Goal: Task Accomplishment & Management: Use online tool/utility

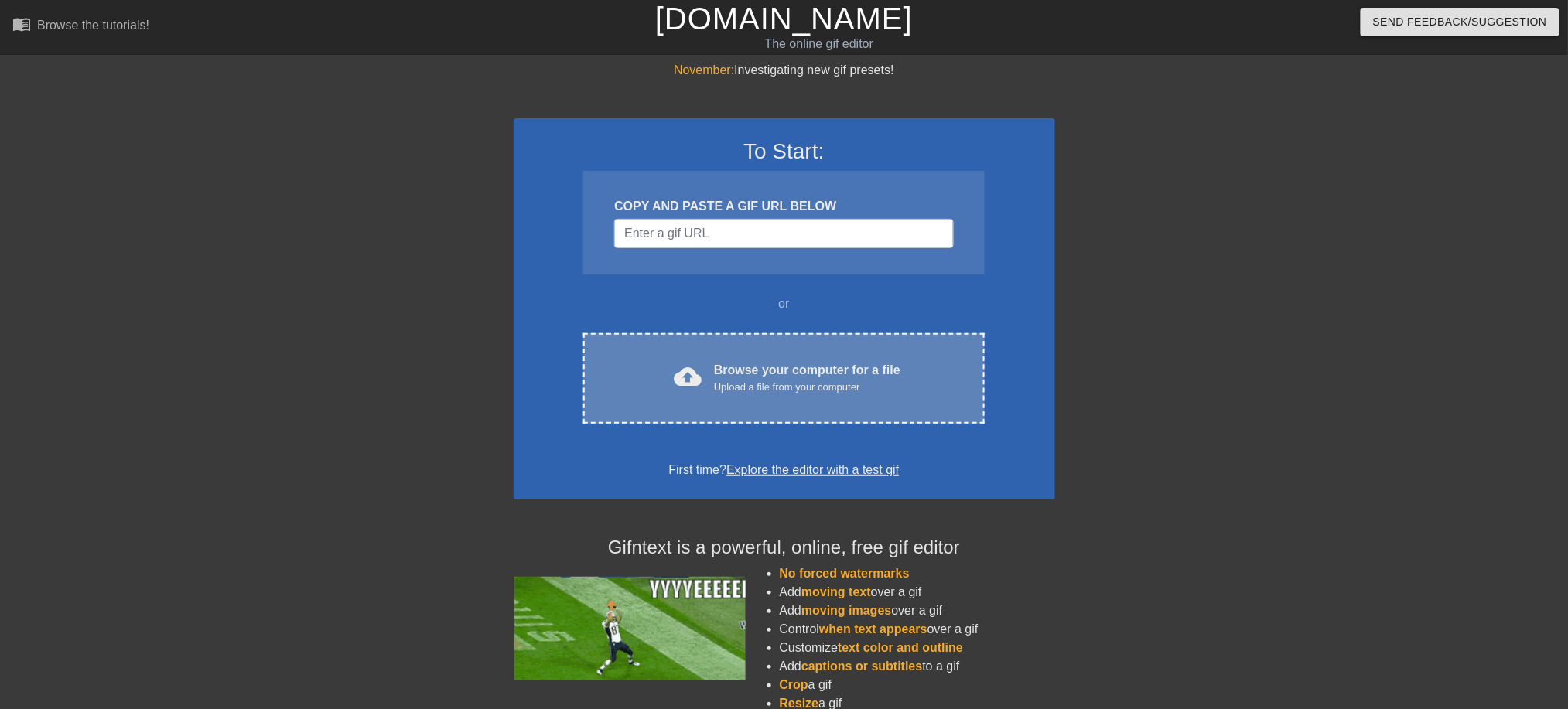
click at [765, 385] on div "Upload a file from your computer" at bounding box center [808, 388] width 187 height 15
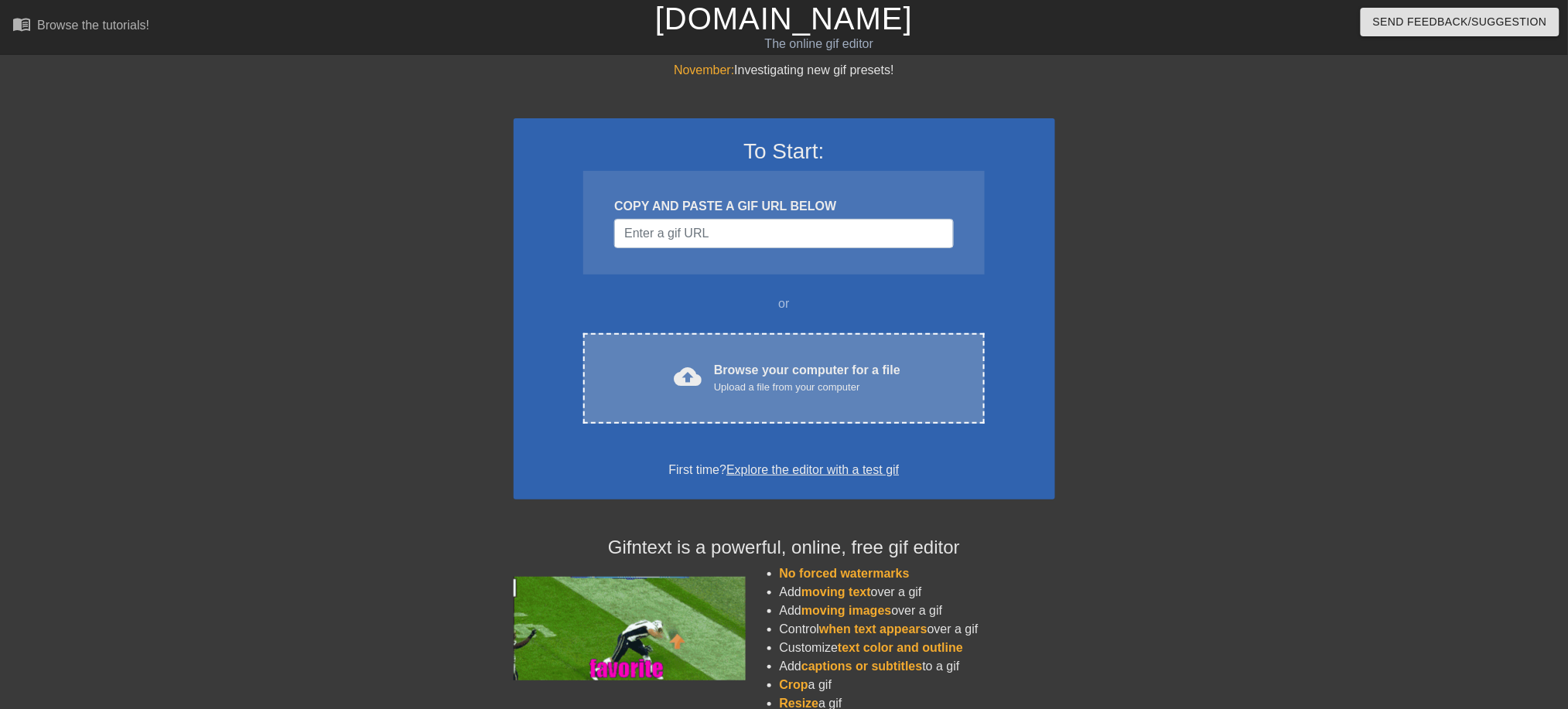
click at [796, 374] on div "Browse your computer for a file Upload a file from your computer" at bounding box center [808, 378] width 187 height 34
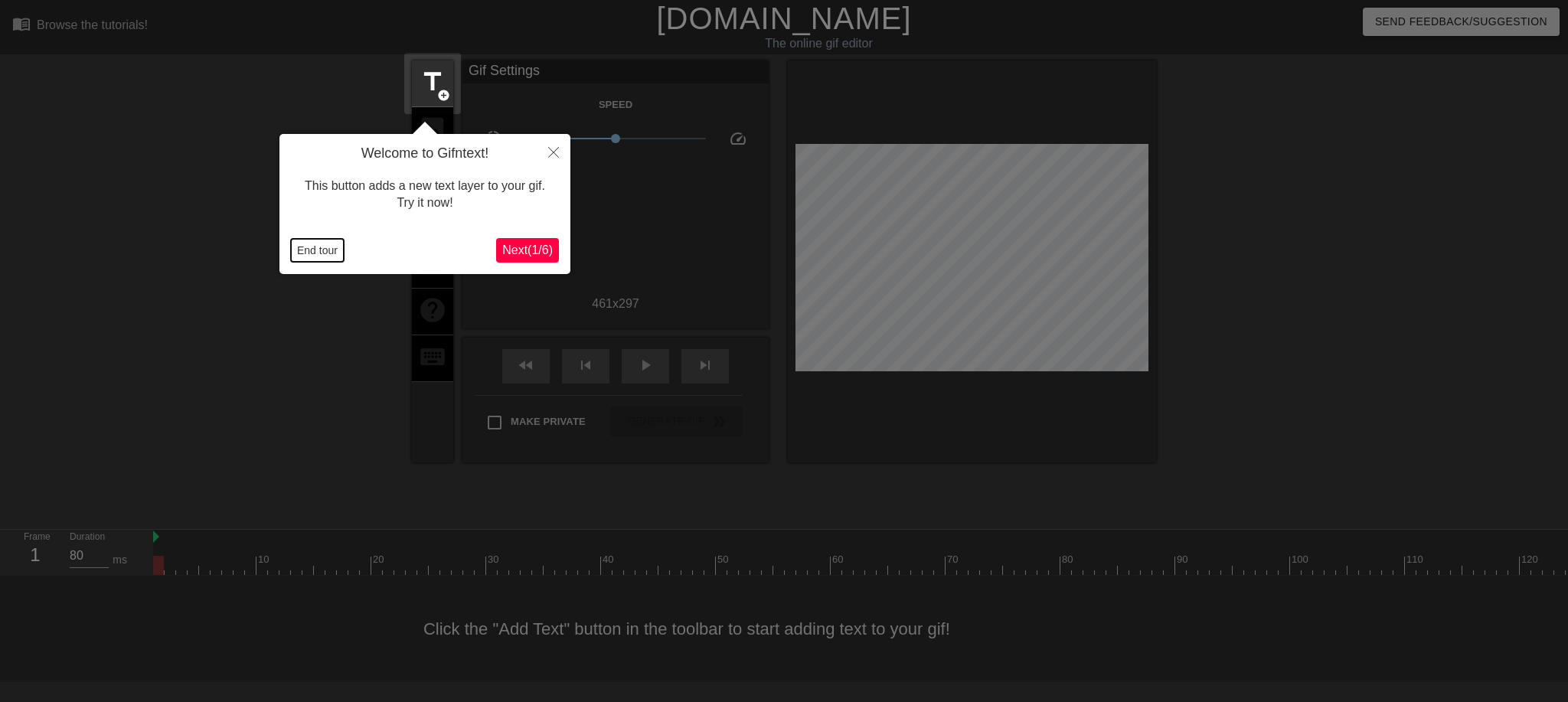
click at [308, 258] on button "End tour" at bounding box center [317, 250] width 53 height 23
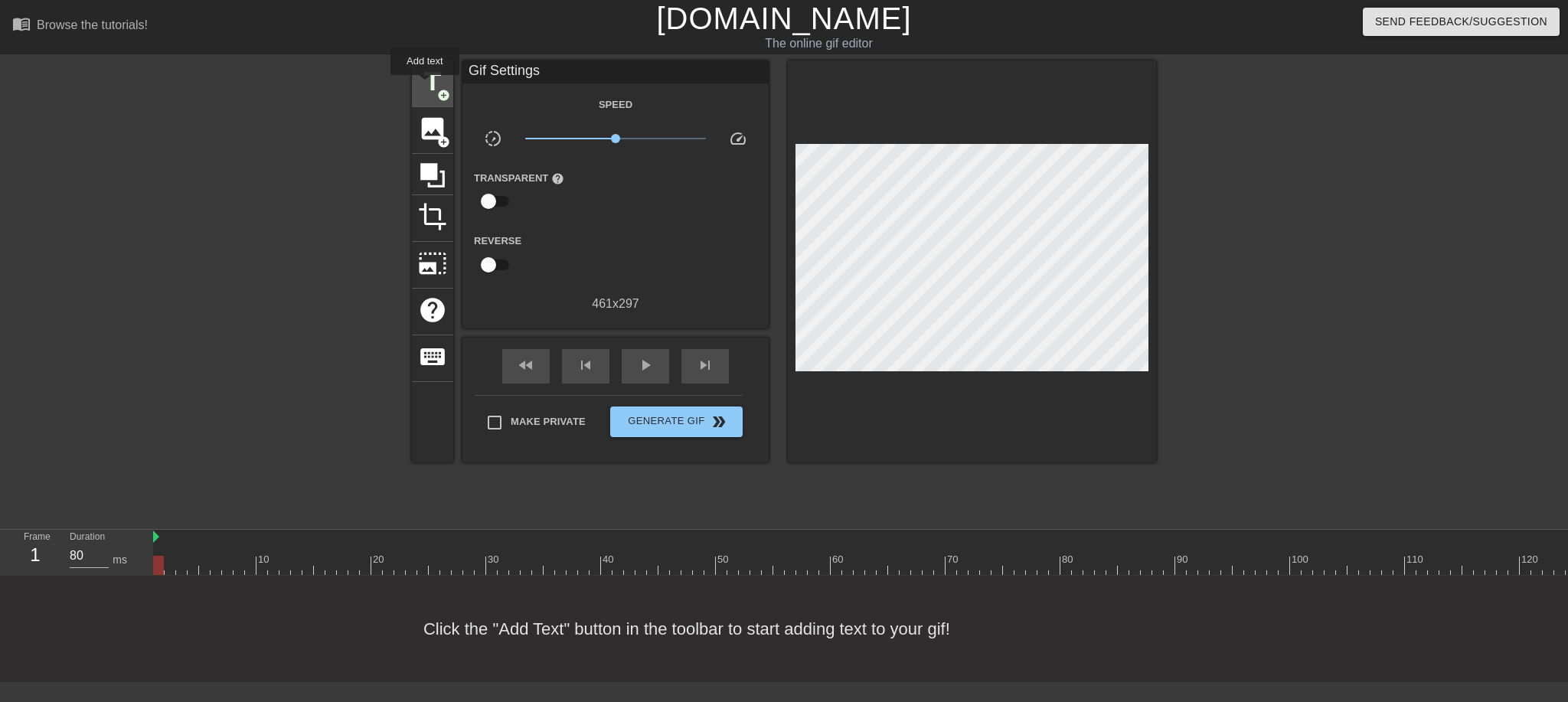
click at [425, 86] on span "title" at bounding box center [432, 82] width 29 height 29
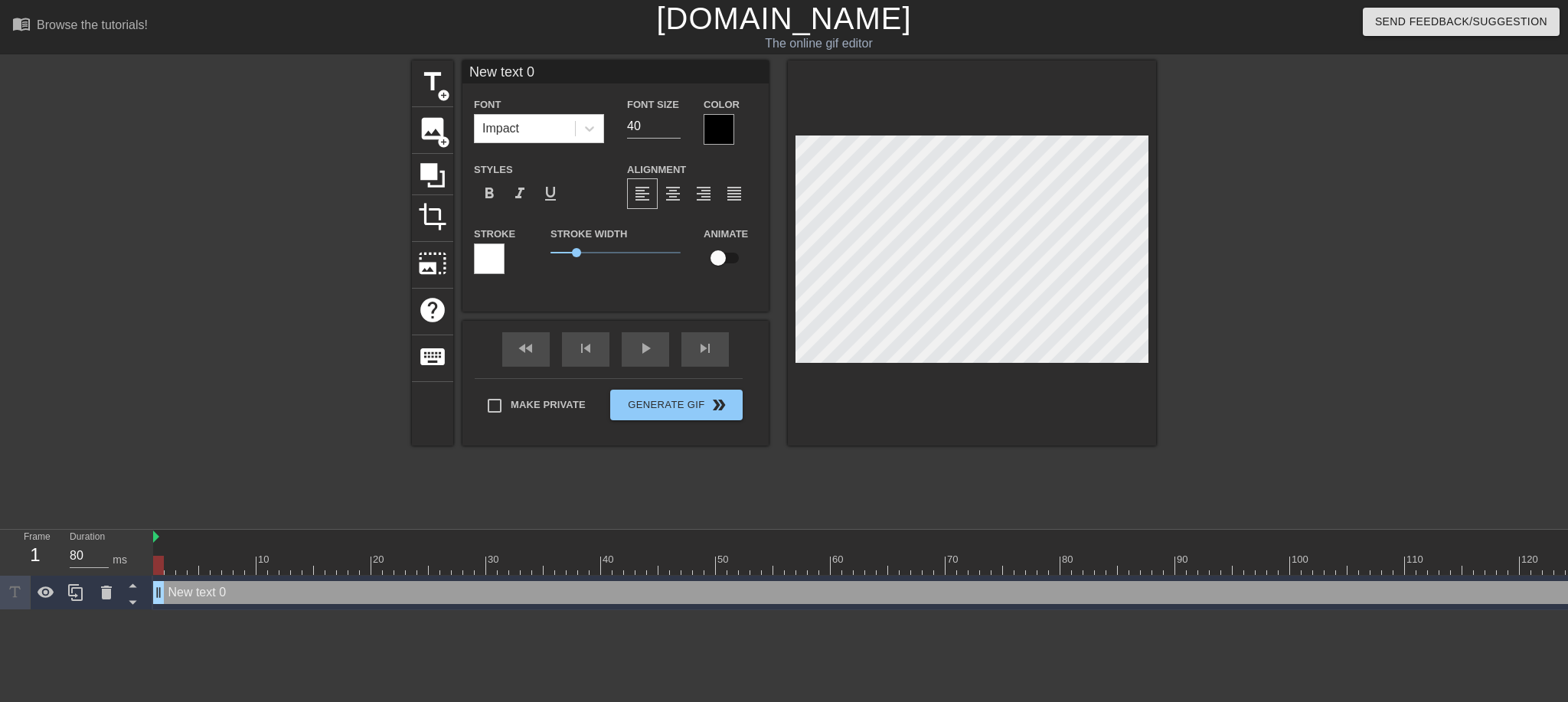
scroll to position [3, 3]
type input "Y"
type textarea "Y"
type input "Ye"
type textarea "Ye"
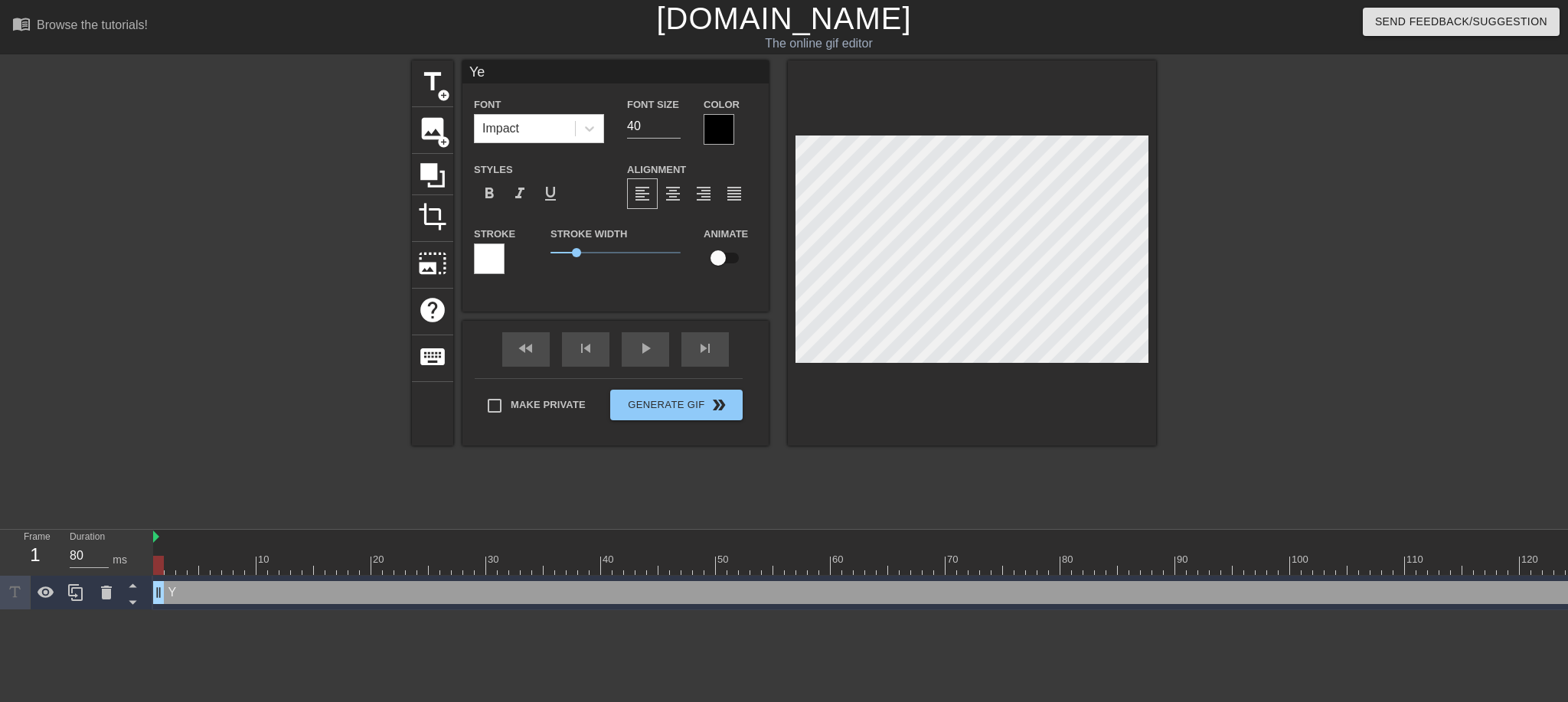
scroll to position [3, 2]
type input "Yea"
type textarea "Yea"
type input "Yeah"
type textarea "Yeah"
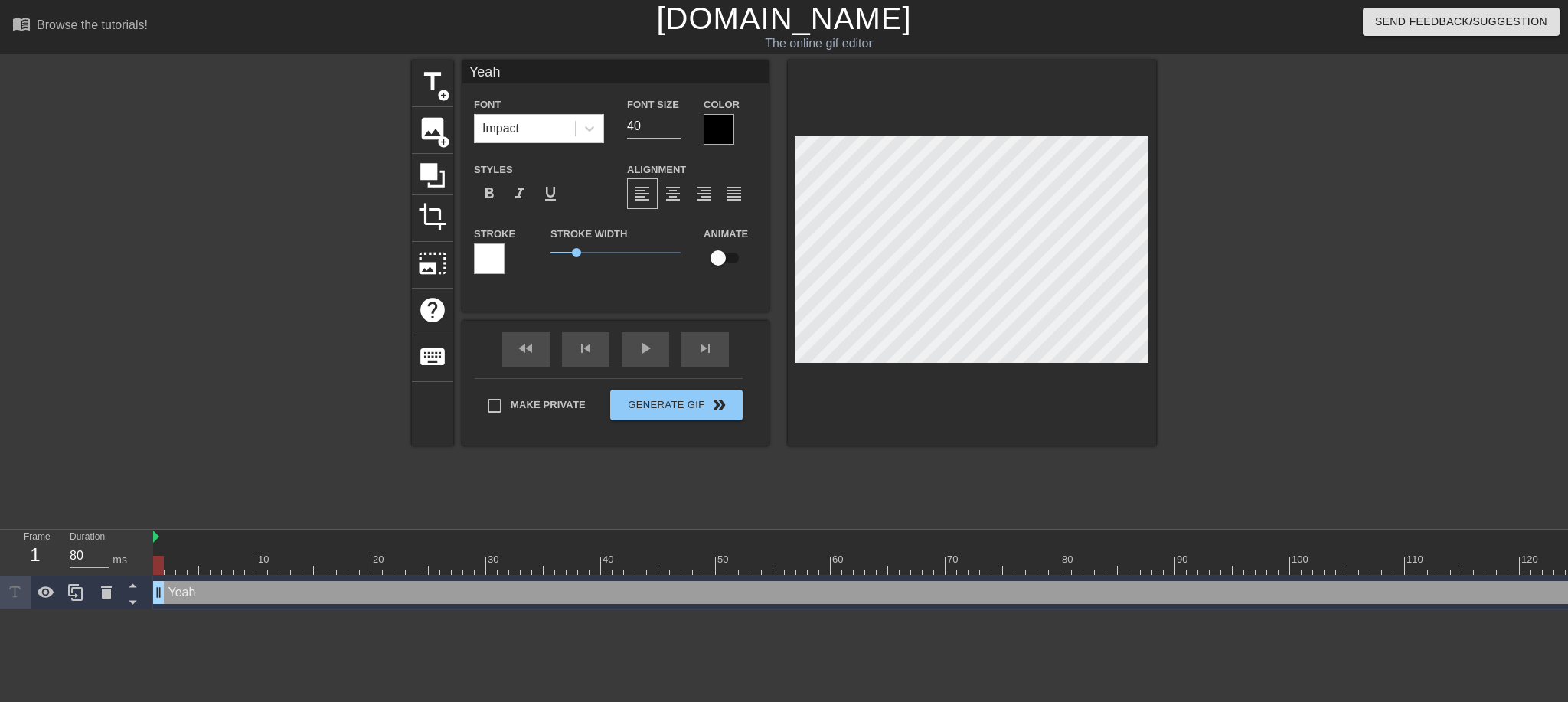
type input "Yeah,"
type textarea "Yeah,"
type input "Yeah,"
type textarea "Yeah,"
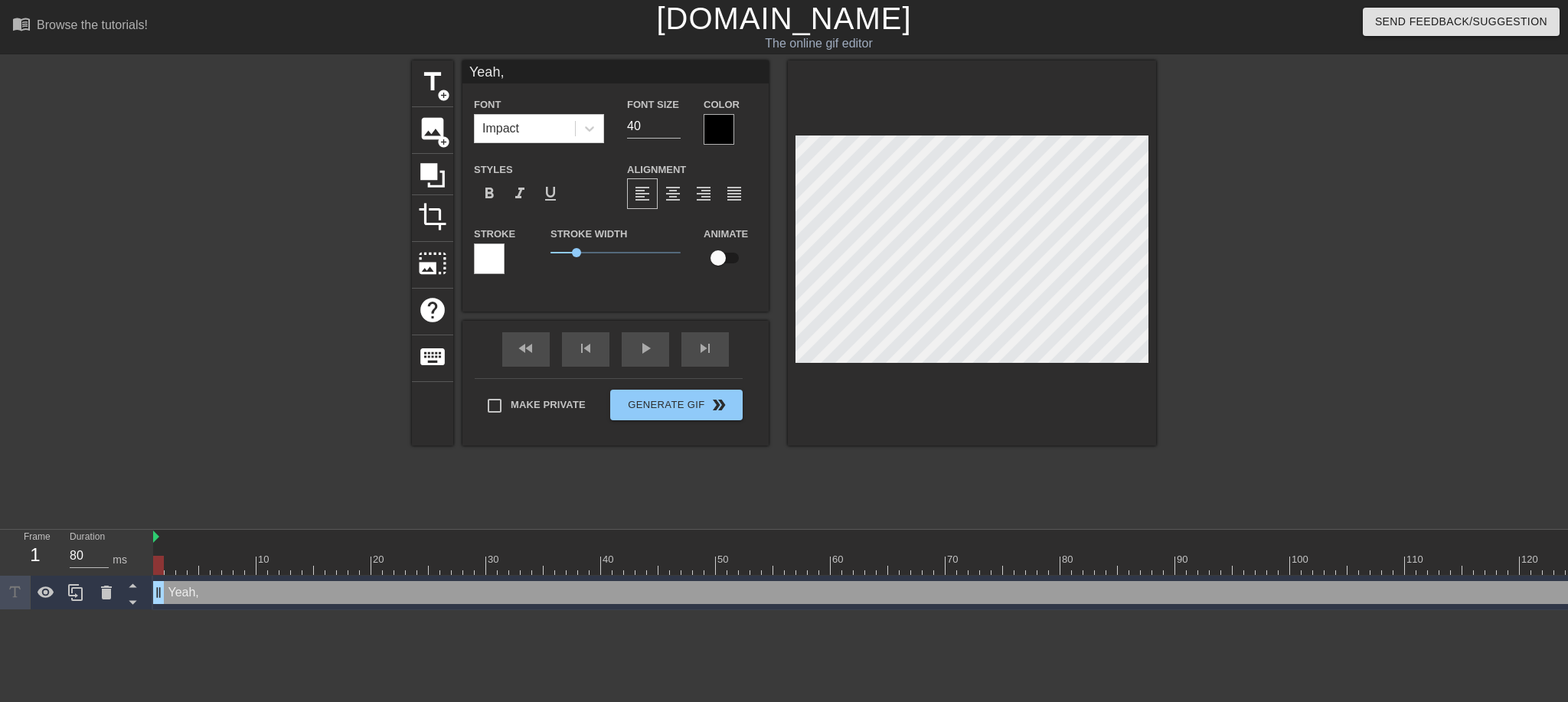
type input "Yeah, y"
type textarea "Yeah, y"
type input "Yeah, yo"
type textarea "Yeah, yo"
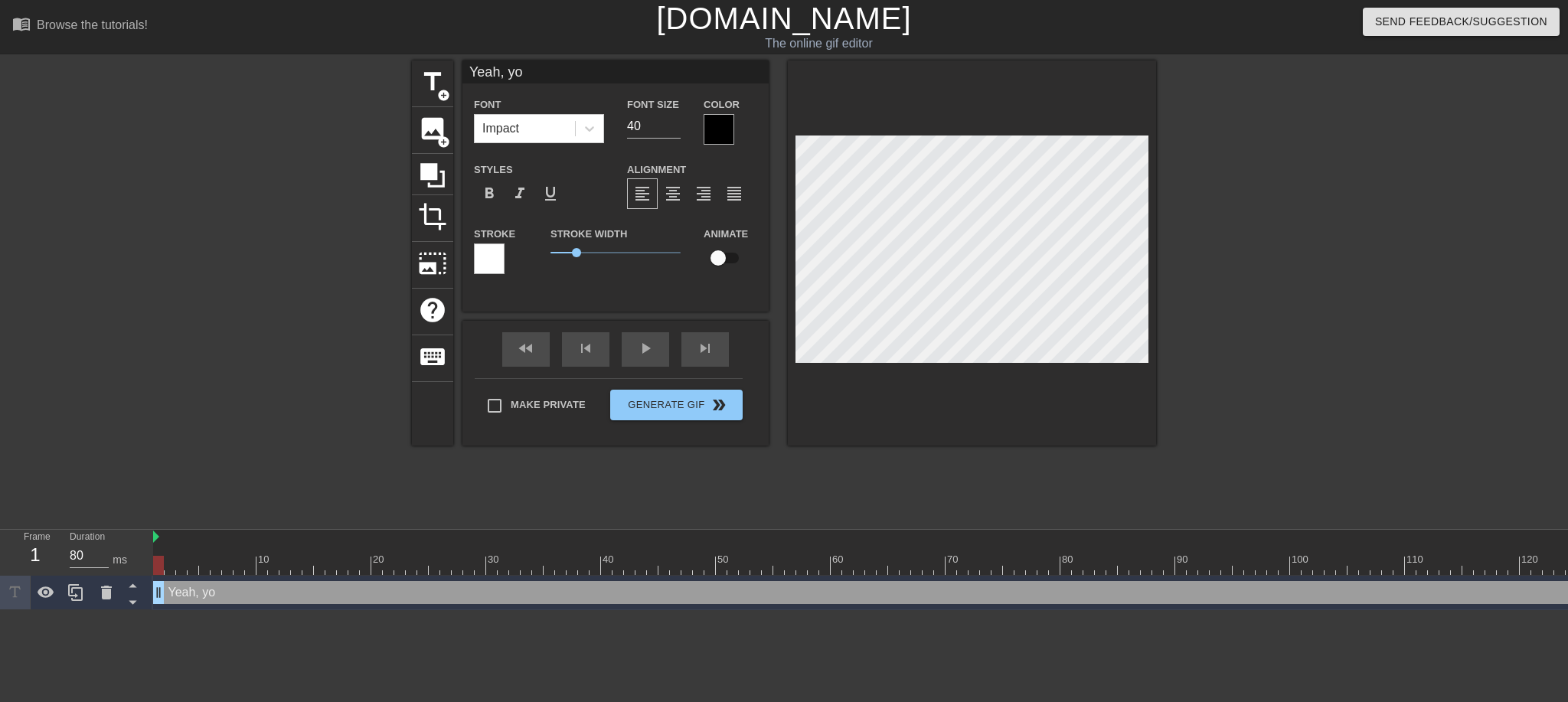
type input "Yeah, you"
type textarea "Yeah, you"
type input "Yeah, you"
type textarea "Yeah, you"
type input "Yeah, you P"
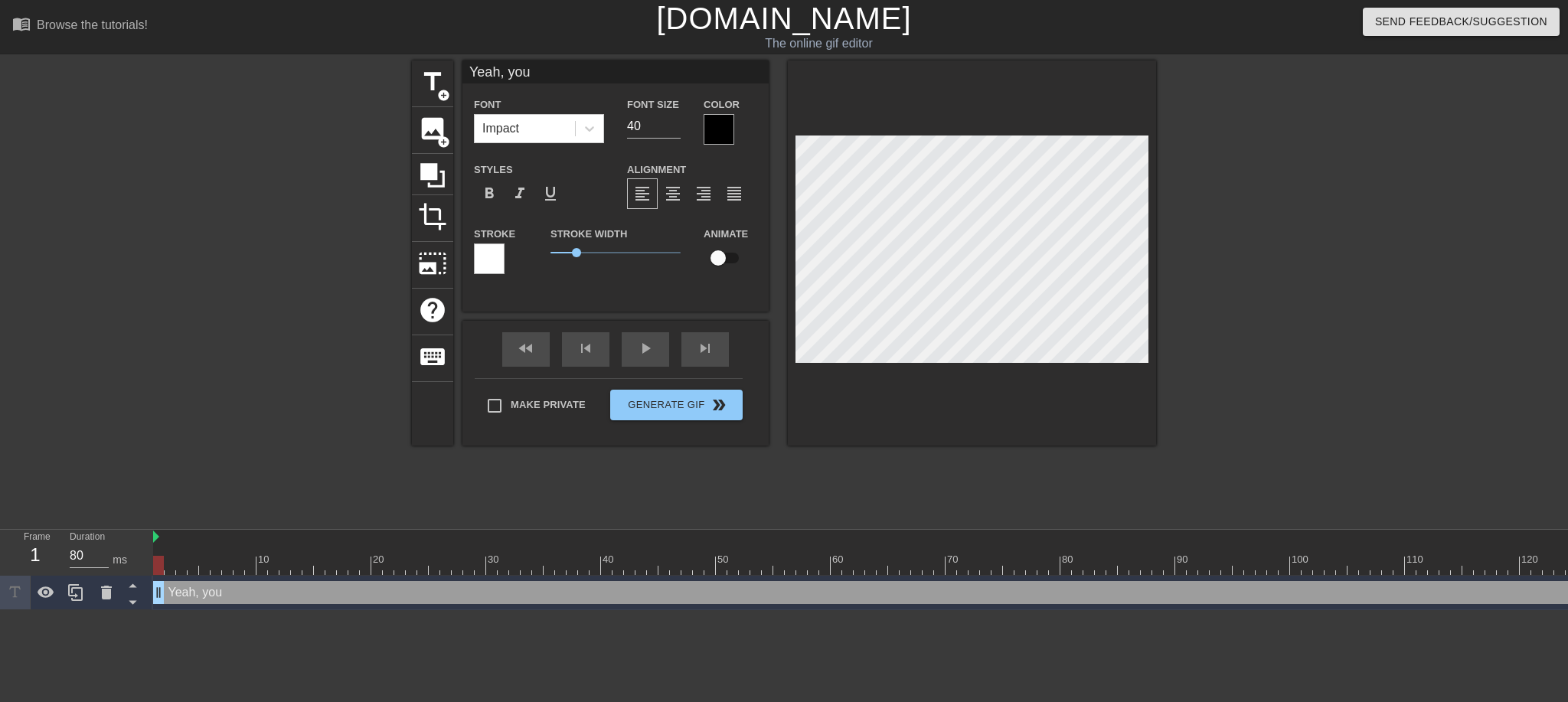
type textarea "Yeah, you P"
type input "Yeah, you PI"
type textarea "Yeah, you PI"
type input "Yeah, you PIG"
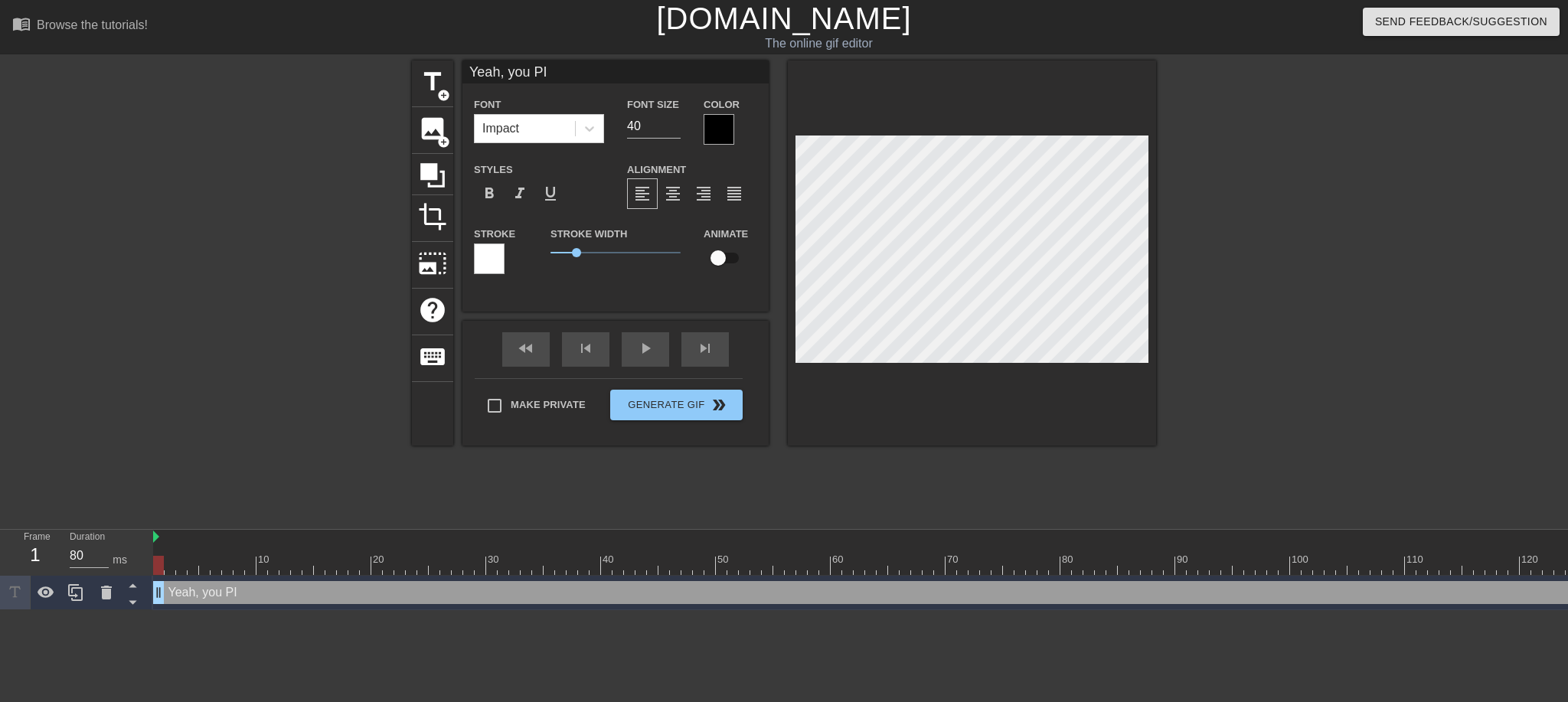
type textarea "Yeah, you PIG"
type input "Yeah, you PIG!"
type textarea "Yeah, you PIG!"
type input "Yeah, you PIG!"
type textarea "Yeah, you PIG!"
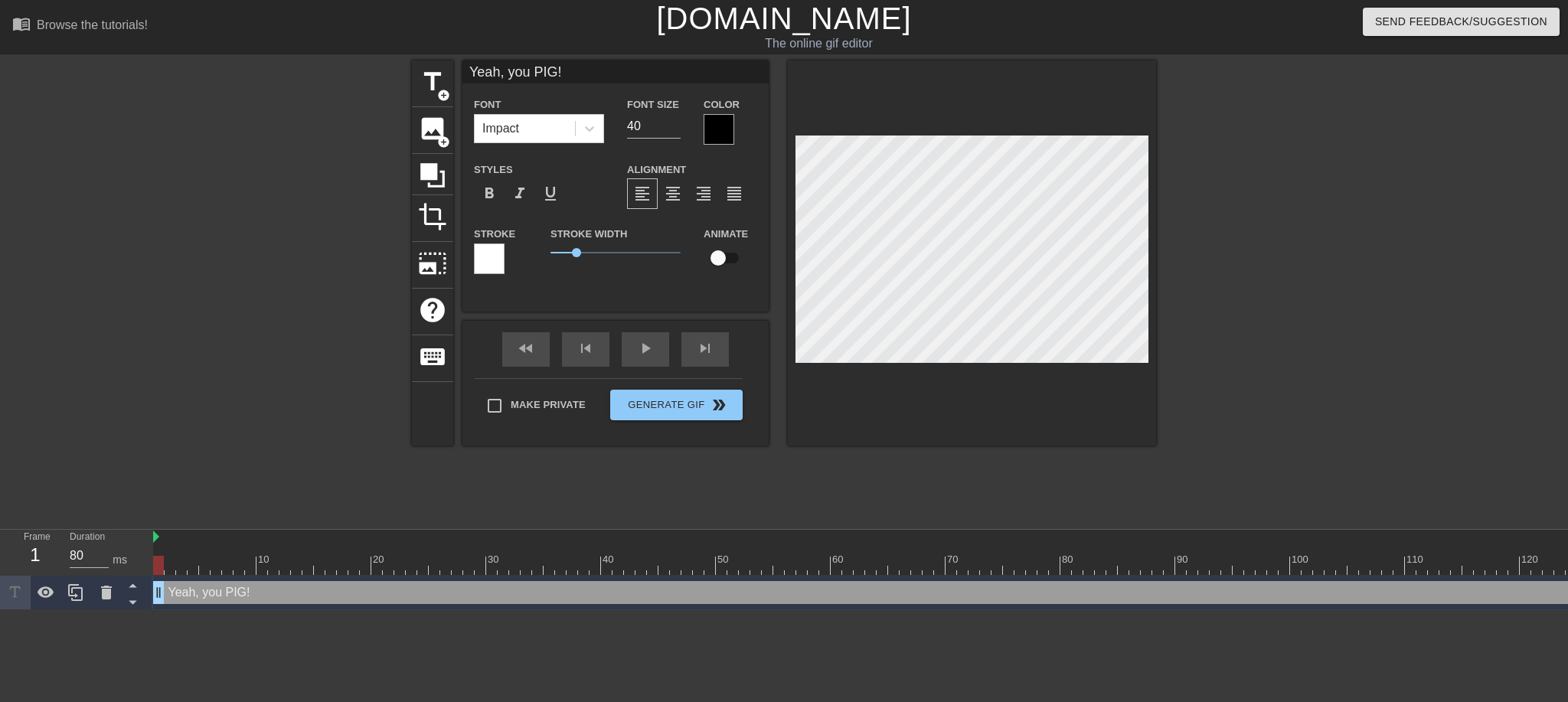
scroll to position [3, 1]
type input "Yeah, you PIG!Q"
type textarea "Yeah, you PIG! Q"
type input "Yeah, you PIG!Qu"
type textarea "Yeah, you PIG! Qu"
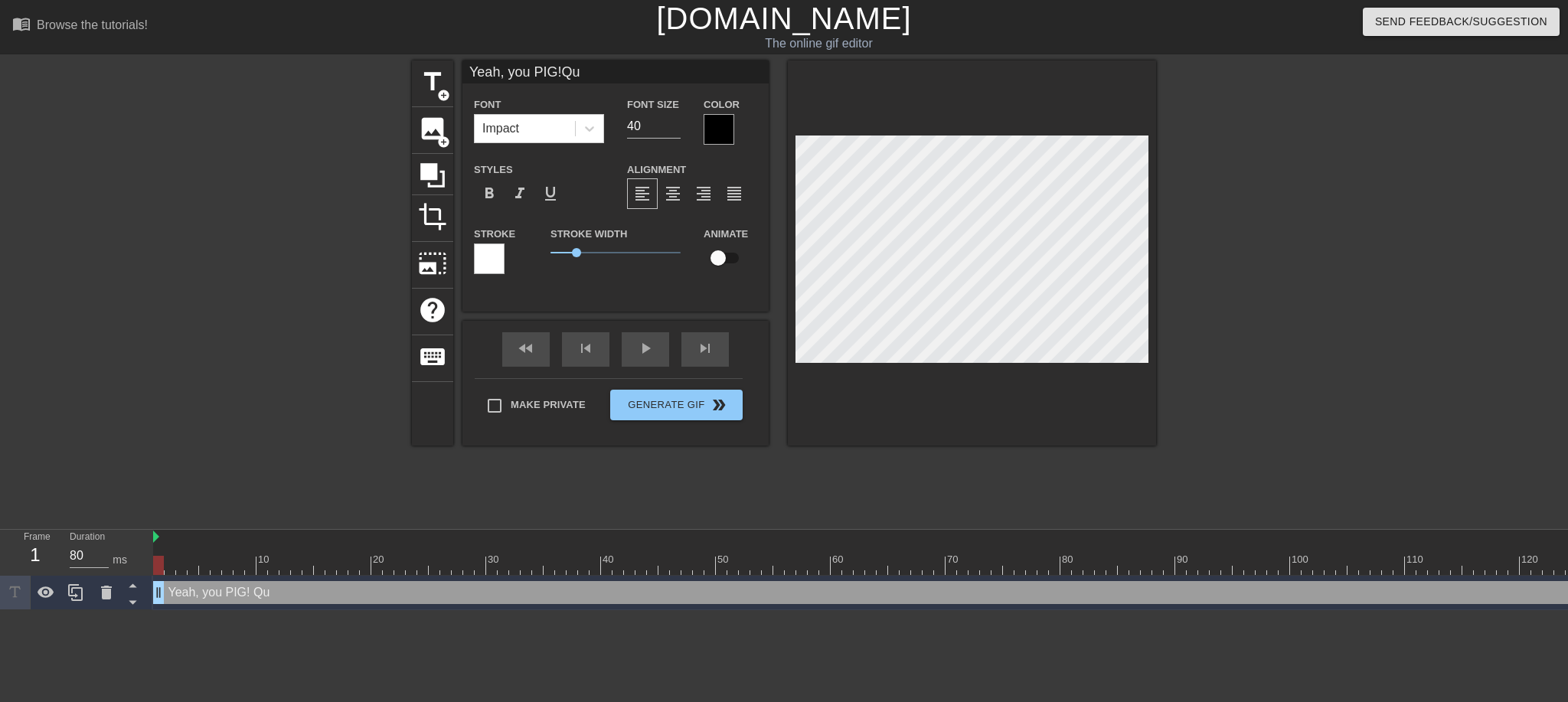
type input "Yeah, you PIG!Que"
type textarea "Yeah, you PIG! Que"
type input "Yeah, you PIG!Quee"
type textarea "Yeah, you PIG! Quee"
type input "Yeah, you PIG!Queev"
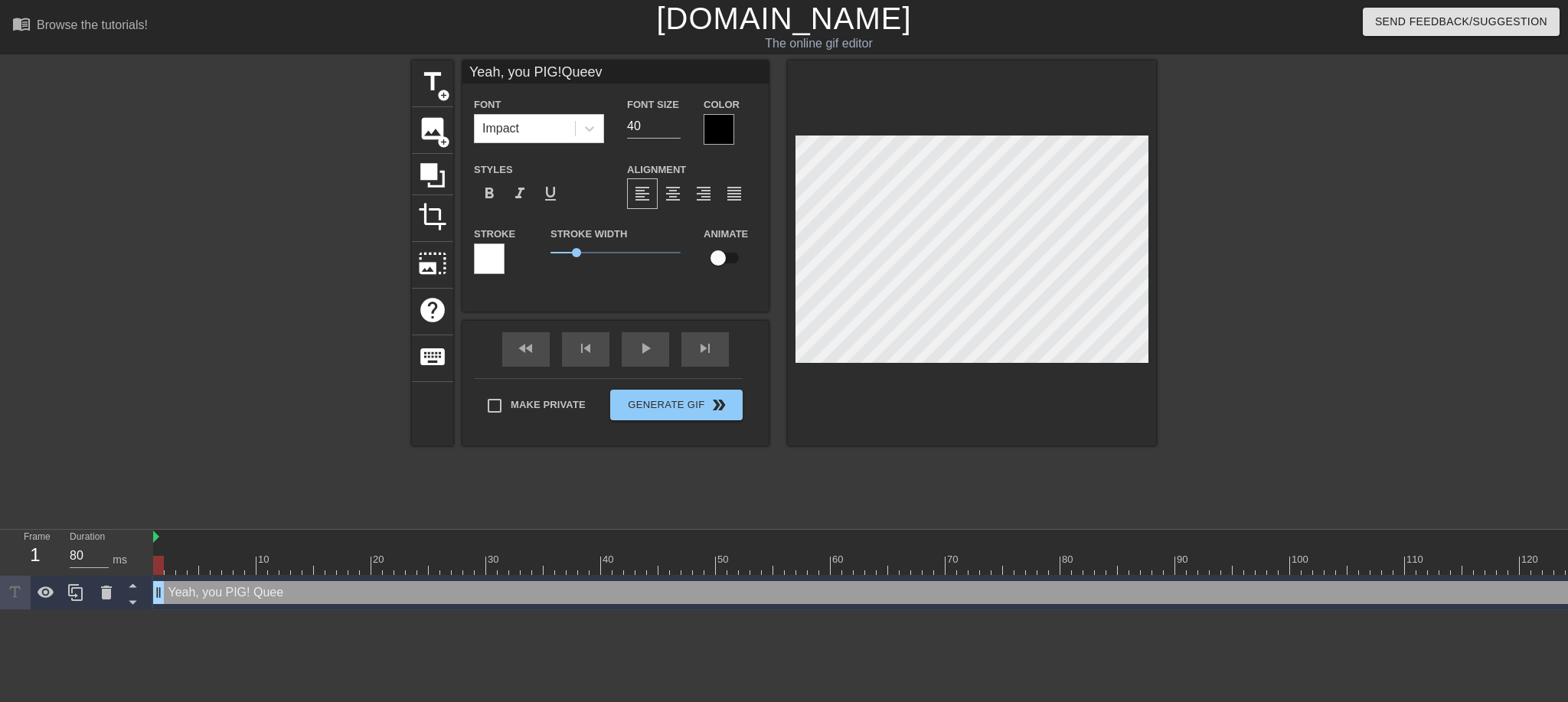
type textarea "Yeah, you PIG! Queev"
type input "Yeah, you PIG!Queeve"
type textarea "Yeah, you PIG! Queeve"
type input "Yeah, you PIG!Queeve"
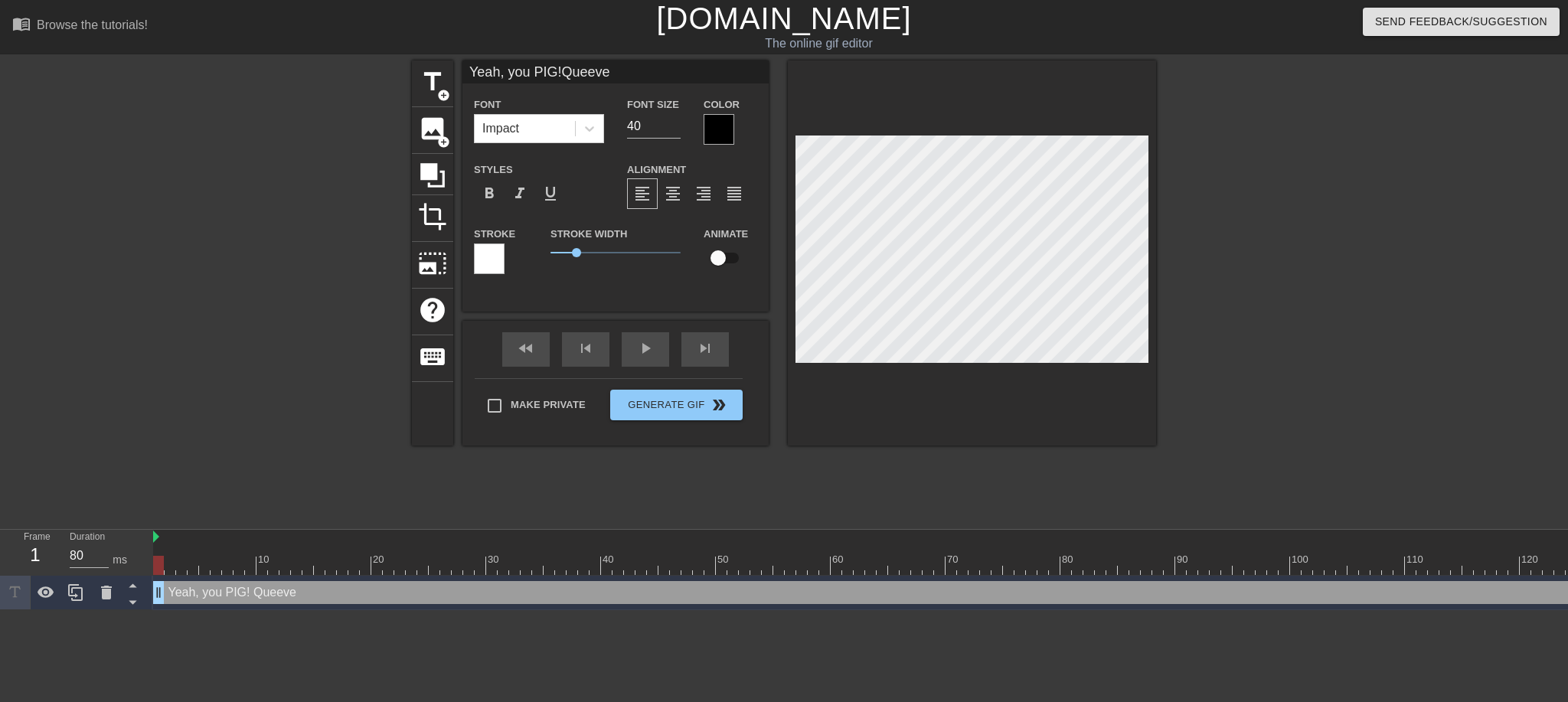
type textarea "Yeah, you PIG! Queeve"
type input "Yeah, you PIG!Queeve m"
type textarea "Yeah, you PIG! Queeve m"
type input "Yeah, you PIG!Queeve my"
type textarea "Yeah, you PIG! Queeve my"
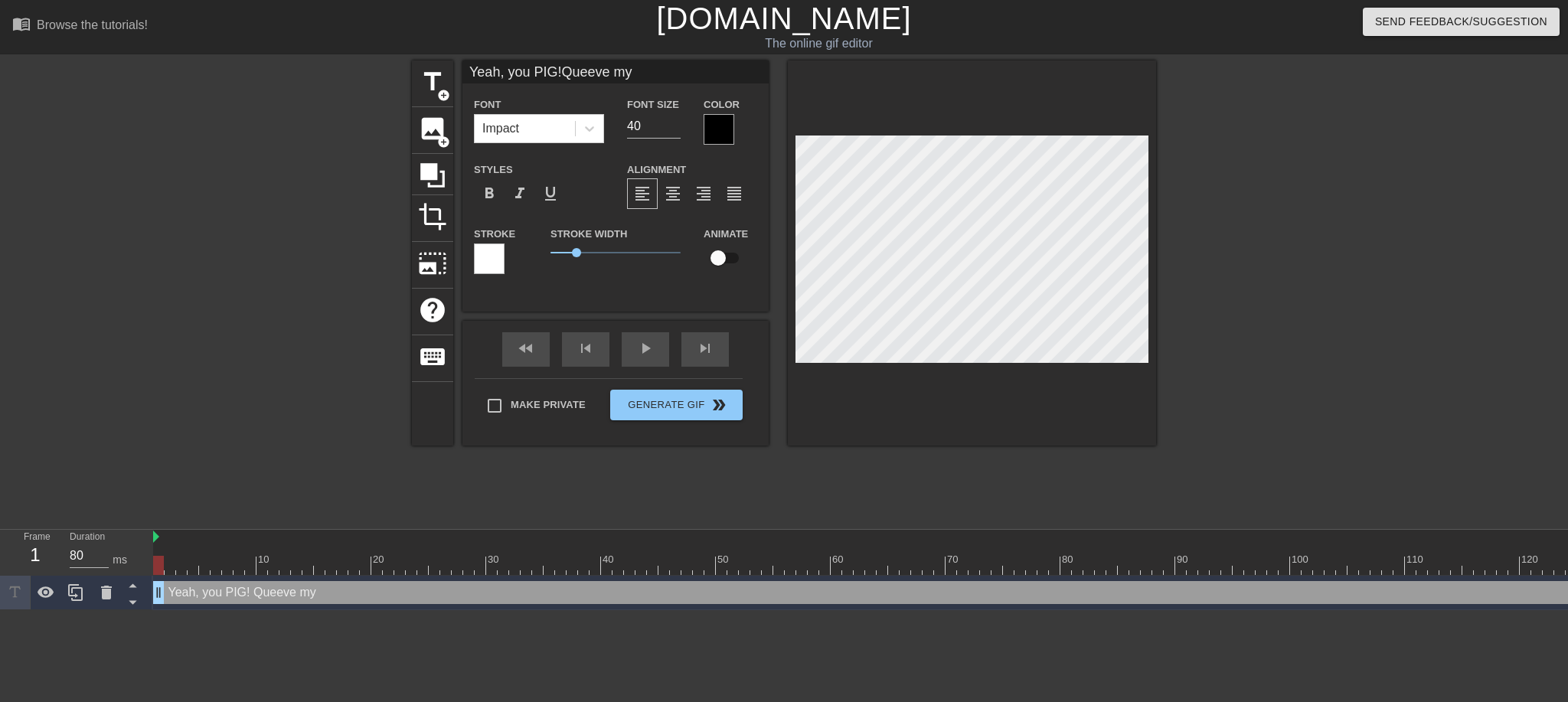
type input "Yeah, you PIG!Queeve my"
type textarea "Yeah, you PIG! Queeve my"
type input "Yeah, you PIG!Queeve my f"
type textarea "Yeah, you PIG! Queeve my f"
type input "Yeah, you PIG!Queeve my fa"
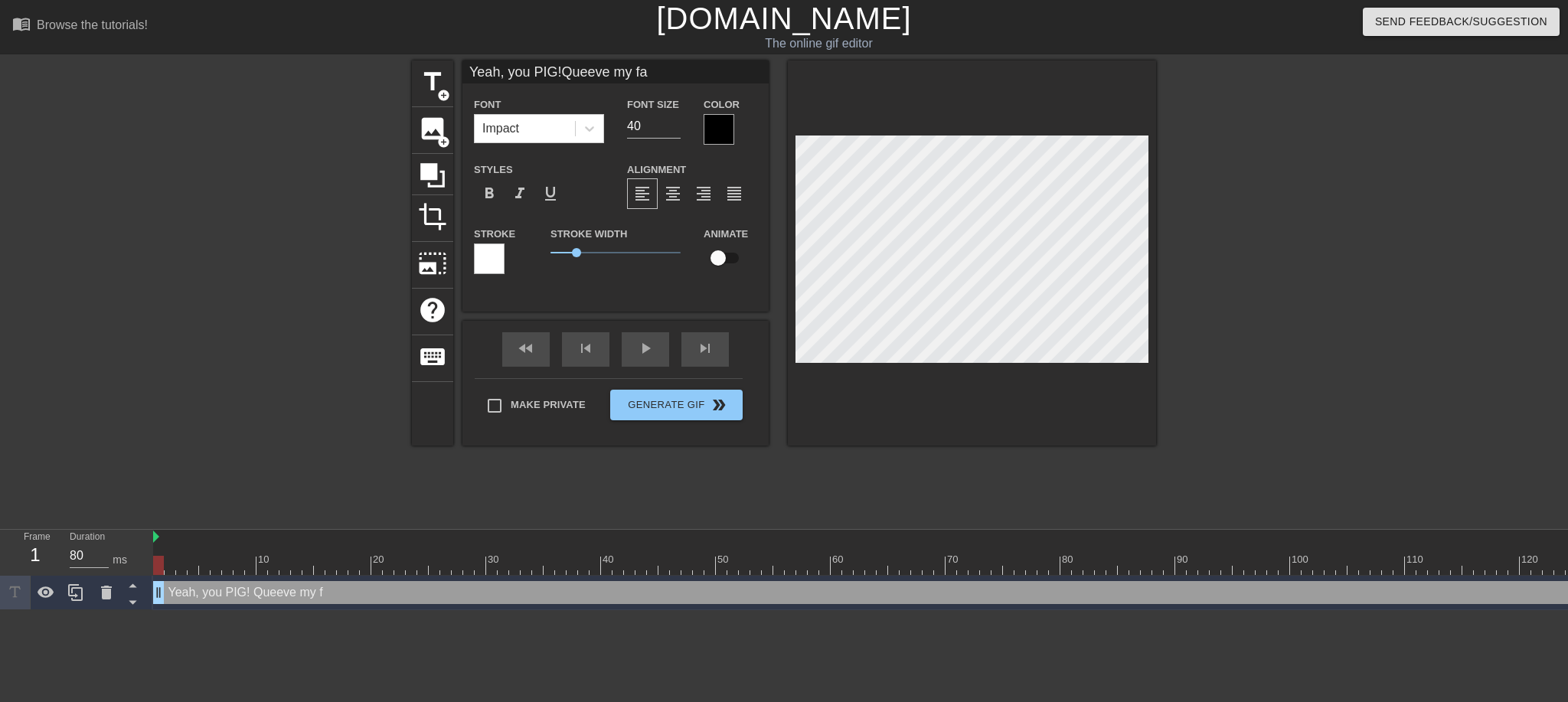
type textarea "Yeah, you PIG! Queeve my fa"
type input "Yeah, you PIG!Queeve my fat"
type textarea "Yeah, you PIG! Queeve my fat"
type input "Yeah, you PIG!Queeve my fat"
type textarea "Yeah, you PIG! Queeve my fat"
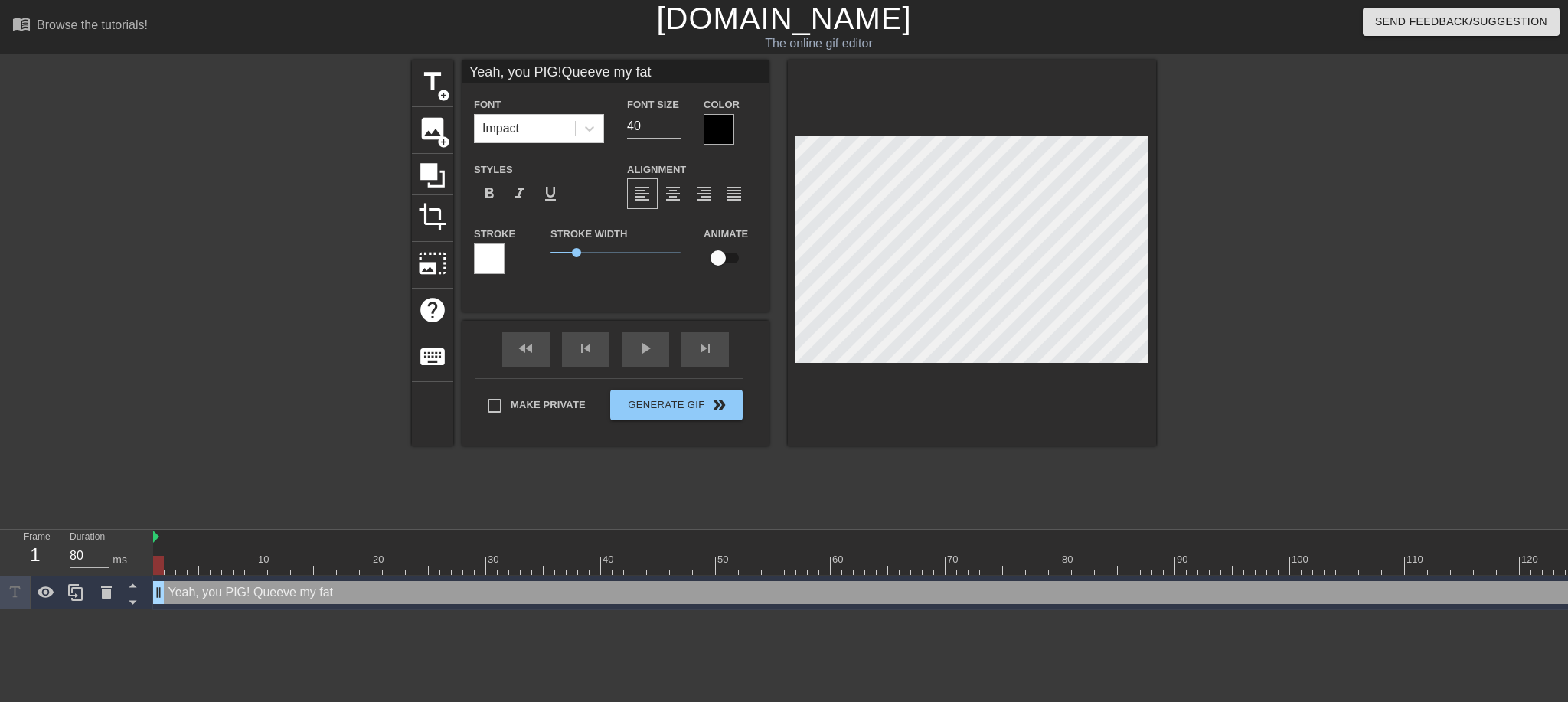
type input "Yeah, you PIG!Queeve my fat l"
type textarea "Yeah, you PIG! Queeve my fat l"
type input "Yeah, you PIG!Queeve my fat lo"
type textarea "Yeah, you PIG! Queeve my fat lo"
type input "Yeah, you PIG!Queeve my fat loa"
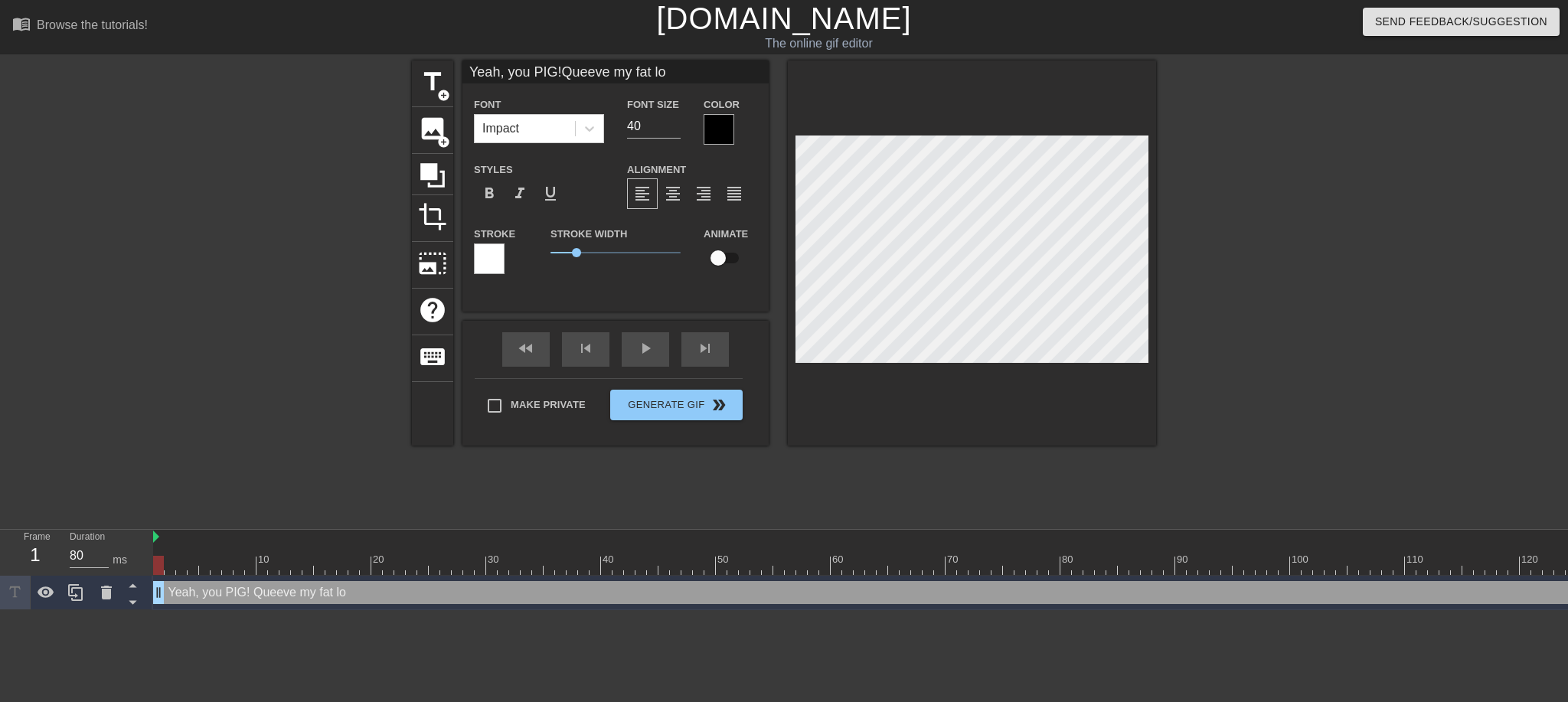
type textarea "Yeah, you PIG! Queeve my fat loa"
type input "Yeah, you PIG!Queeve my fat load"
type textarea "Yeah, you PIG! Queeve my fat load"
type input "Yeah, you PIG!Queeve my fat load"
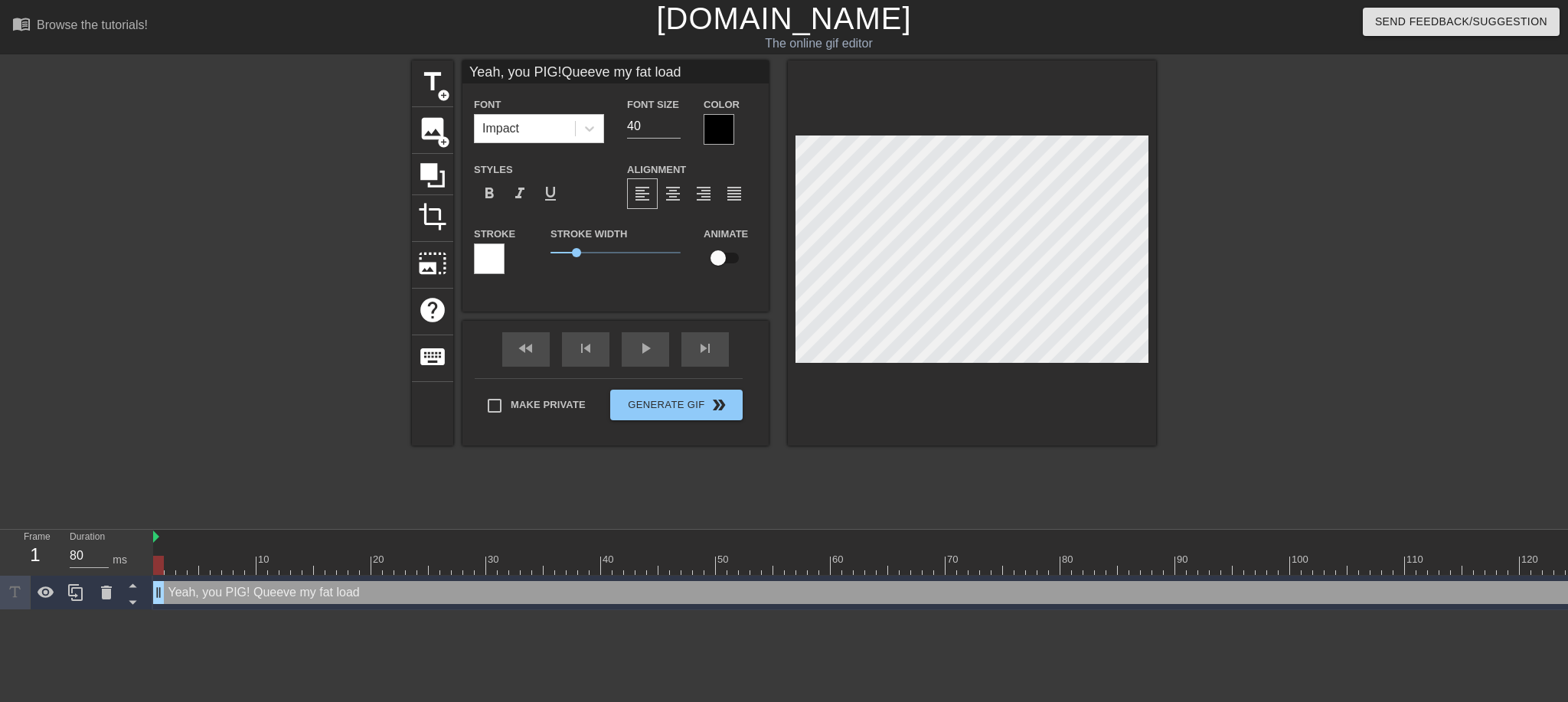
type textarea "Yeah, you PIG! Queeve my fat load"
type input "Yeah, you PIG!Queeve my fat load f"
type textarea "Yeah, you PIG! Queeve my fat load f"
type input "Yeah, you PIG!Queeve my fat load fo"
type textarea "Yeah, you PIG! Queeve my fat load fo"
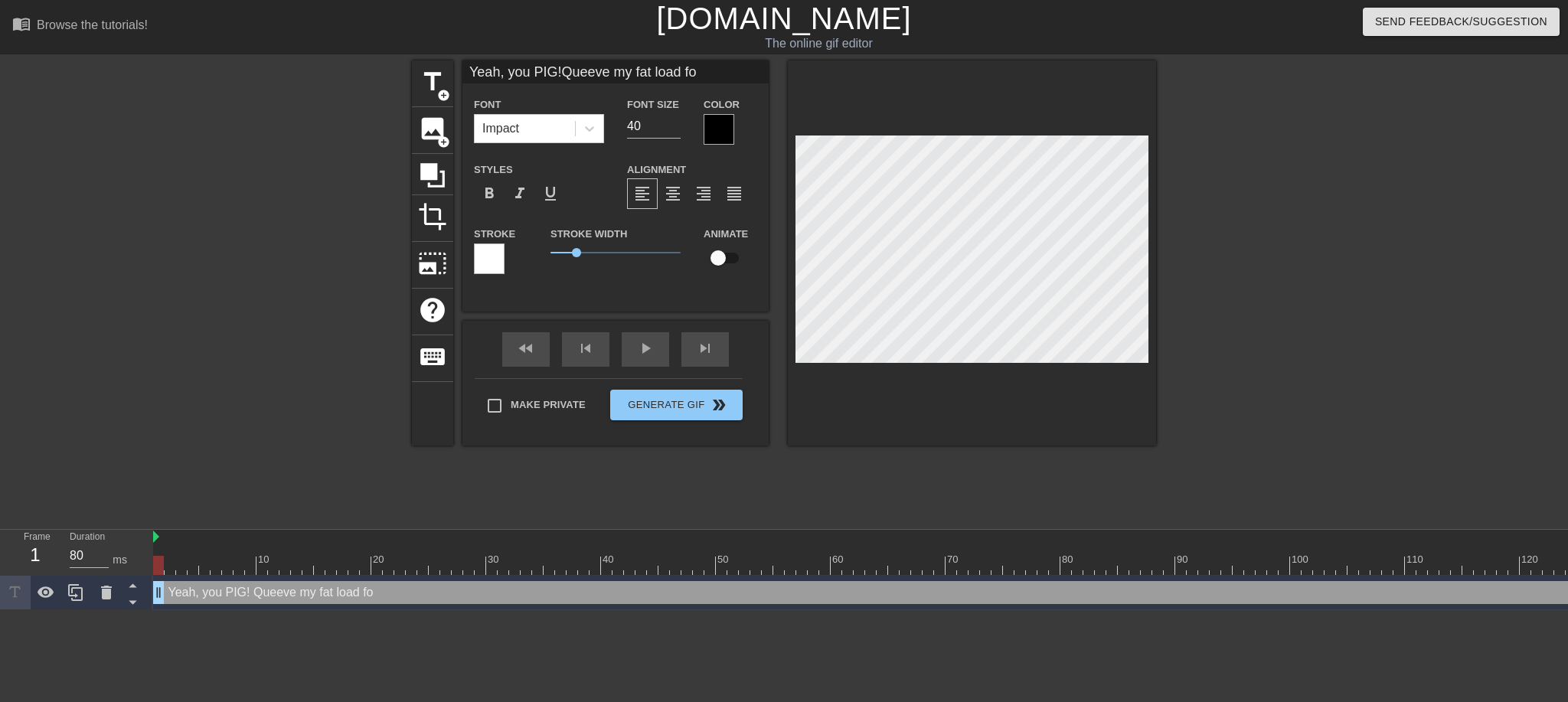
type input "Yeah, you PIG!Queeve my fat load for"
type textarea "Yeah, you PIG! Queeve my fat load for"
type input "Yeah, you PIG!Queeve my fat load for"
type textarea "Yeah, you PIG! Queeve my fat load for"
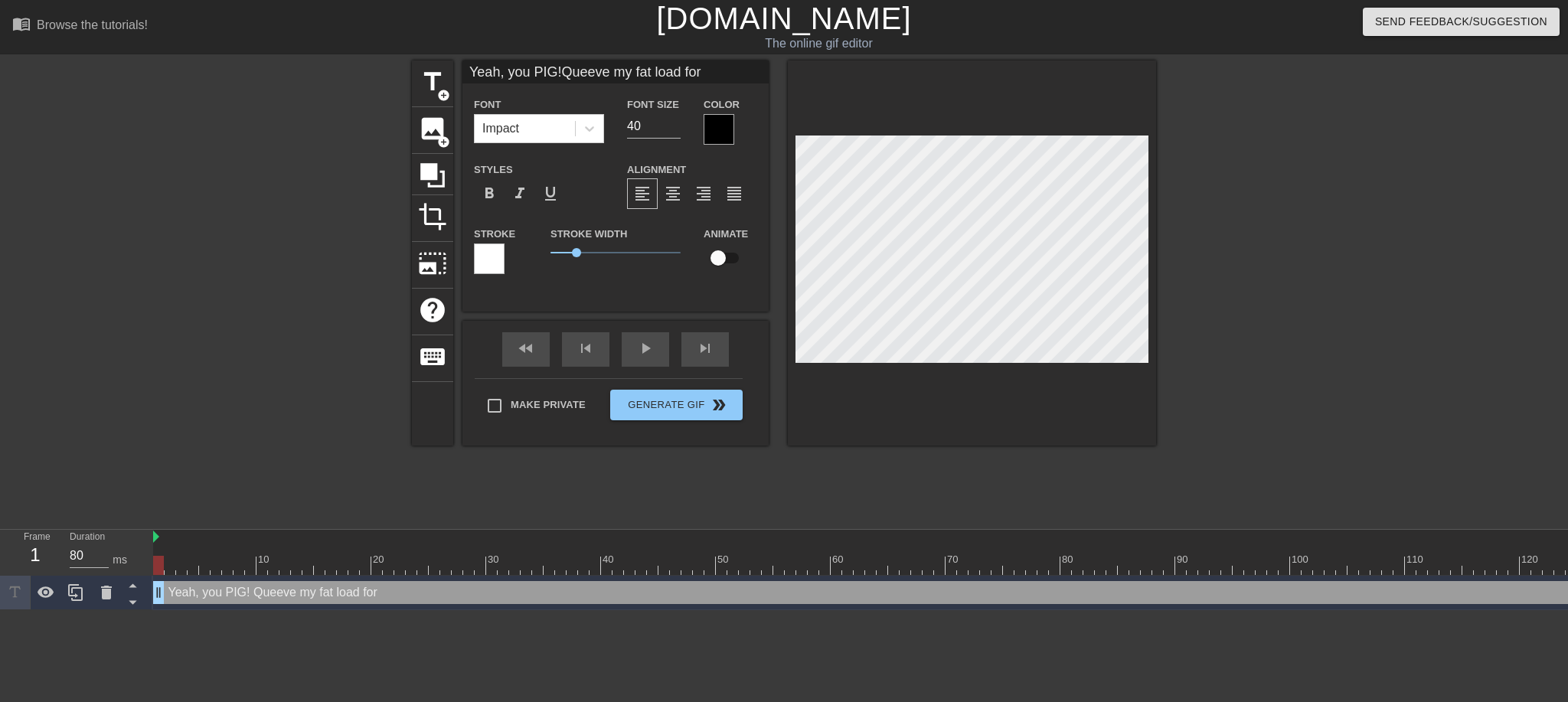
type input "Yeah, you PIG!Queeve my fat load for t"
type textarea "Yeah, you PIG! Queeve my fat load for t"
type input "Yeah, you PIG!Queeve my fat load for th"
type textarea "Yeah, you PIG! Queeve my fat load for th"
type input "Yeah, you PIG!Queeve my fat load for the"
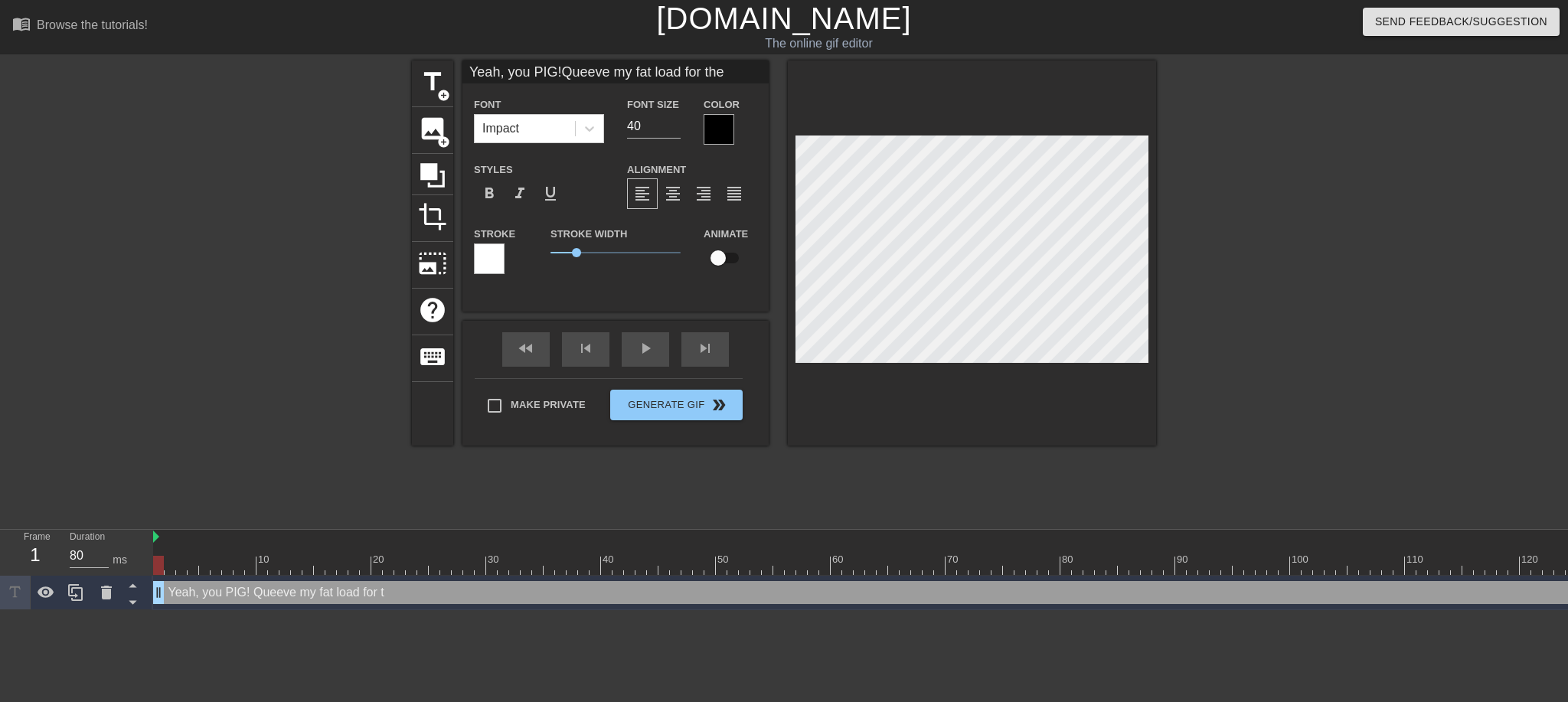
type textarea "Yeah, you PIG! Queeve my fat load for the"
type input "Yeah, you PIG!Queeve my fat load for the"
type textarea "Yeah, you PIG! Queeve my fat load for the"
type input "Yeah, you PIG!Queeve my fat load for the a"
type textarea "Yeah, you PIG! Queeve my fat load for the a"
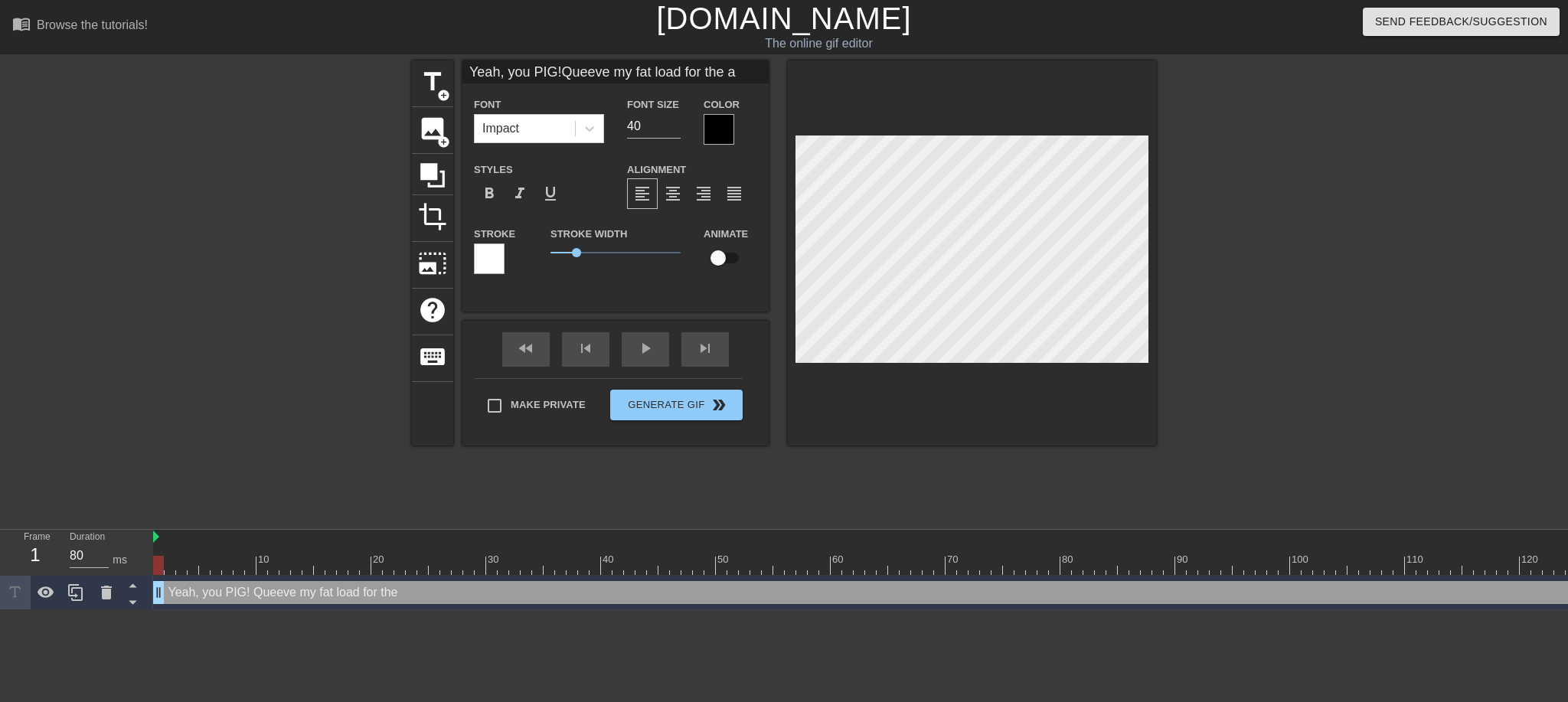
type input "Yeah, you PIG!Queeve my fat load for the au"
type textarea "Yeah, you PIG! Queeve my fat load for the au"
type input "Yeah, you PIG!Queeve my fat load for the aud"
type textarea "Yeah, you PIG! Queeve my fat load for the aud"
type input "Yeah, you PIG!Queeve my fat load for the audi"
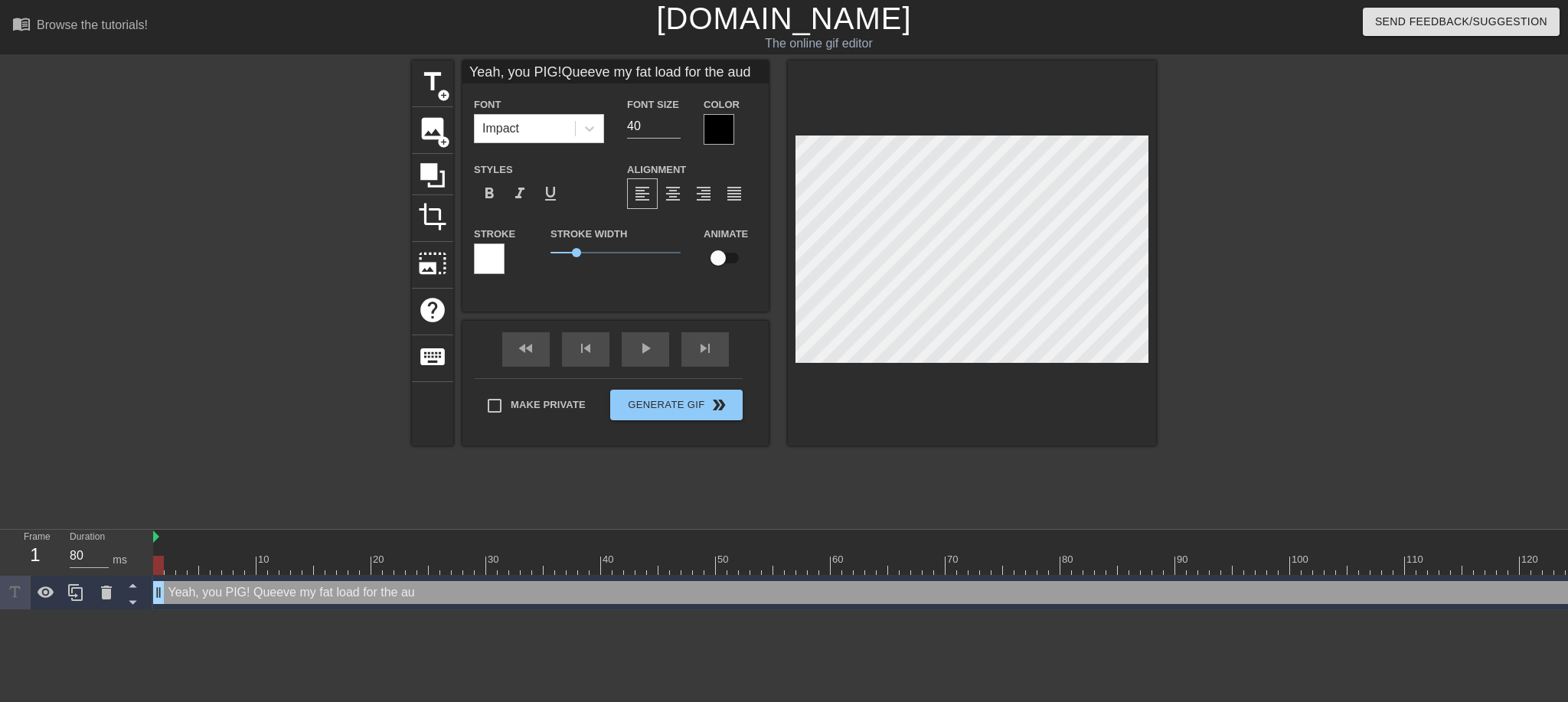
type textarea "Yeah, you PIG! Queeve my fat load for the audi"
type input "Yeah, you PIG!Queeve my fat load for the audie"
type textarea "Yeah, you PIG! Queeve my fat load for the audie"
type input "Yeah, you PIG!Queeve my fat load for the audien"
type textarea "Yeah, you PIG! Queeve my fat load for the audien"
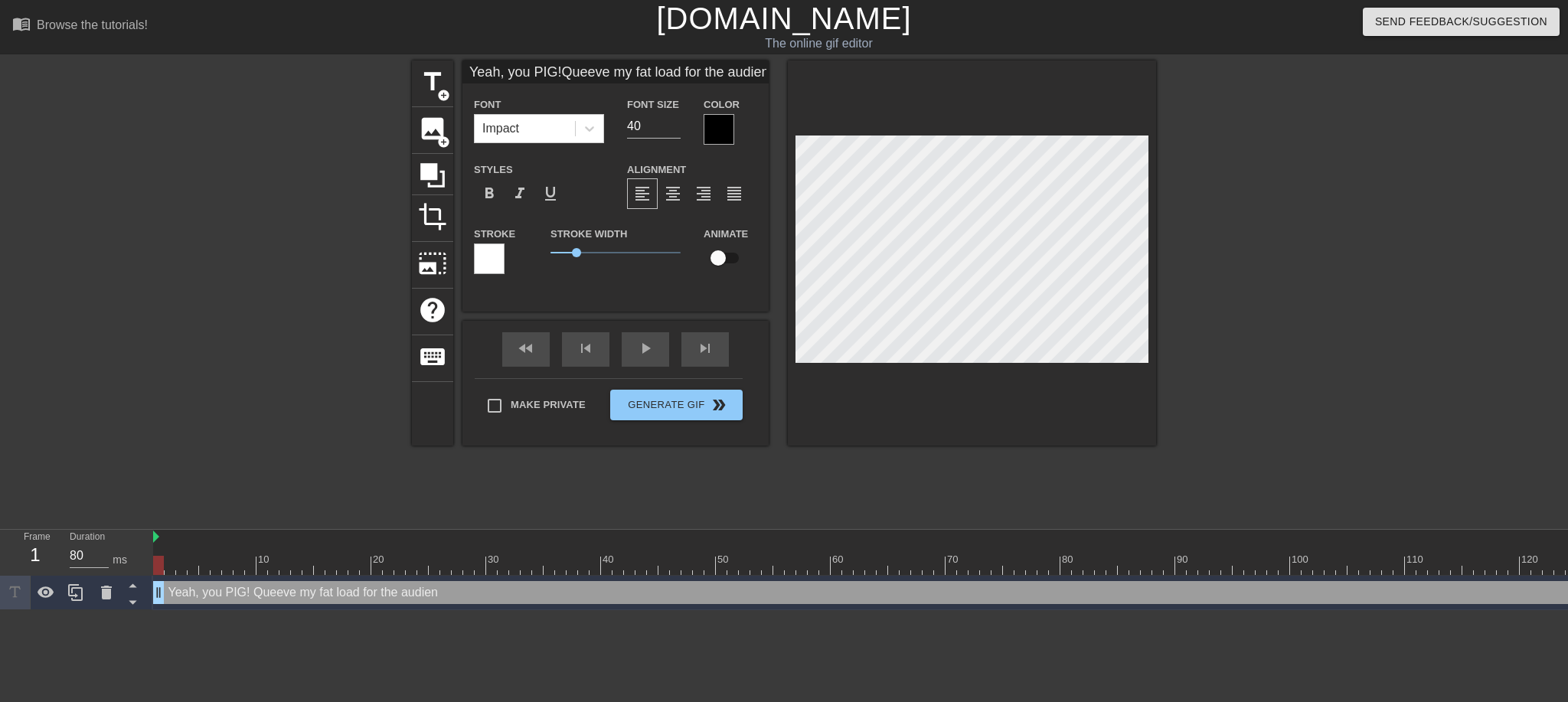
type input "Yeah, you PIG!Queeve my fat load for the audienc"
type textarea "Yeah, you PIG! Queeve my fat load for the audienc"
type input "Yeah, you PIG!Queeve my fat load for the audience"
type textarea "Yeah, you PIG! Queeve my fat load for the audience"
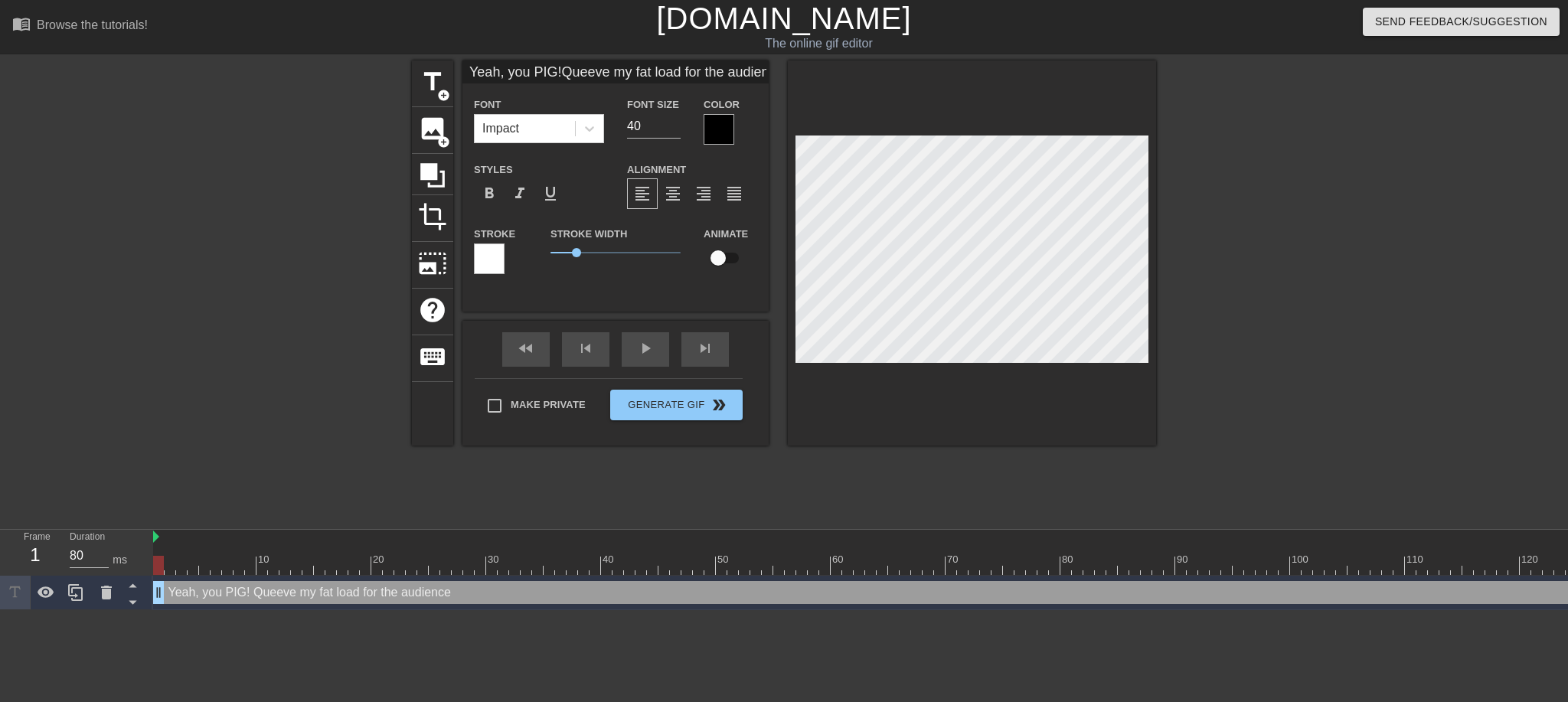
click at [896, 427] on div at bounding box center [972, 253] width 369 height 385
click at [657, 123] on input "40" at bounding box center [653, 126] width 53 height 25
drag, startPoint x: 657, startPoint y: 123, endPoint x: 599, endPoint y: 122, distance: 58.0
click at [599, 122] on div "Font Impact Font Size 40 Color" at bounding box center [615, 120] width 306 height 50
type input "Yeah, you PIG!Queeve my fat load for the audience"
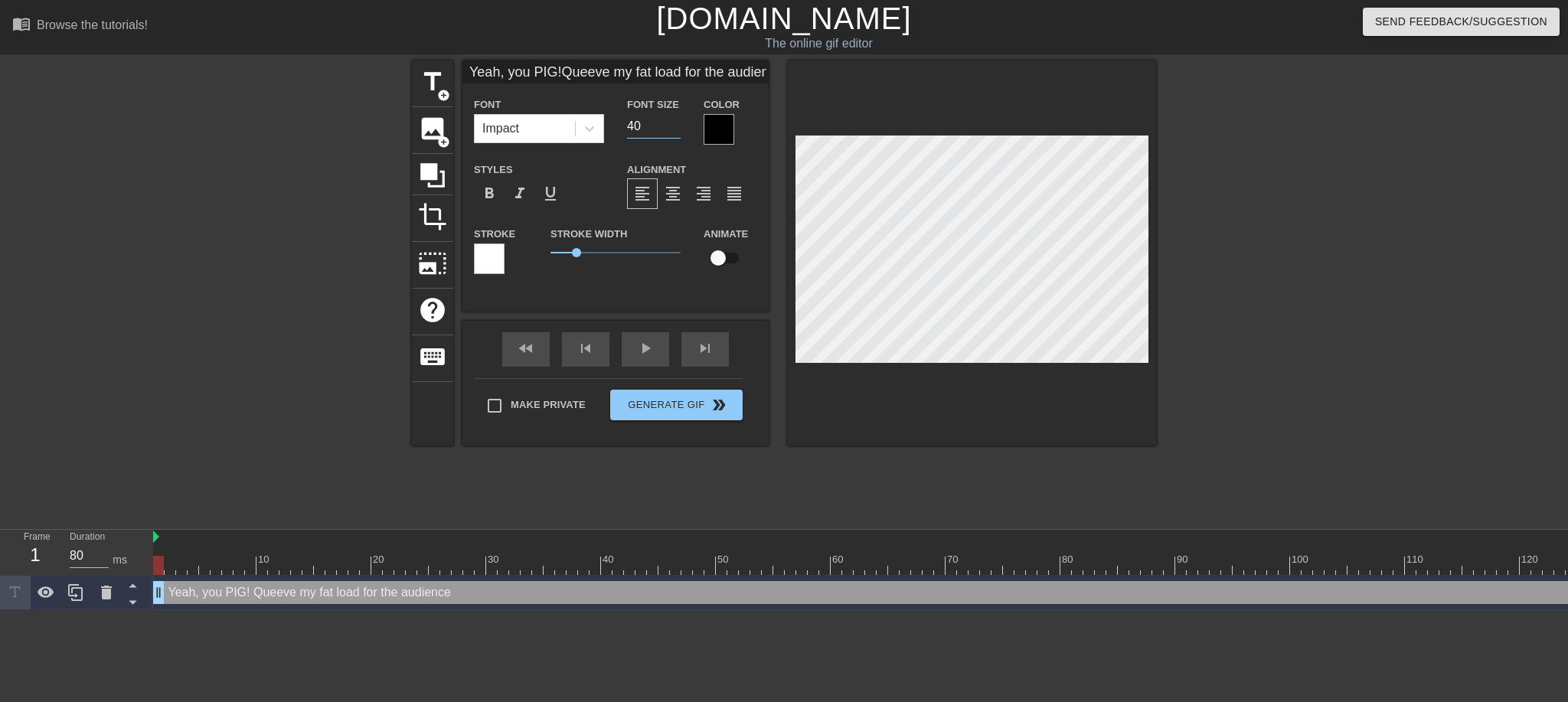
type input "3"
type input "Yeah, you PIG!Queeve my fat load for the audience"
type input "30"
click at [1232, 312] on div at bounding box center [1289, 290] width 230 height 460
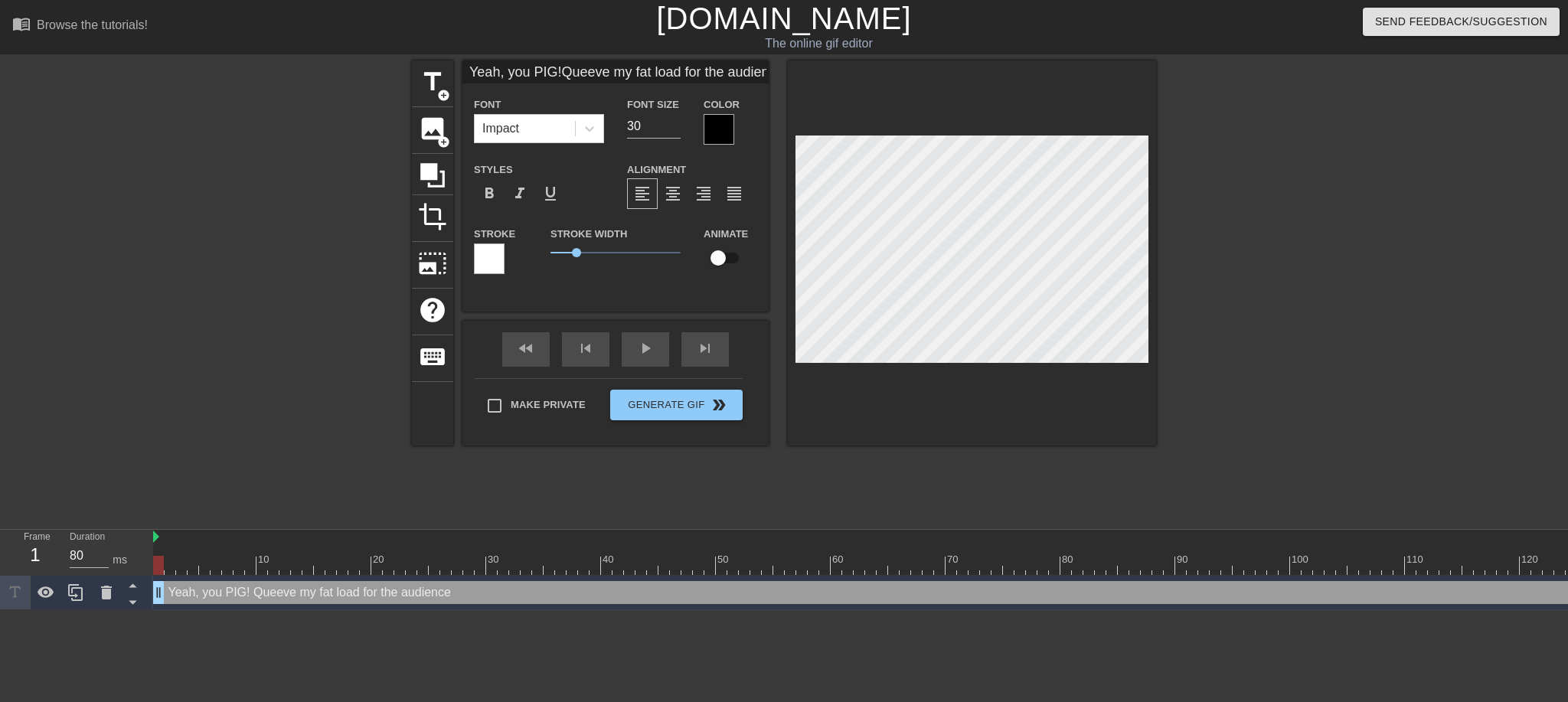
scroll to position [3, 13]
type input "Yeah, you PIG!Queeve my fat load for the audience!"
type textarea "Yeah, you PIG! Queeve my fat load for the audience!"
type input "Yeah, you PIG!Queef my fat load for the audience!"
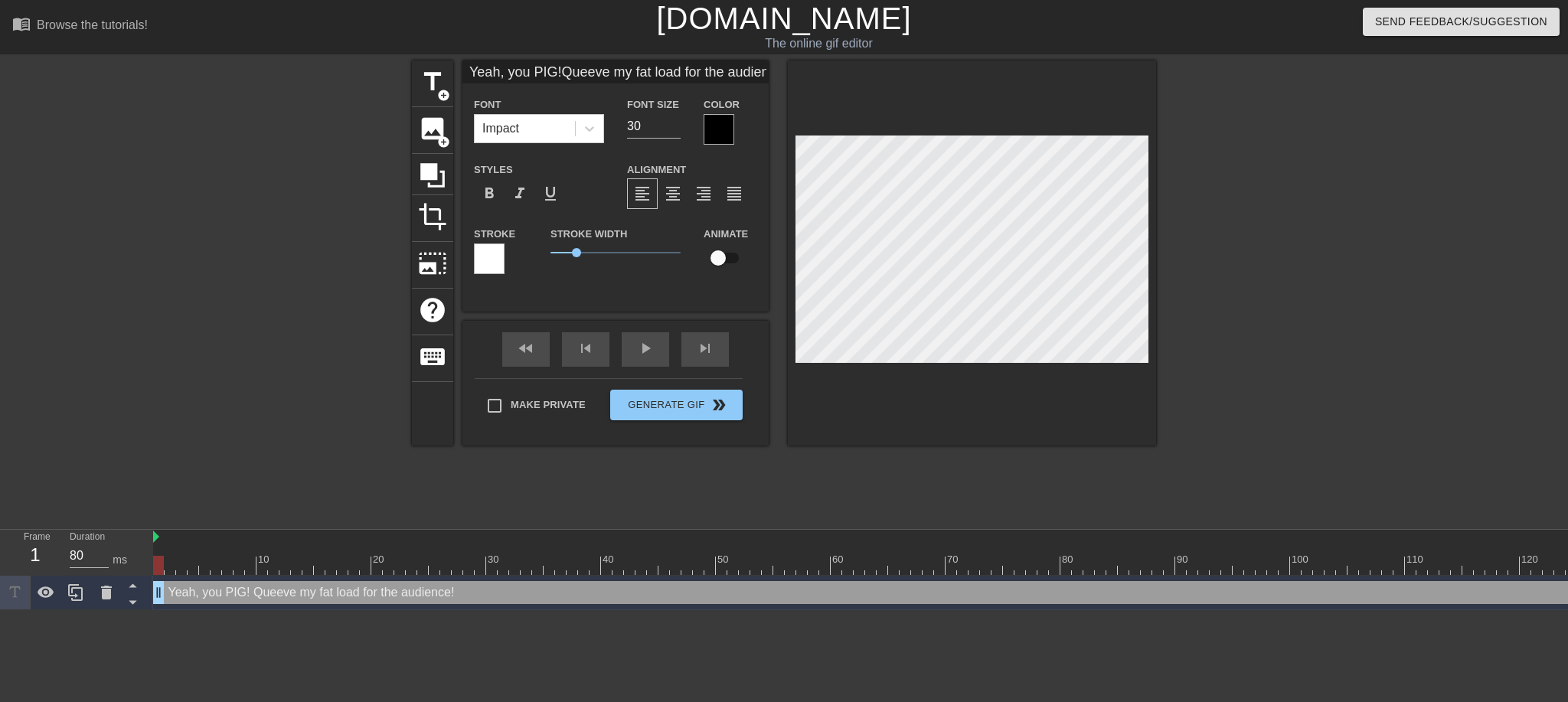
type textarea "Yeah, you PIG! Queef my fat load for the audience!"
click at [1207, 281] on div at bounding box center [1289, 290] width 230 height 460
click at [676, 202] on span "format_align_center" at bounding box center [673, 194] width 19 height 19
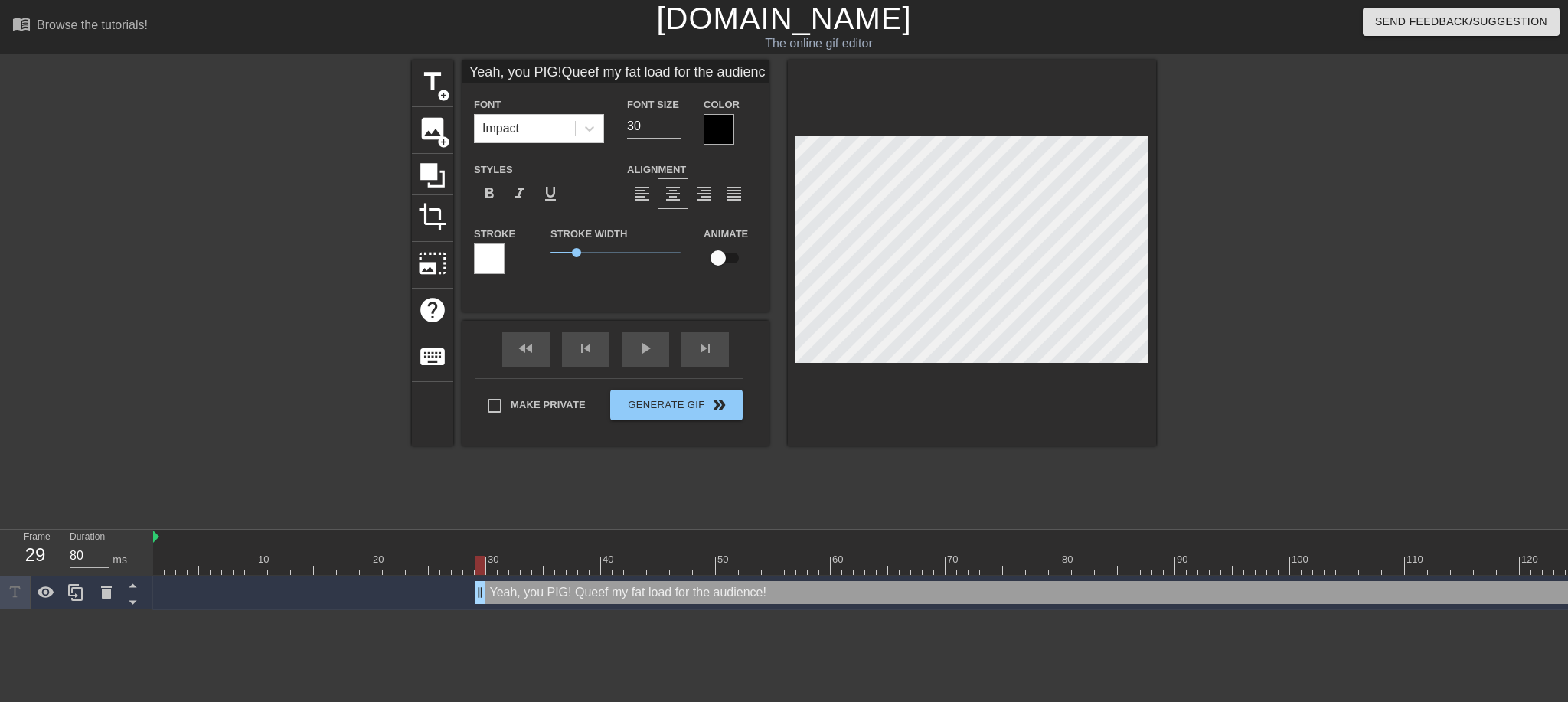
drag, startPoint x: 165, startPoint y: 594, endPoint x: 492, endPoint y: 626, distance: 328.6
click at [492, 610] on html "menu_book Browse the tutorials! Gifntext.com The online gif editor Send Feedbac…" at bounding box center [784, 305] width 1568 height 610
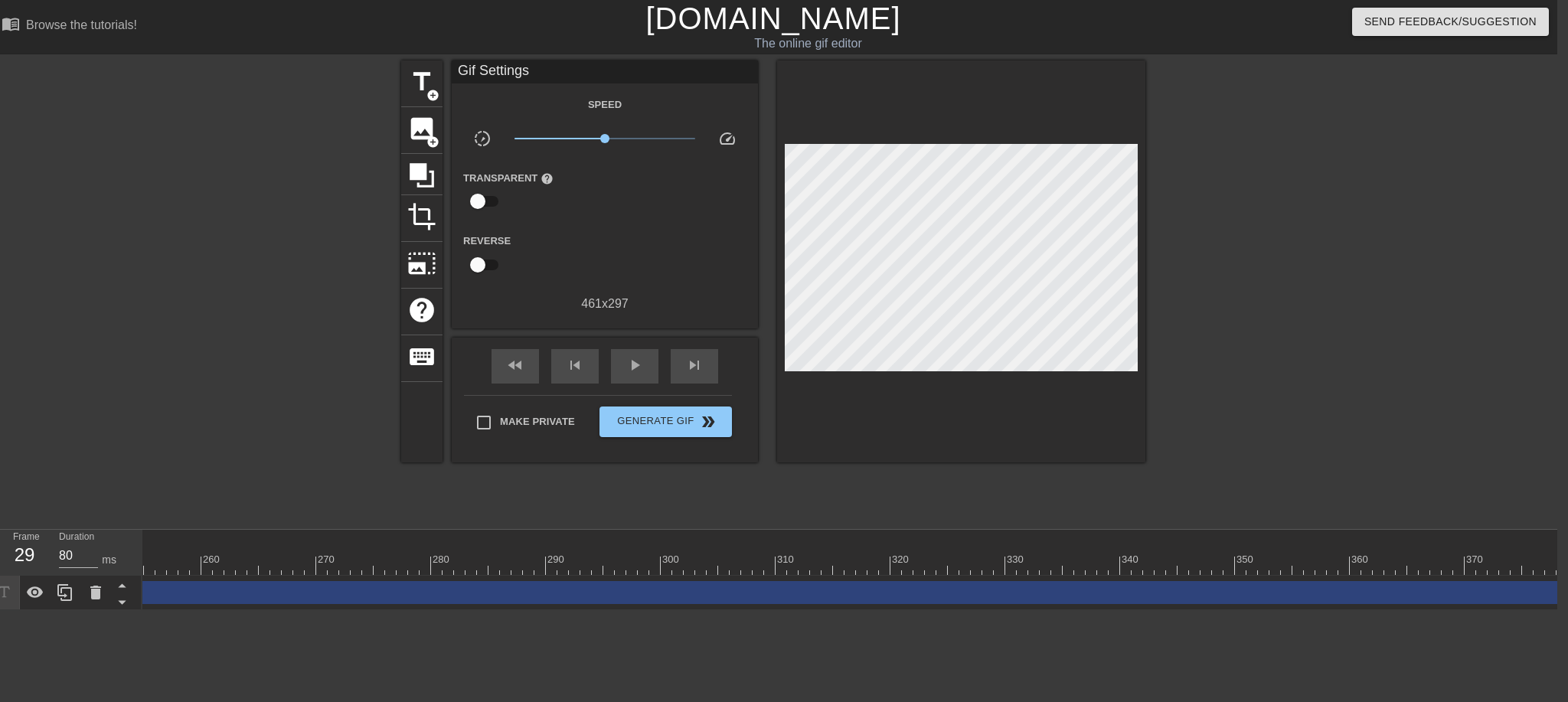
scroll to position [0, 2965]
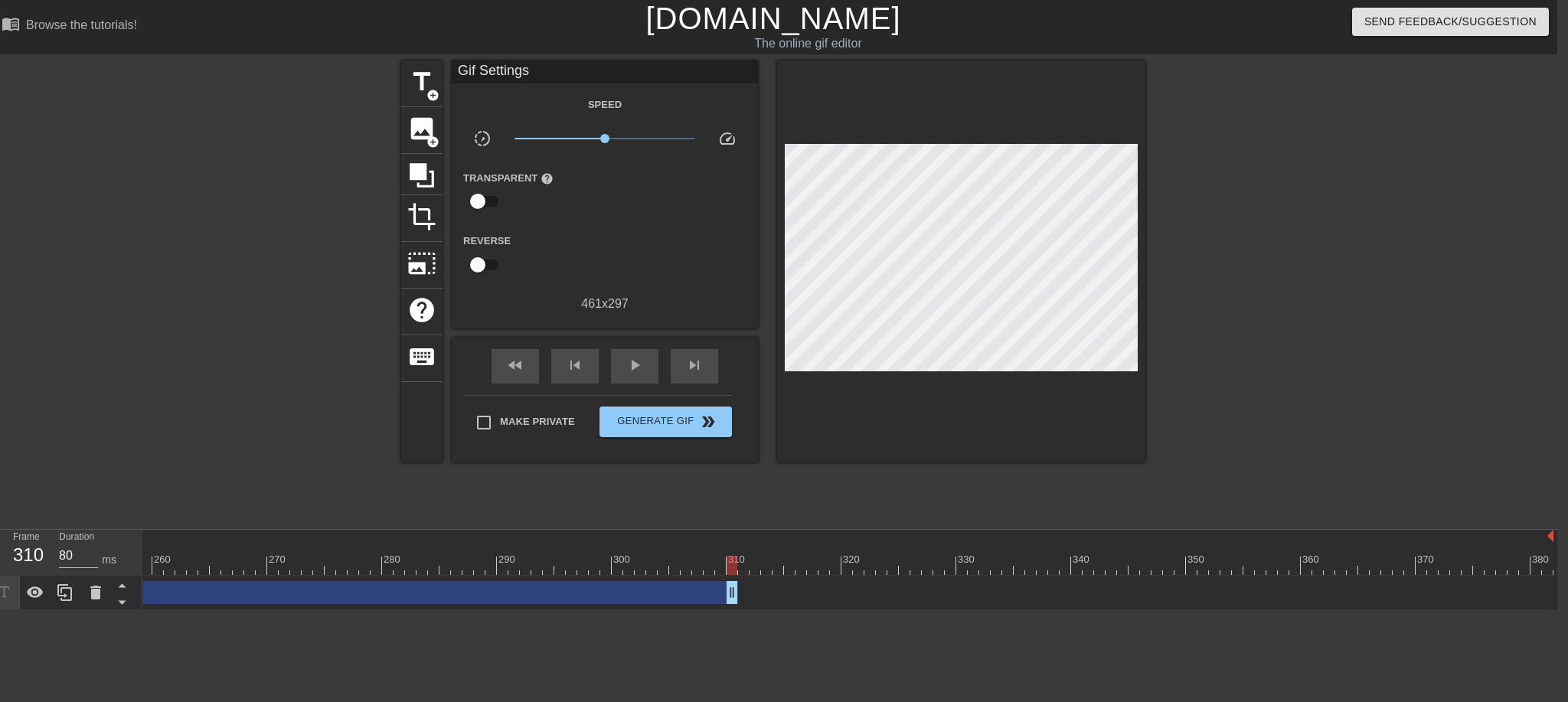
drag, startPoint x: 1549, startPoint y: 594, endPoint x: 733, endPoint y: 549, distance: 817.2
click at [733, 549] on div "10 20 30 40 50 60 70 80 90 100 110 120 130 140 150 160" at bounding box center [850, 570] width 1415 height 81
click at [629, 368] on span "play_arrow" at bounding box center [635, 365] width 19 height 19
type input "80"
click at [631, 369] on span "pause" at bounding box center [635, 365] width 19 height 19
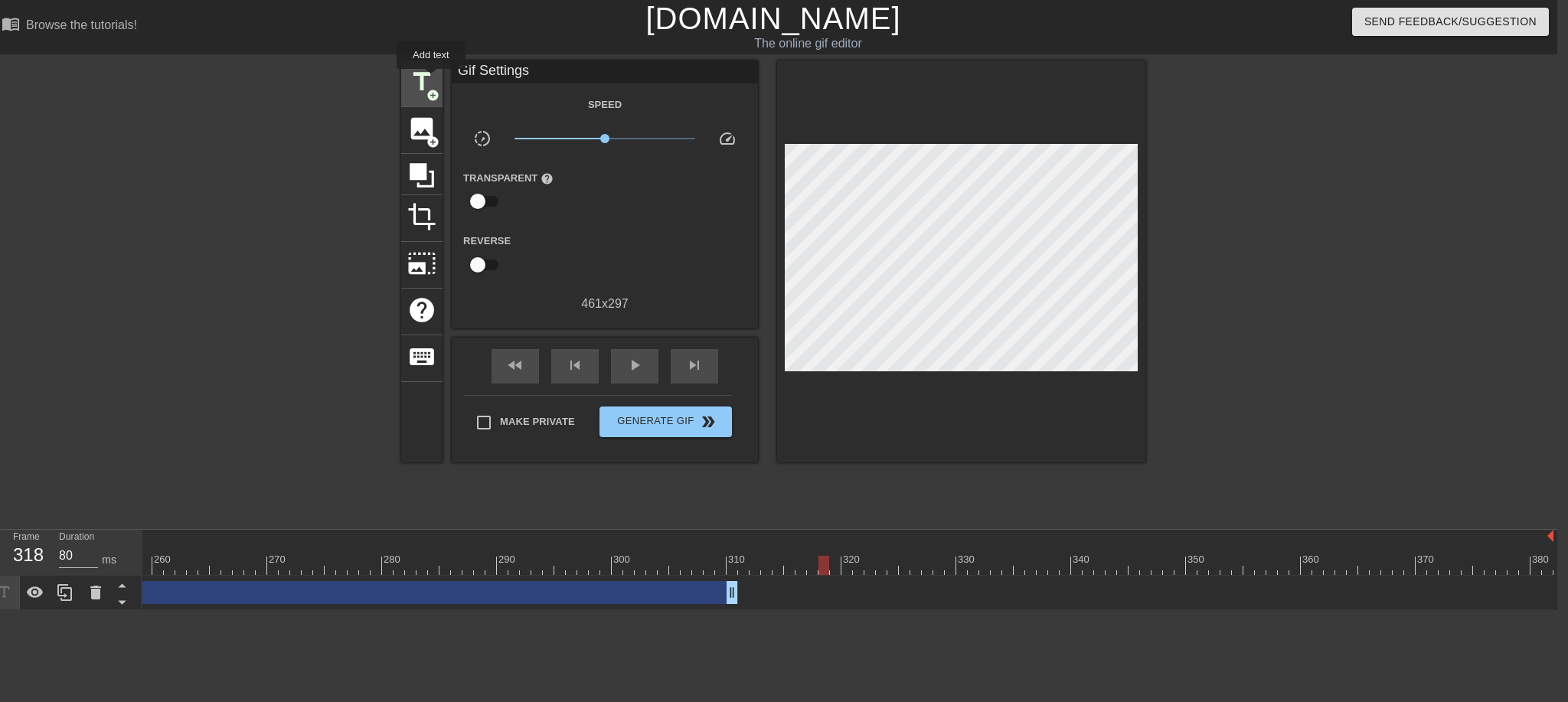
click at [431, 80] on span "title" at bounding box center [422, 82] width 29 height 29
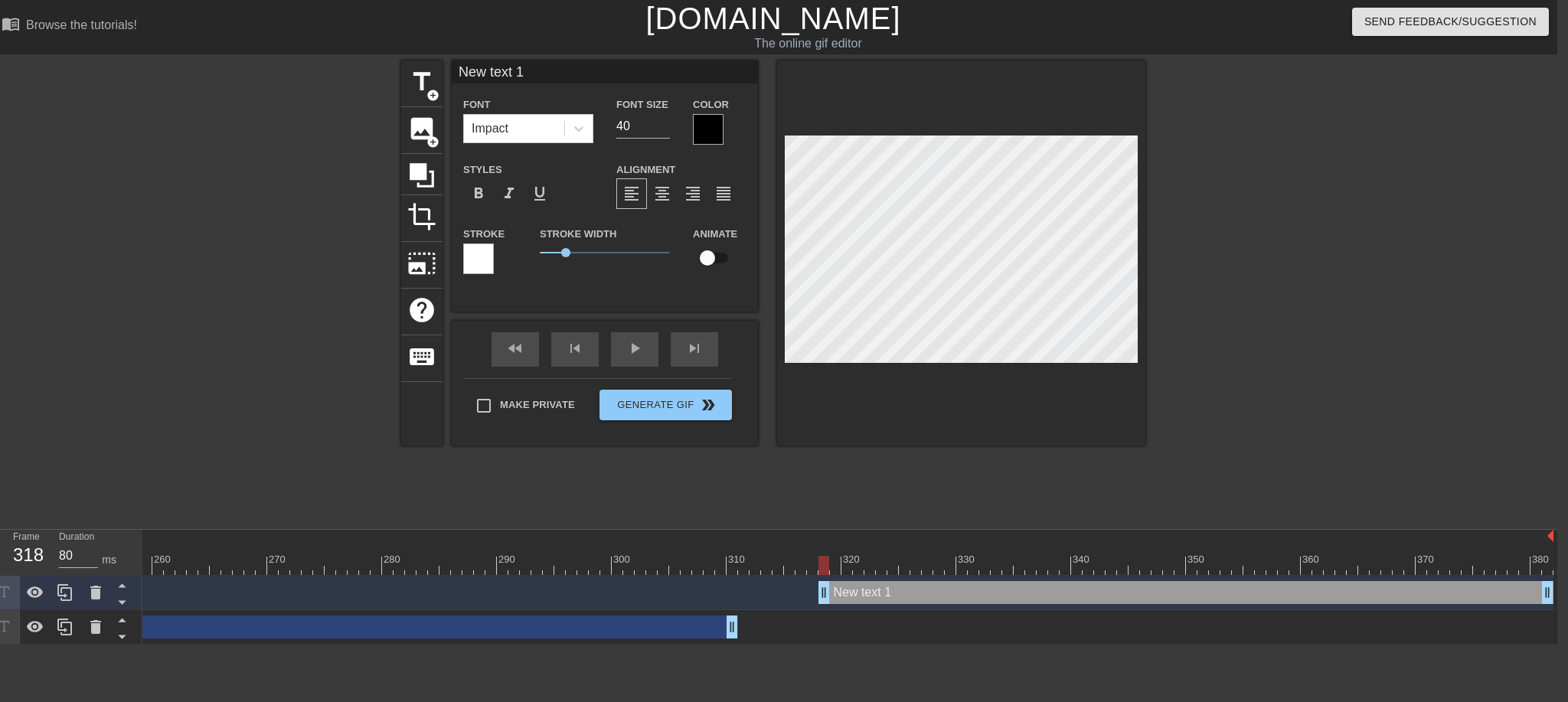
scroll to position [3, 3]
type input "o"
type textarea "o"
type input "oi"
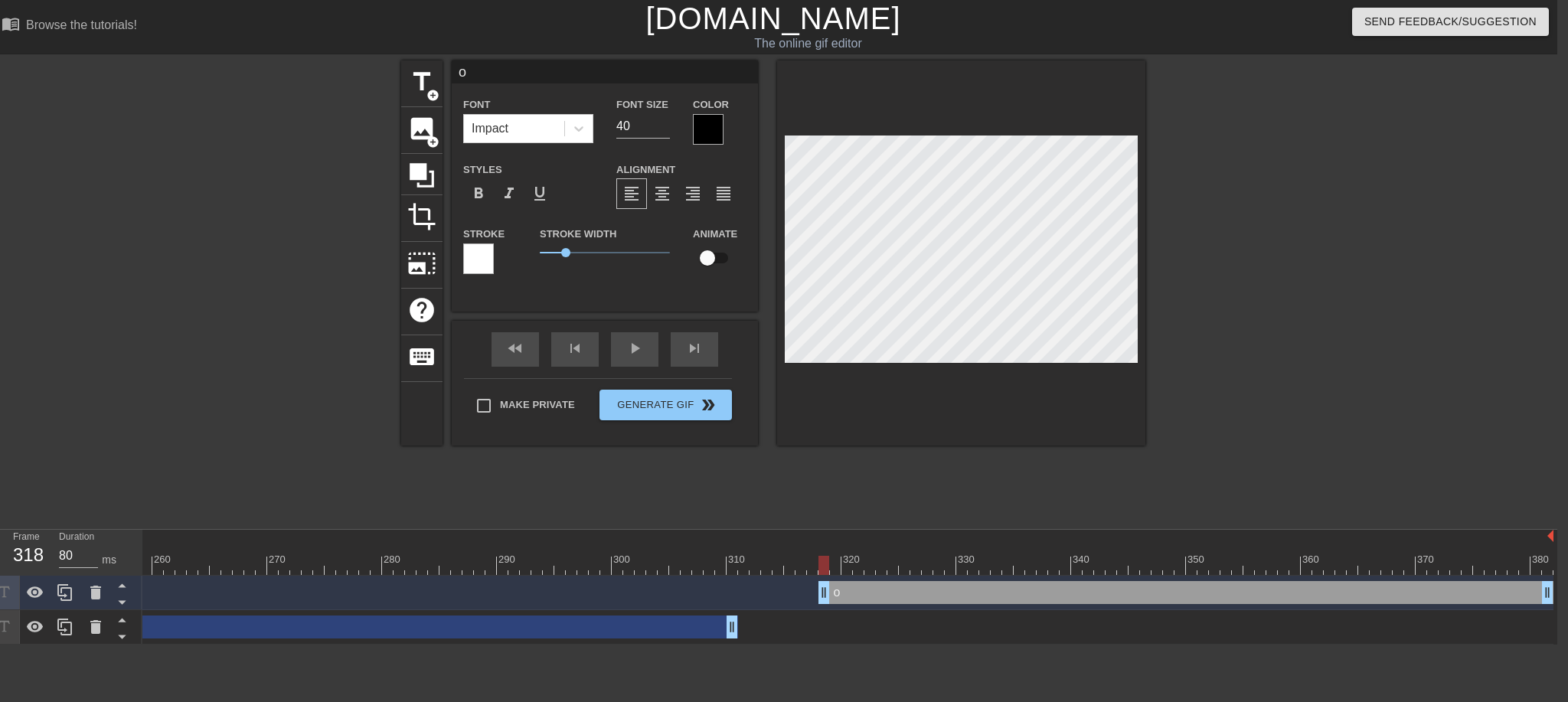
type textarea "oi"
type input "oin"
type textarea "oin"
type input "oink"
type textarea "oink"
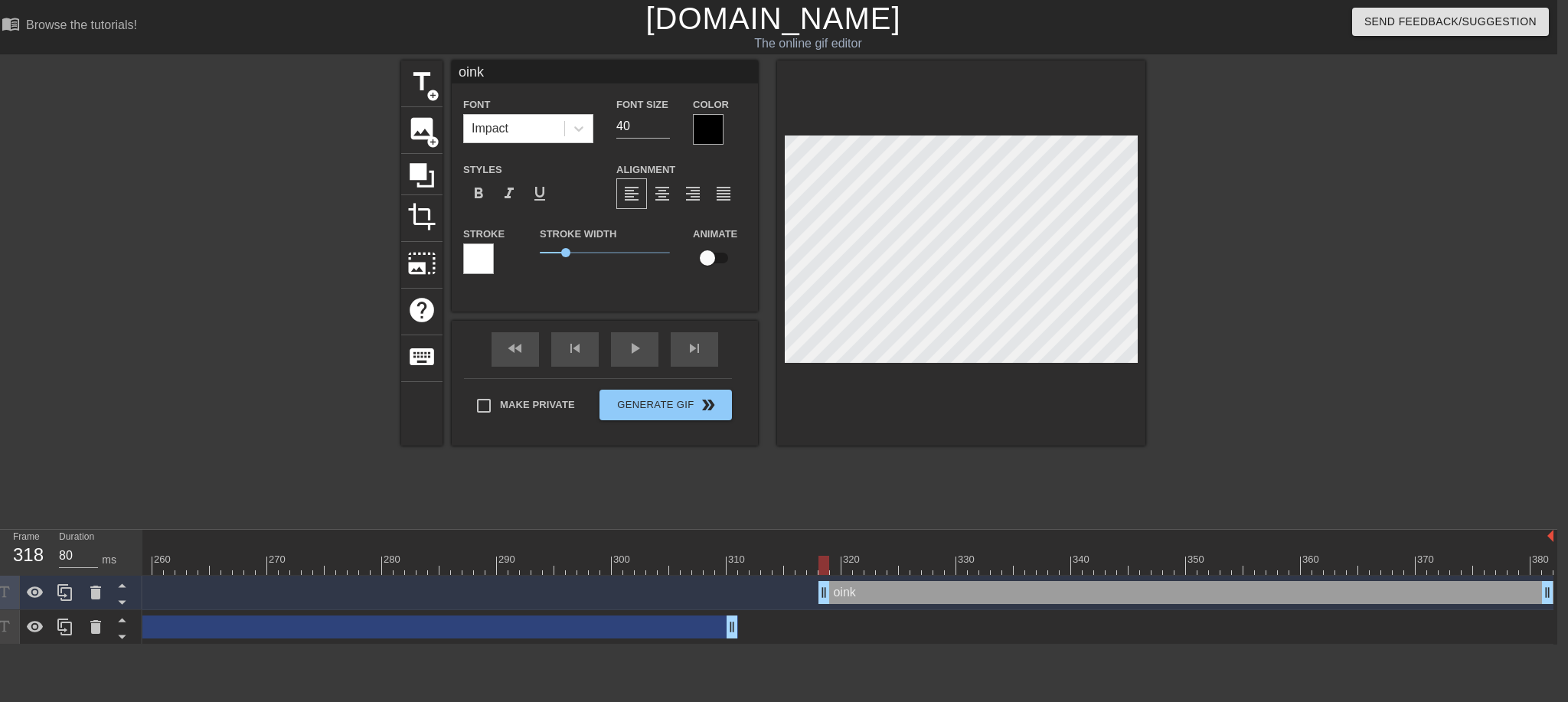
type input "oink,"
type textarea "oink,"
type input "oink,"
type textarea "oink,"
type input "oink, B"
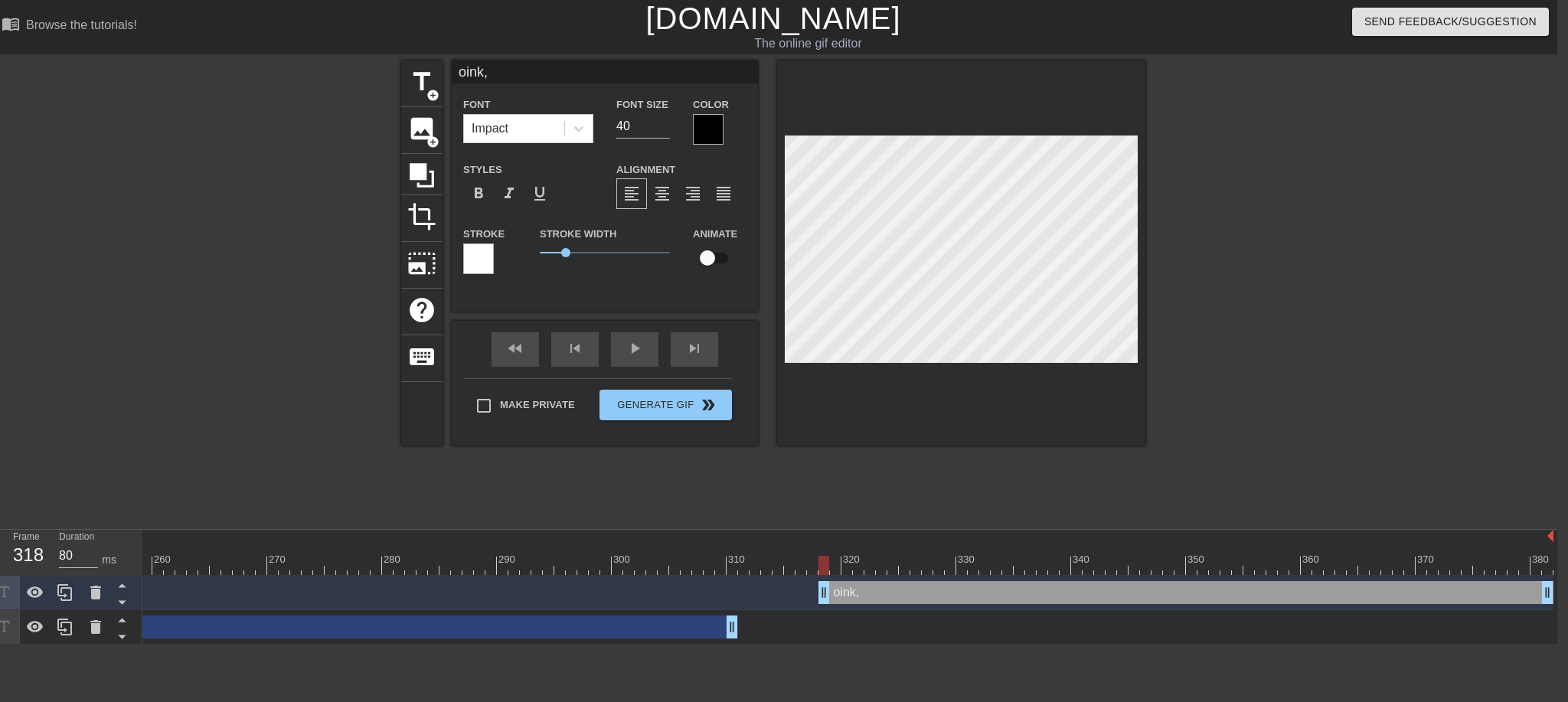
type textarea "oink, B"
type input "oink, BI"
type textarea "oink, BI"
type input "oink, BIG"
type textarea "oink, BIG"
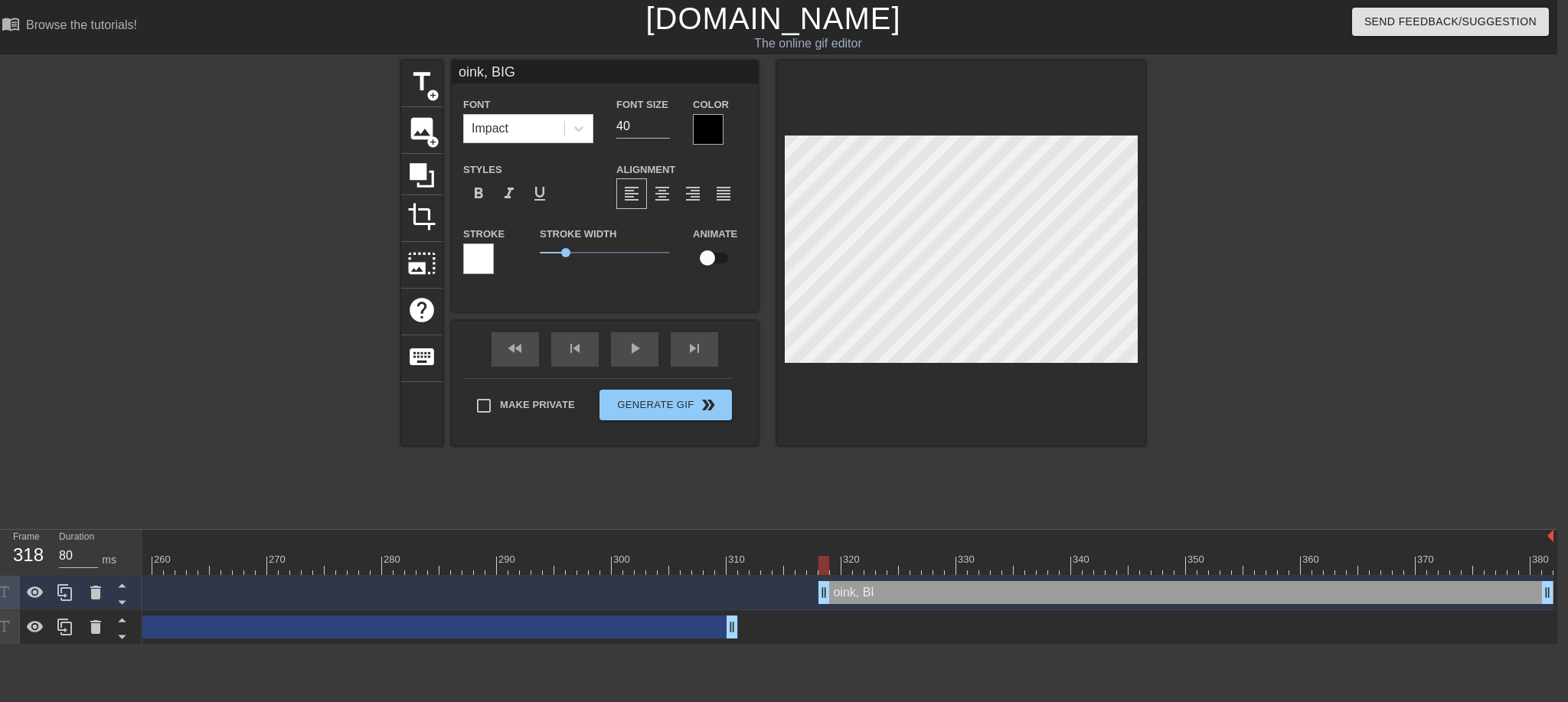
scroll to position [3, 3]
type input "oink, BIG"
type textarea "oink, BIG"
type input "oink, BIG D"
type textarea "oink, BIG D"
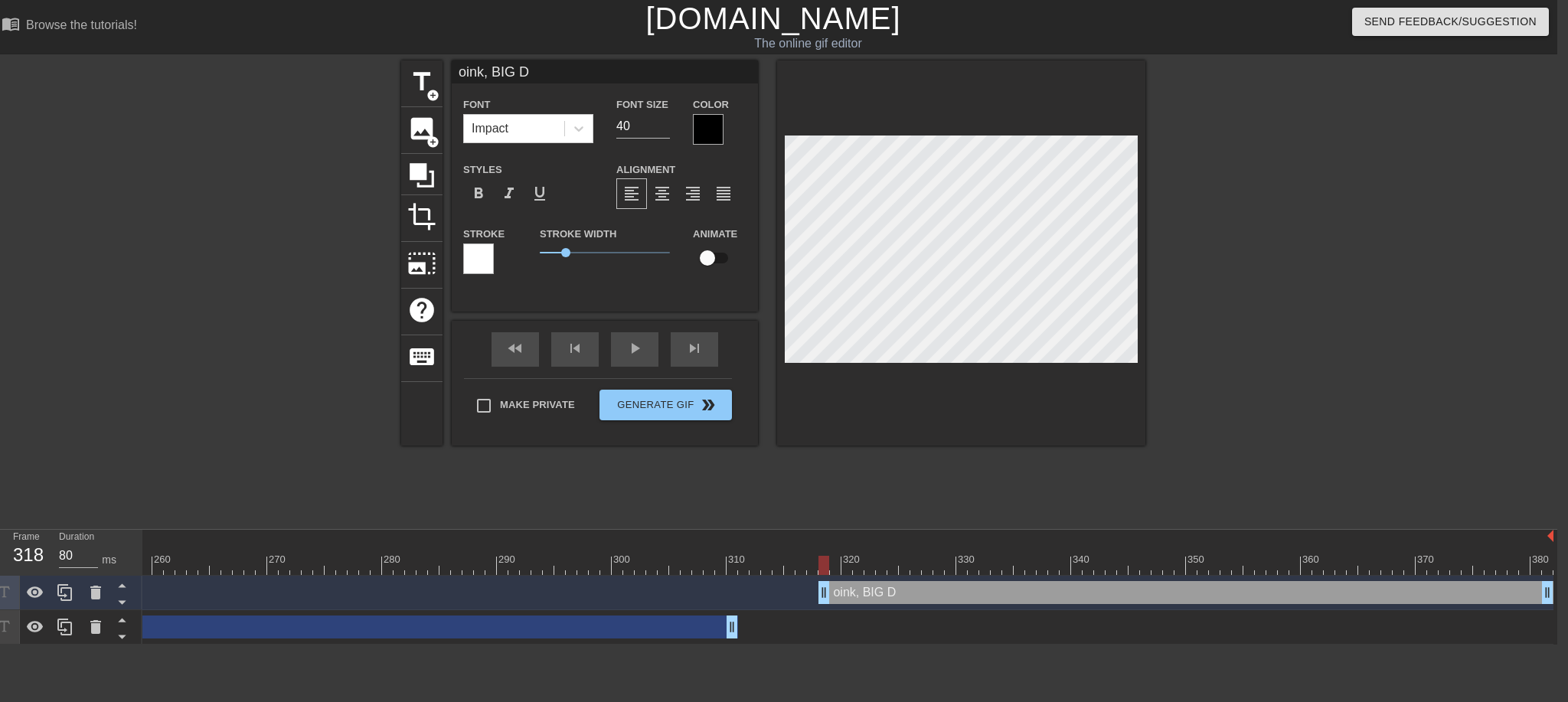
type input "oink, BIG DA"
type textarea "oink, BIG DA"
type input "oink, BIG DAD"
type textarea "oink, BIG DAD"
type input "oink, BIG DADD"
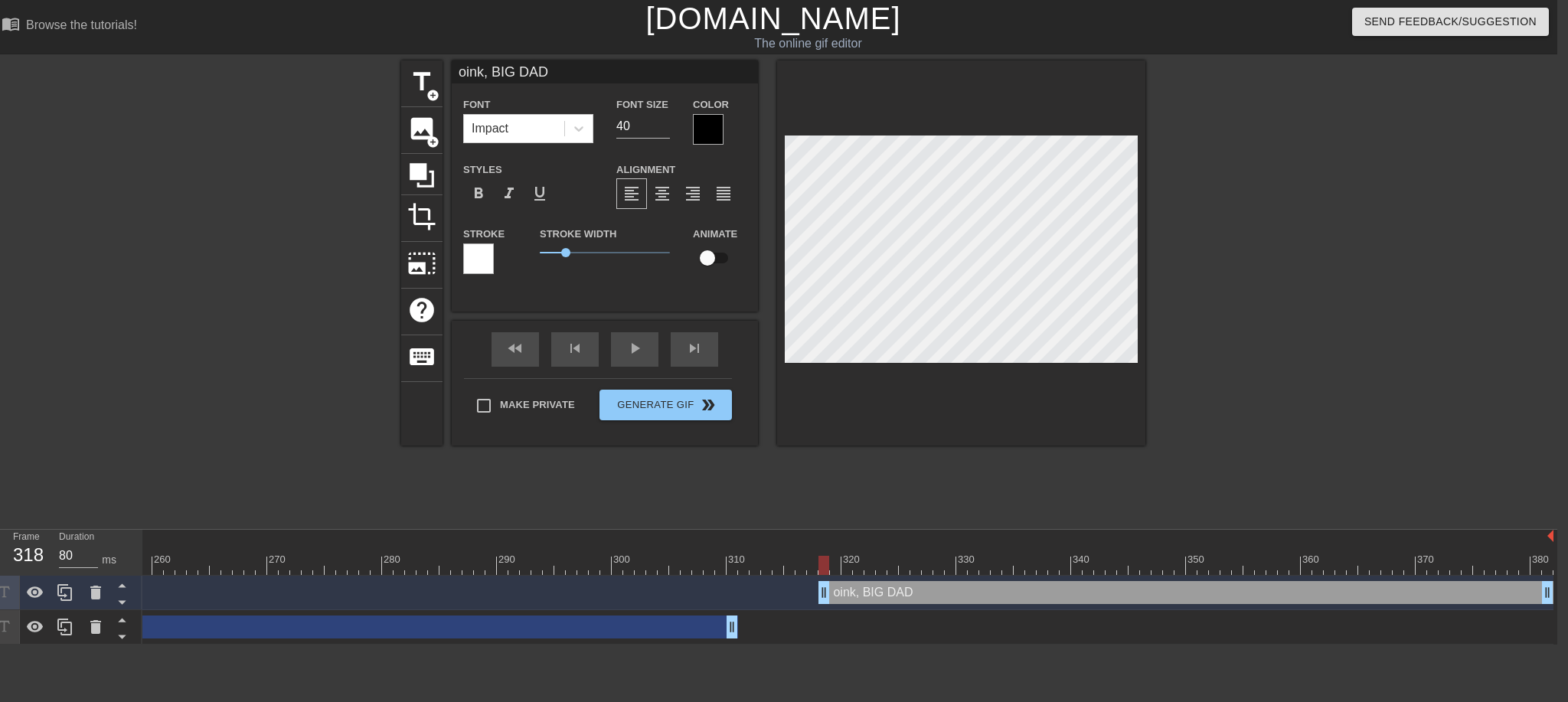
type textarea "oink, BIG DADD"
type input "oink, BIG DADDY"
type textarea "oink, BIG DADDY"
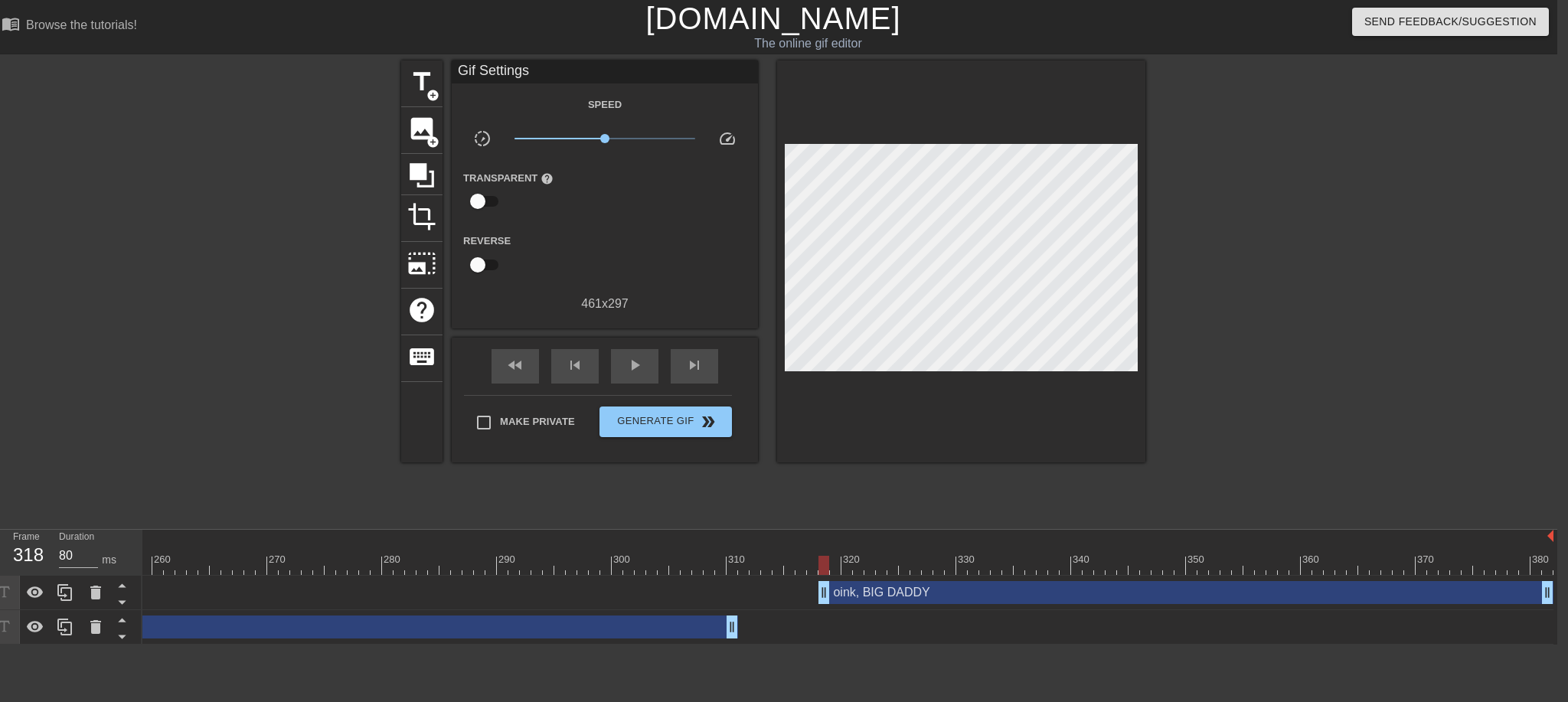
click at [1342, 290] on div at bounding box center [1278, 290] width 230 height 460
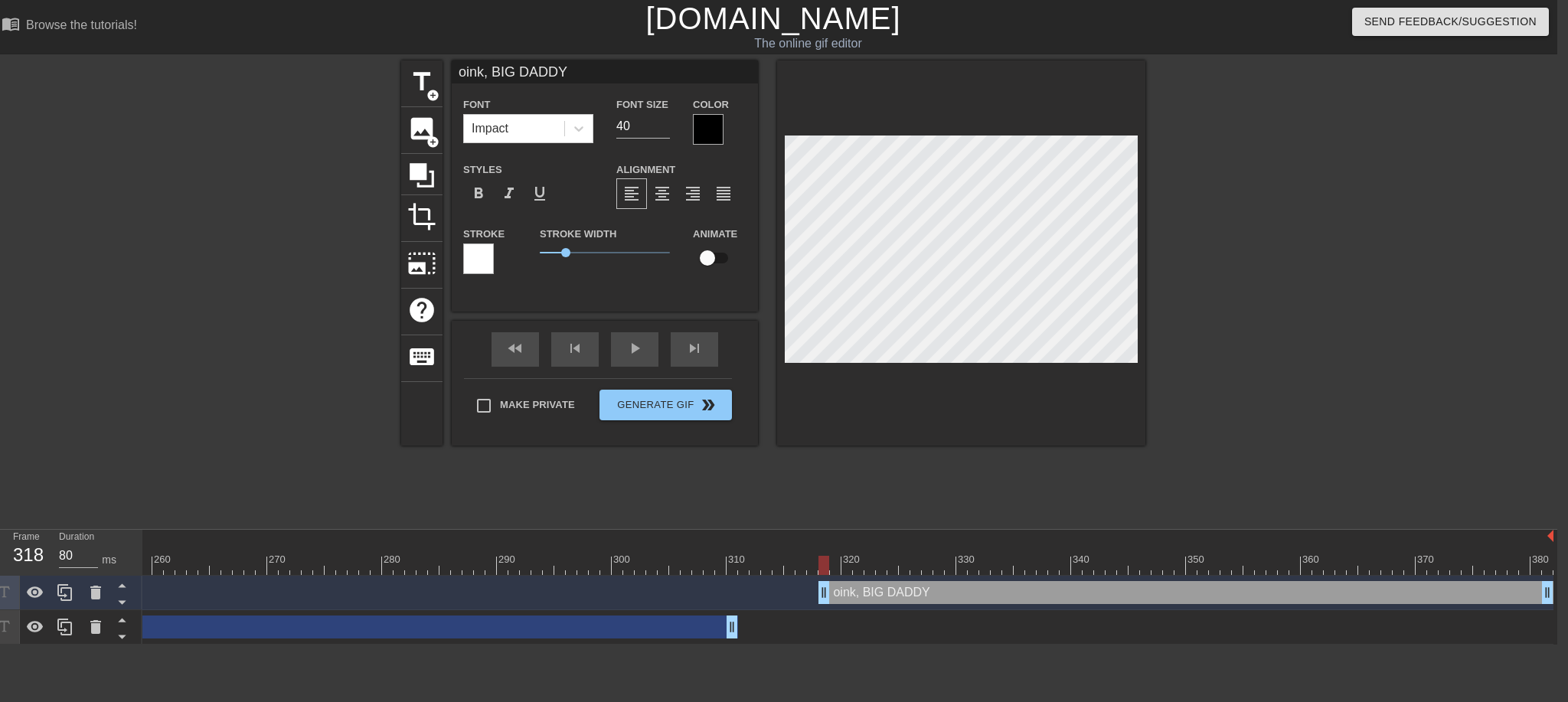
click at [703, 124] on div at bounding box center [709, 130] width 31 height 31
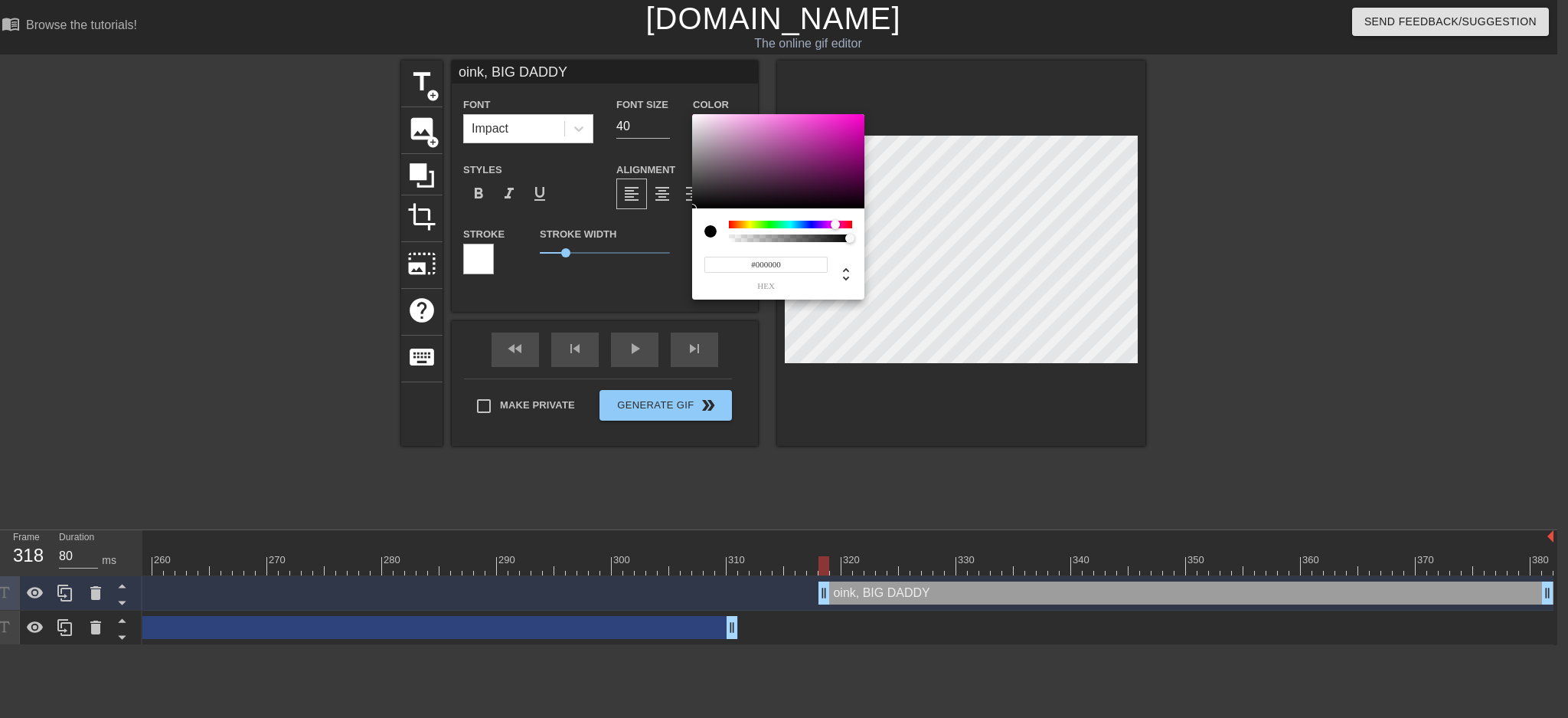
click at [836, 222] on div at bounding box center [790, 224] width 123 height 8
type input "#FF00D2"
drag, startPoint x: 833, startPoint y: 119, endPoint x: 898, endPoint y: 102, distance: 67.2
click at [898, 102] on div "#FF00D2 hex" at bounding box center [784, 359] width 1568 height 718
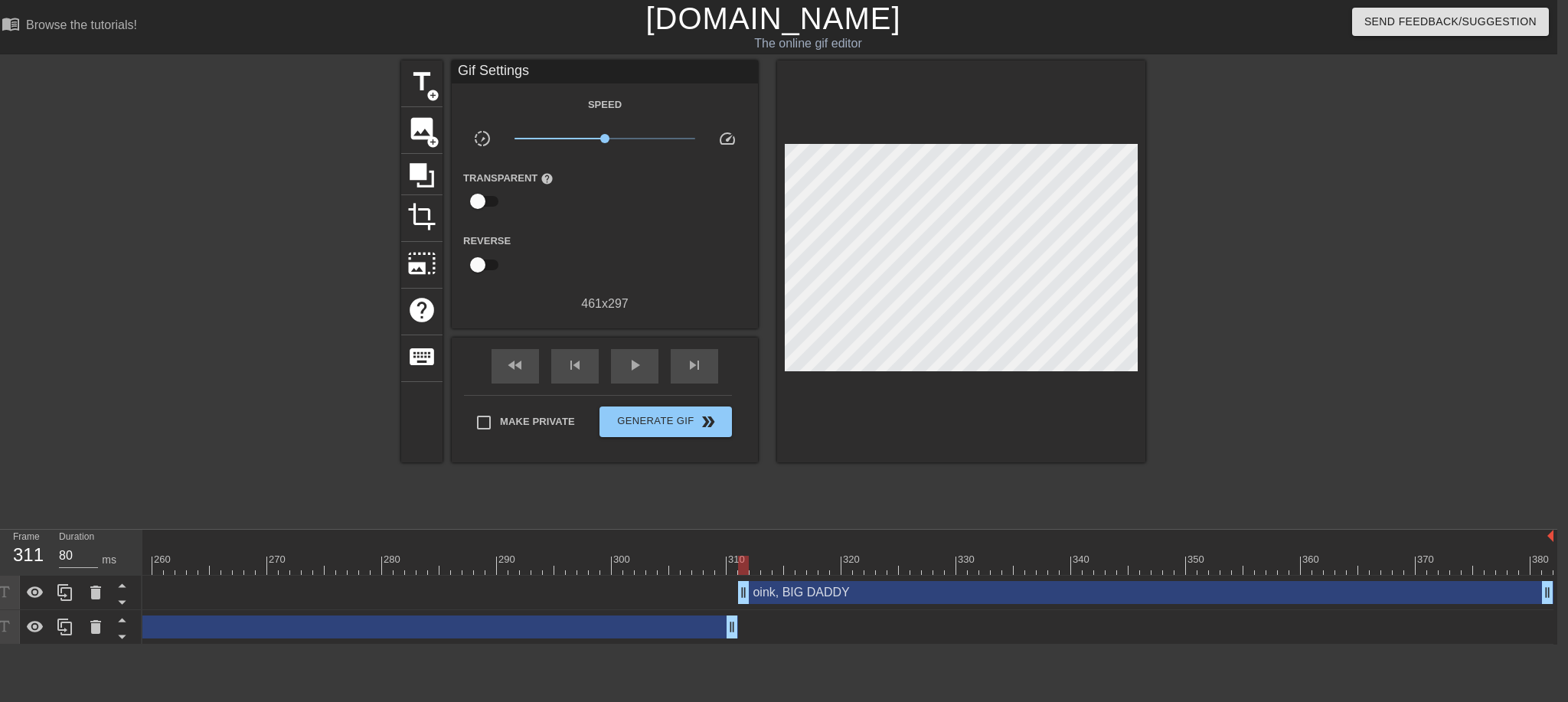
drag, startPoint x: 826, startPoint y: 599, endPoint x: 748, endPoint y: 599, distance: 78.0
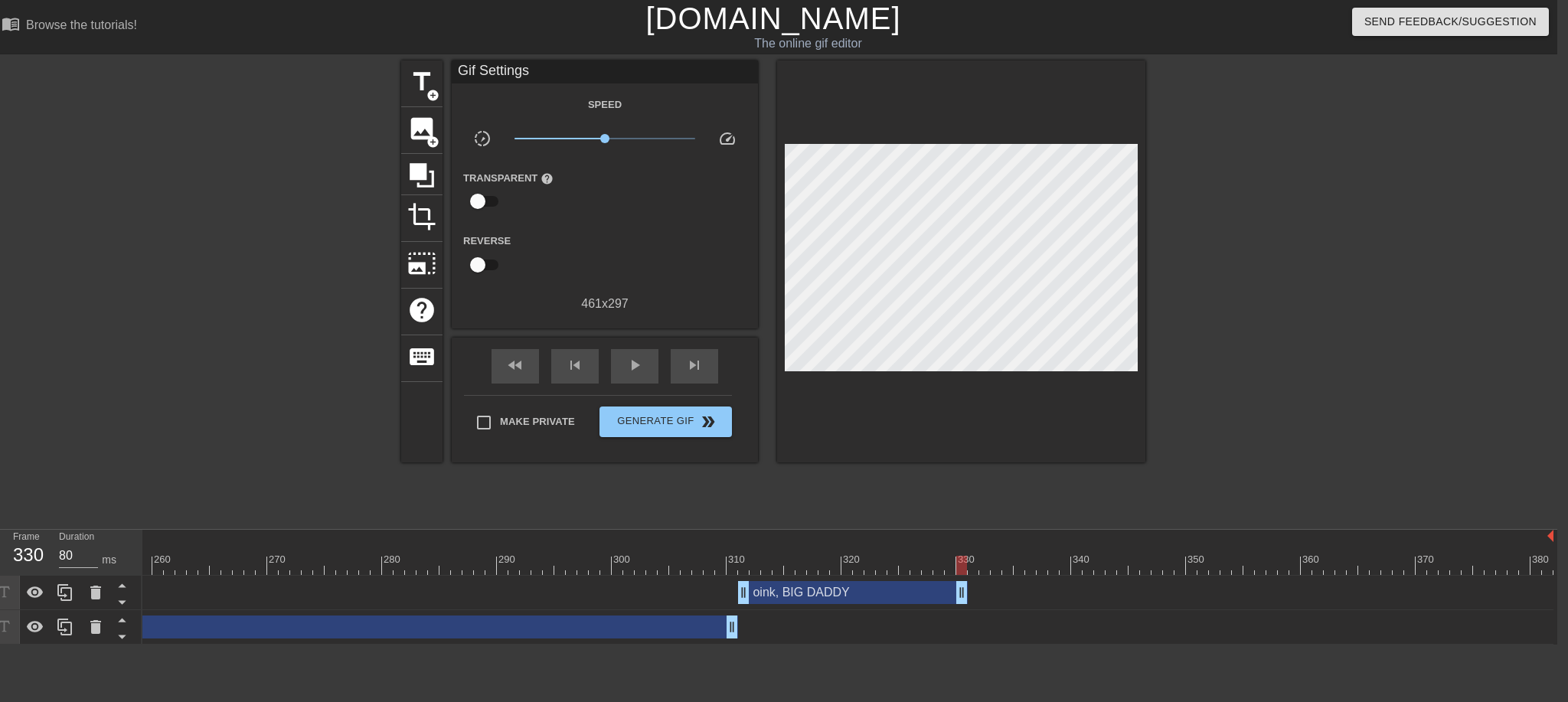
drag, startPoint x: 1549, startPoint y: 593, endPoint x: 960, endPoint y: 573, distance: 589.3
click at [960, 573] on div "10 20 30 40 50 60 70 80 90 100 110 120 130 140 150 160" at bounding box center [850, 588] width 1415 height 115
click at [632, 374] on div "play_arrow" at bounding box center [635, 366] width 47 height 35
click at [632, 374] on div "pause" at bounding box center [635, 366] width 47 height 35
click at [418, 75] on span "title" at bounding box center [422, 82] width 29 height 29
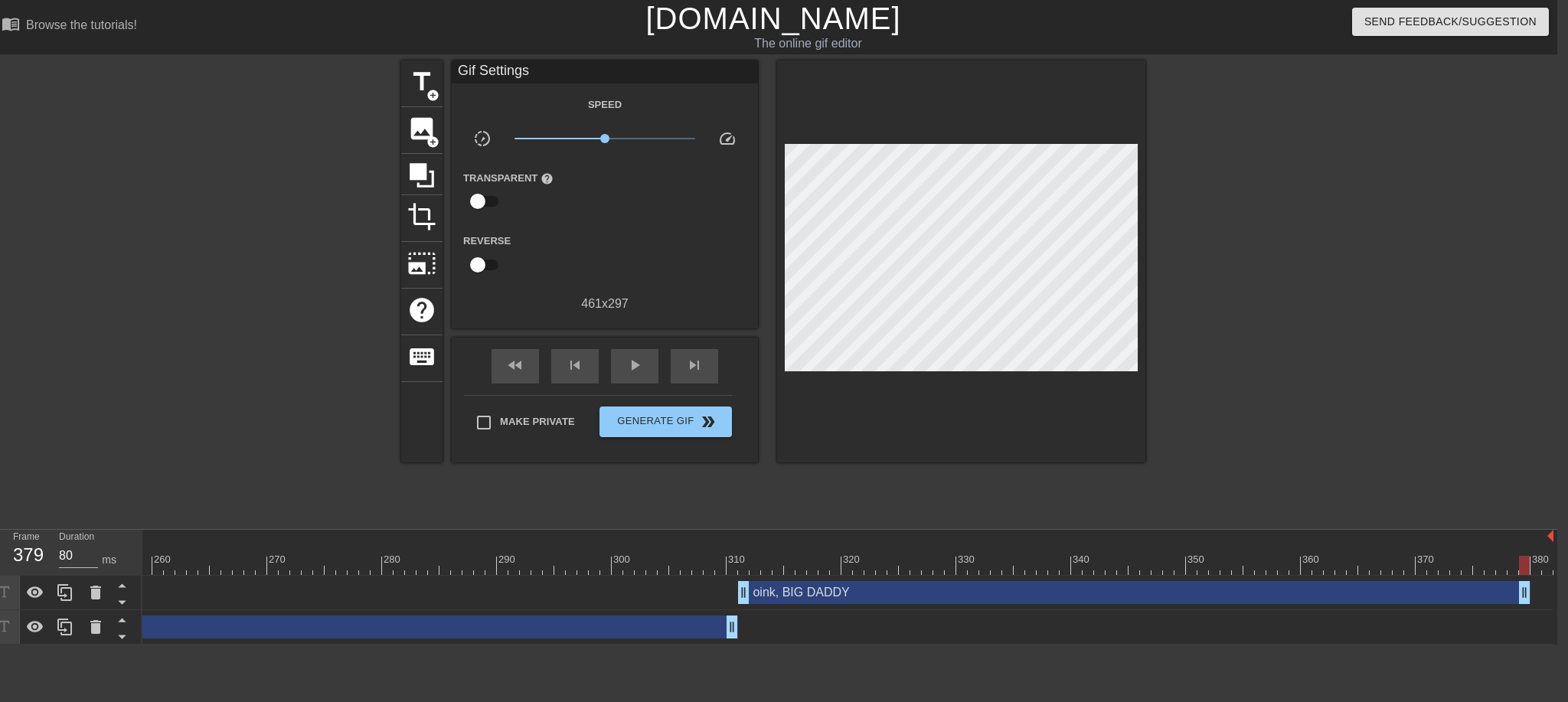
drag, startPoint x: 962, startPoint y: 594, endPoint x: 1527, endPoint y: 600, distance: 565.0
click at [629, 365] on span "play_arrow" at bounding box center [635, 365] width 19 height 19
click at [422, 142] on span "image" at bounding box center [422, 129] width 29 height 29
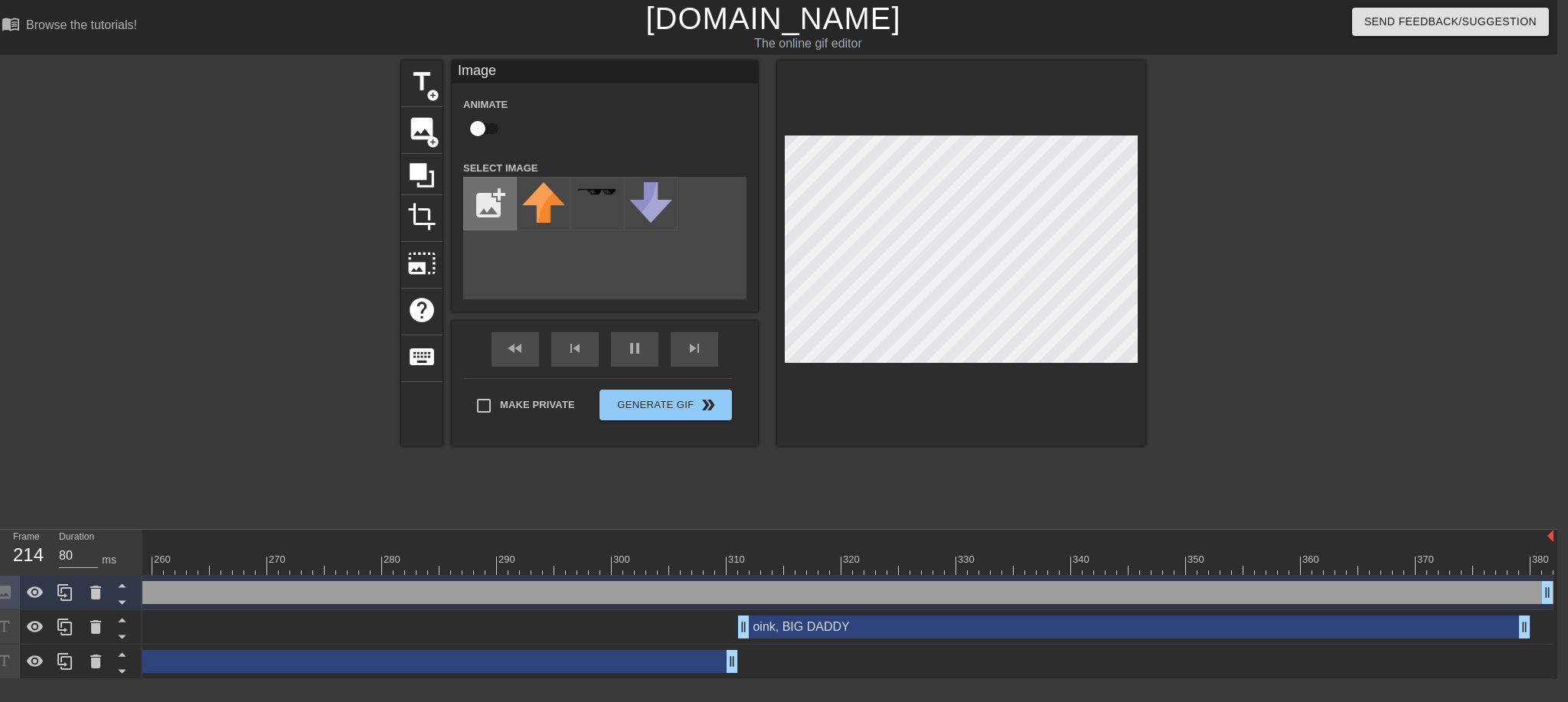
click at [488, 204] on input "file" at bounding box center [489, 203] width 52 height 52
type input "80"
type input "C:\fakepath\a5c64be4ef196c530849132e9e56f449.gif"
click at [542, 187] on img at bounding box center [543, 193] width 43 height 22
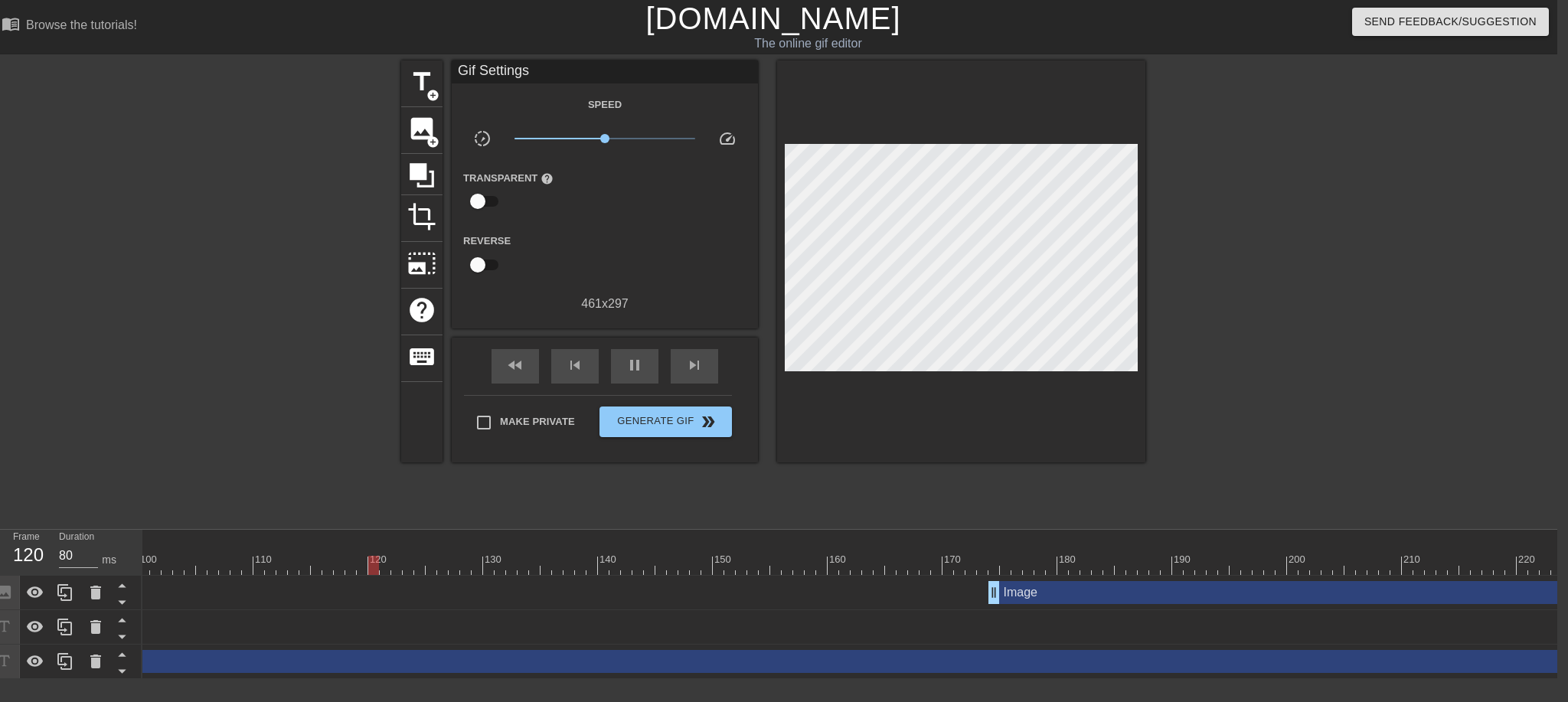
scroll to position [0, 1097]
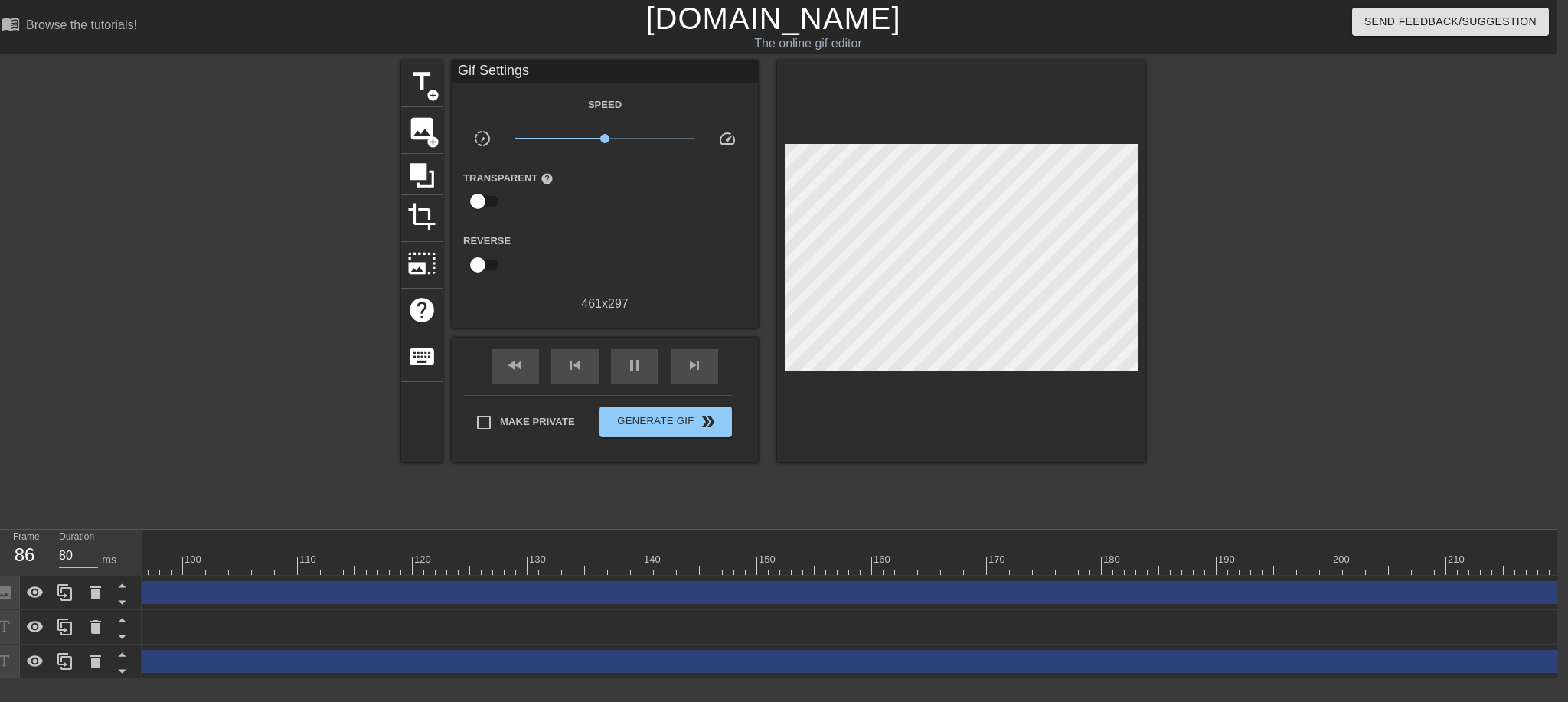
drag, startPoint x: 1038, startPoint y: 598, endPoint x: 0, endPoint y: 607, distance: 1038.0
click at [0, 607] on div "Frame 86 Duration 80 ms 10 20 30 40 50 60 70 80 90 100 110 120 130 140 150" at bounding box center [773, 604] width 1568 height 149
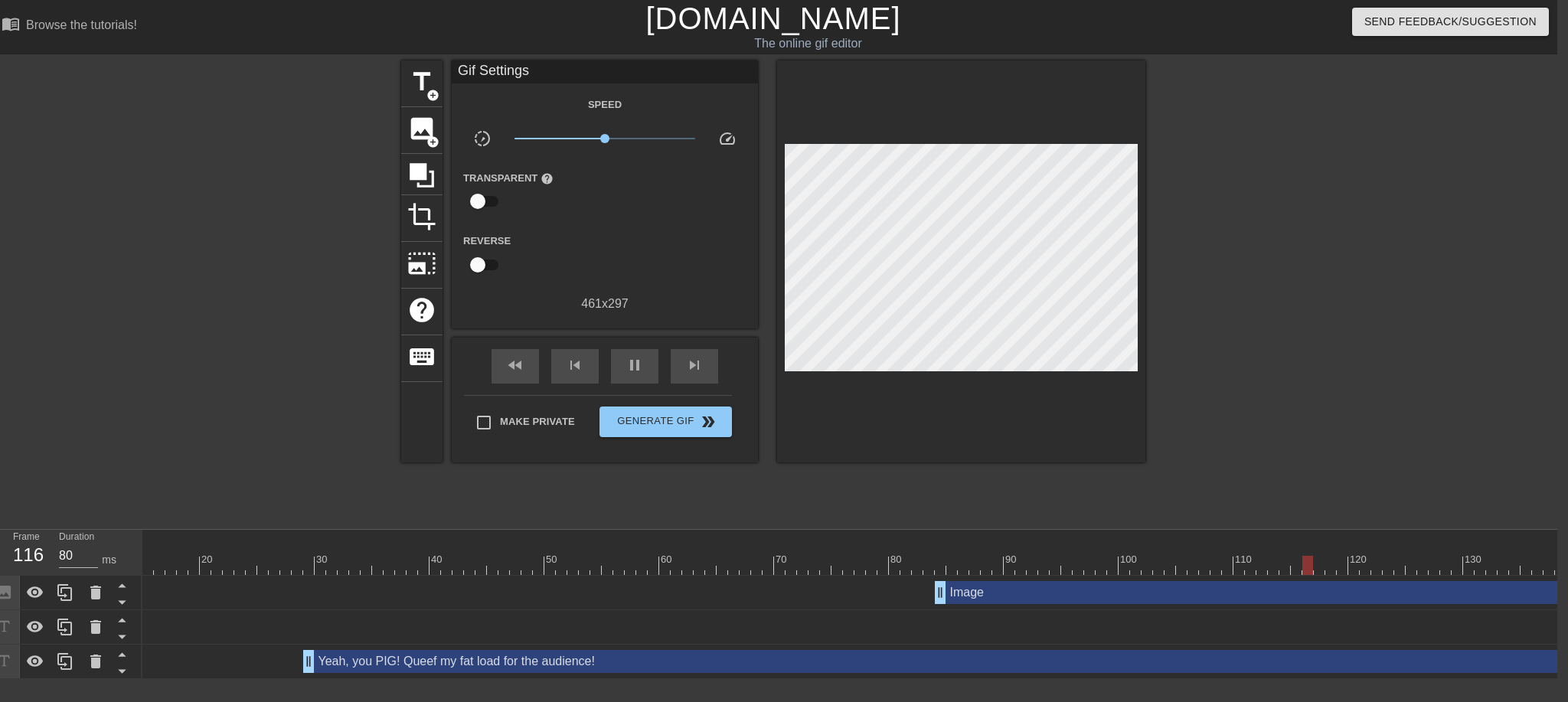
scroll to position [0, 0]
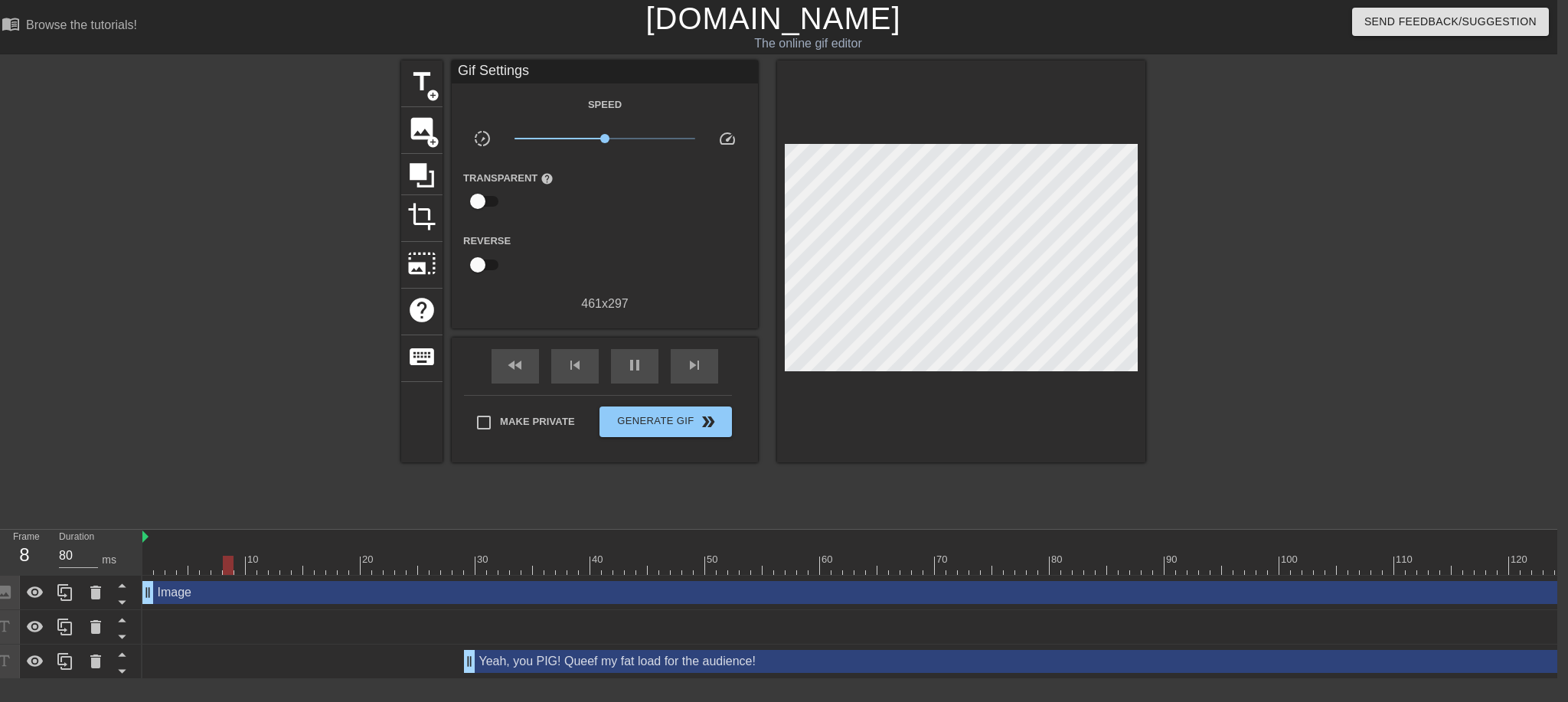
drag, startPoint x: 1094, startPoint y: 600, endPoint x: 0, endPoint y: 596, distance: 1094.0
click at [0, 596] on div "Frame 8 Duration 80 ms 10 20 30 40 50 60 70 80 90 100 110 120 130 140 150" at bounding box center [773, 604] width 1568 height 149
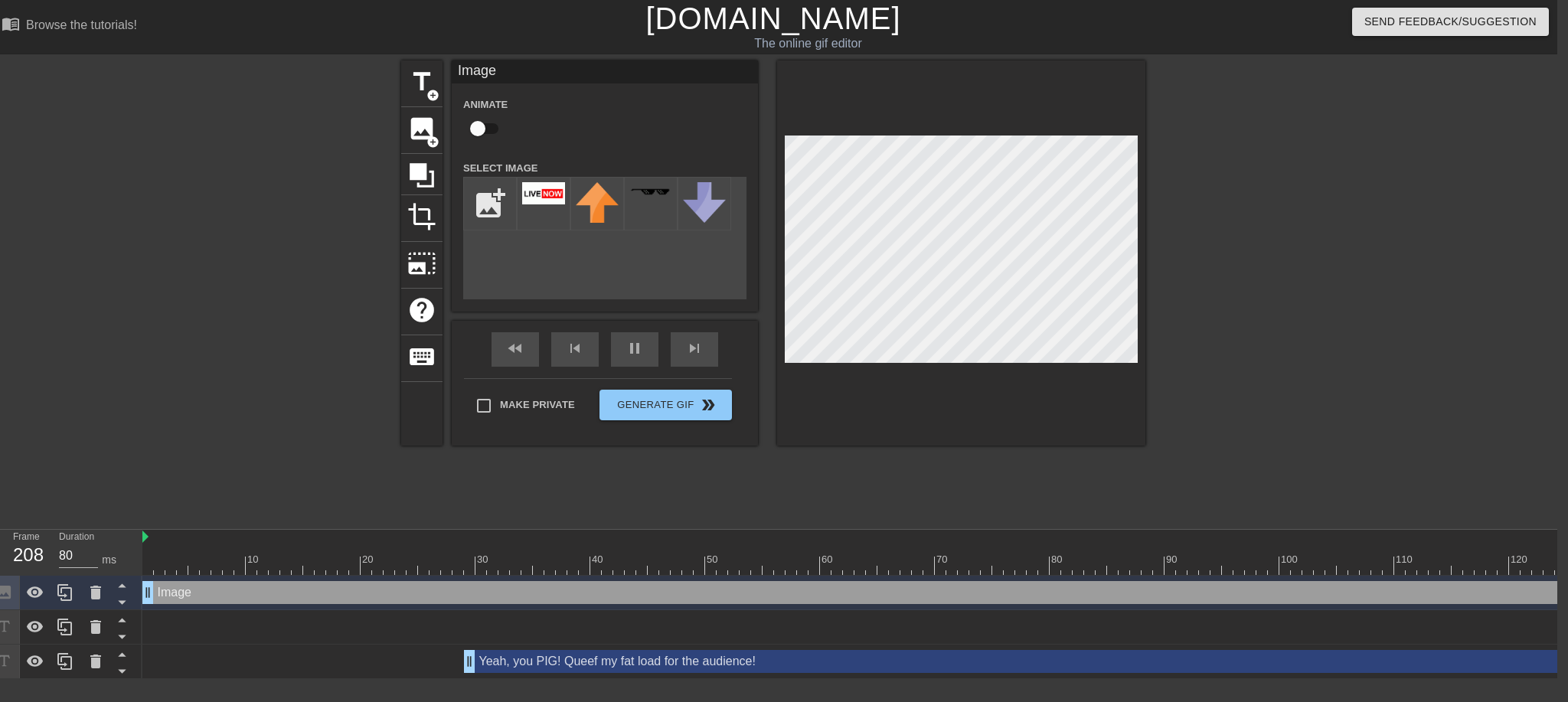
click at [1233, 359] on div at bounding box center [1278, 290] width 230 height 460
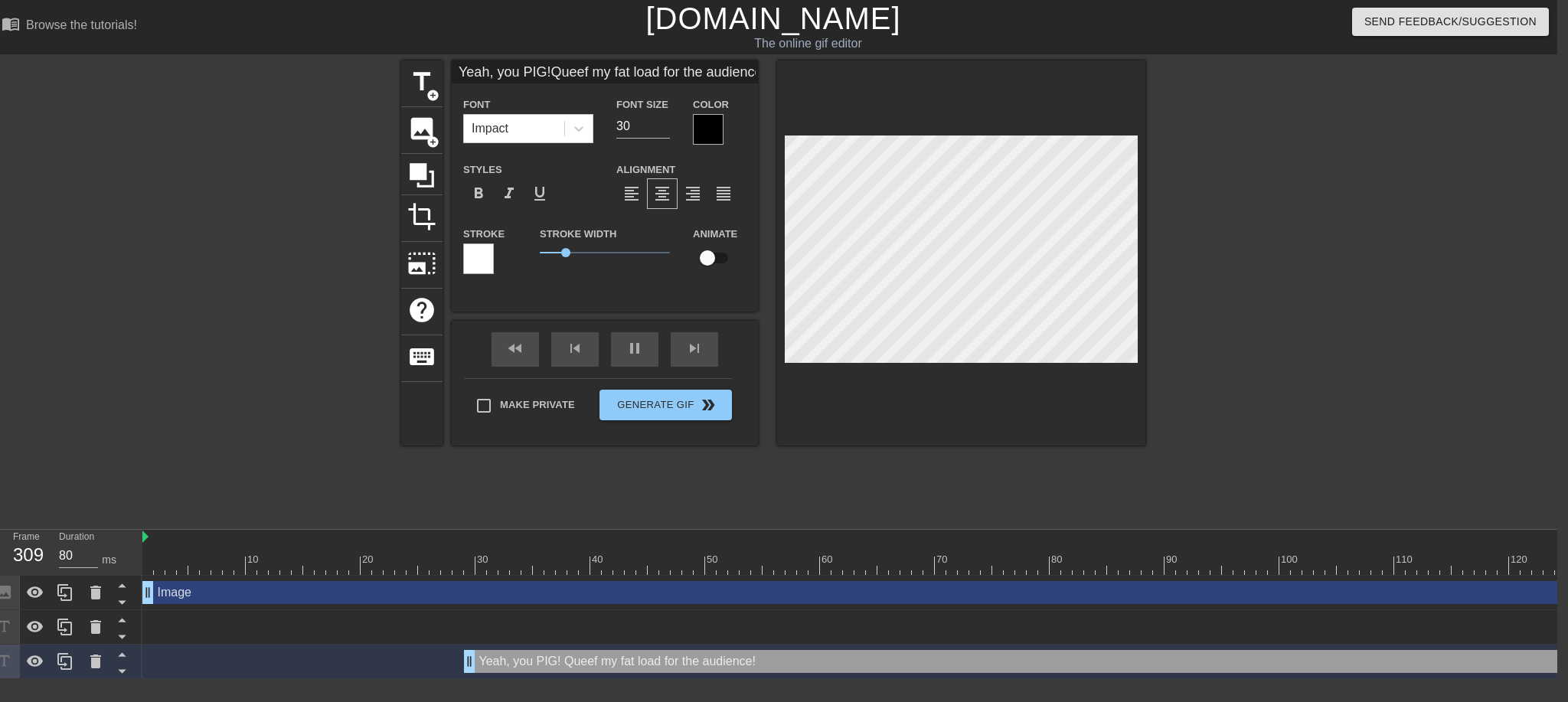
scroll to position [3, 2]
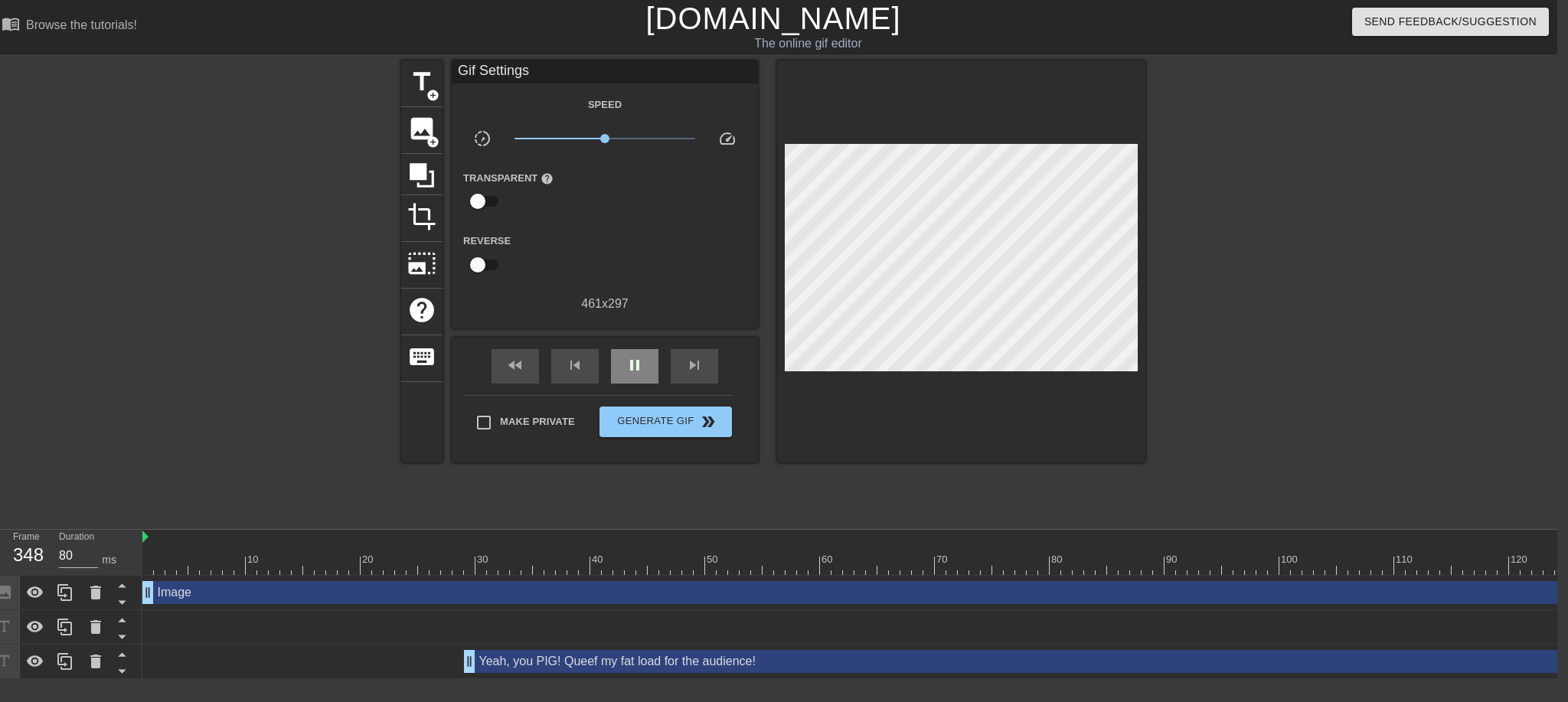
click at [626, 345] on div "fast_rewind skip_previous pause skip_next" at bounding box center [604, 366] width 250 height 58
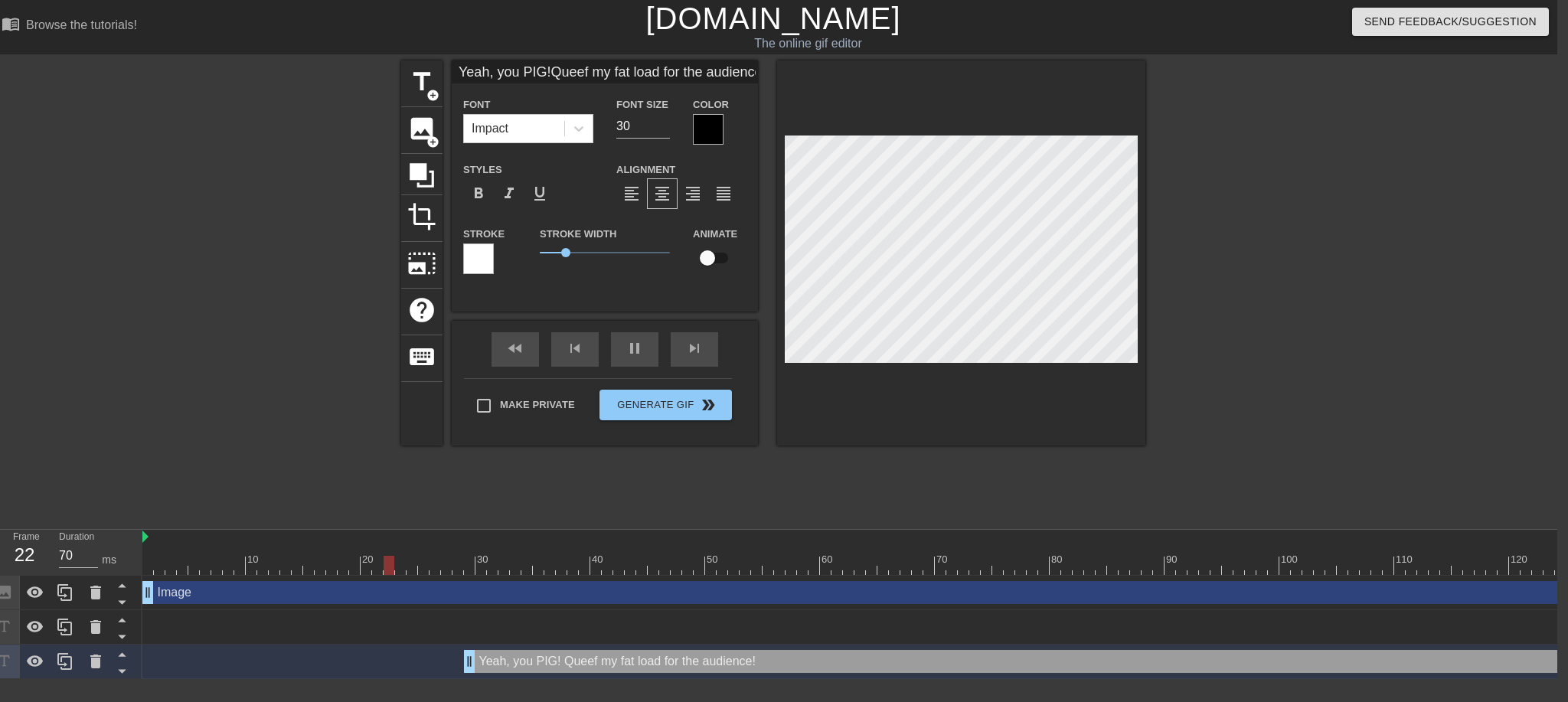
click at [1247, 440] on div at bounding box center [1278, 290] width 230 height 460
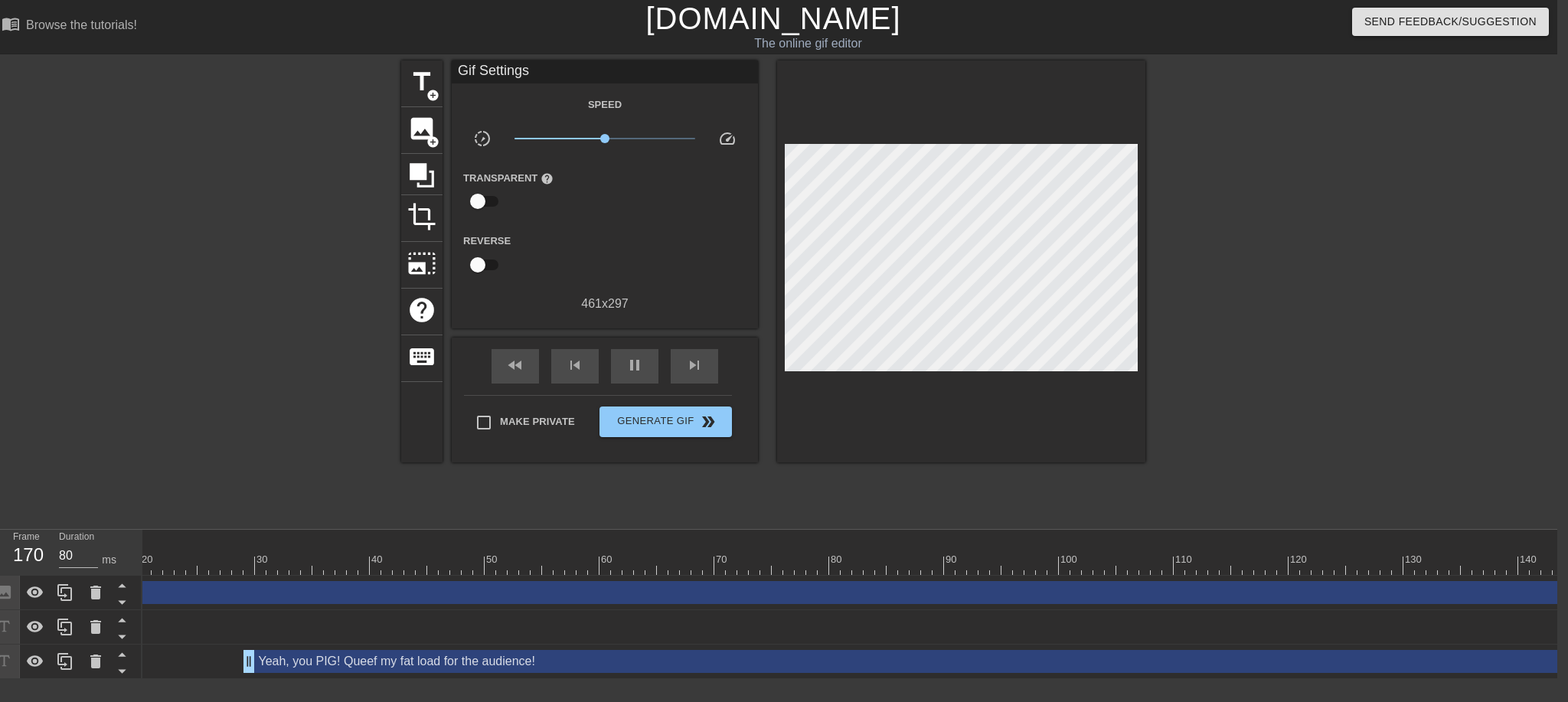
scroll to position [0, 0]
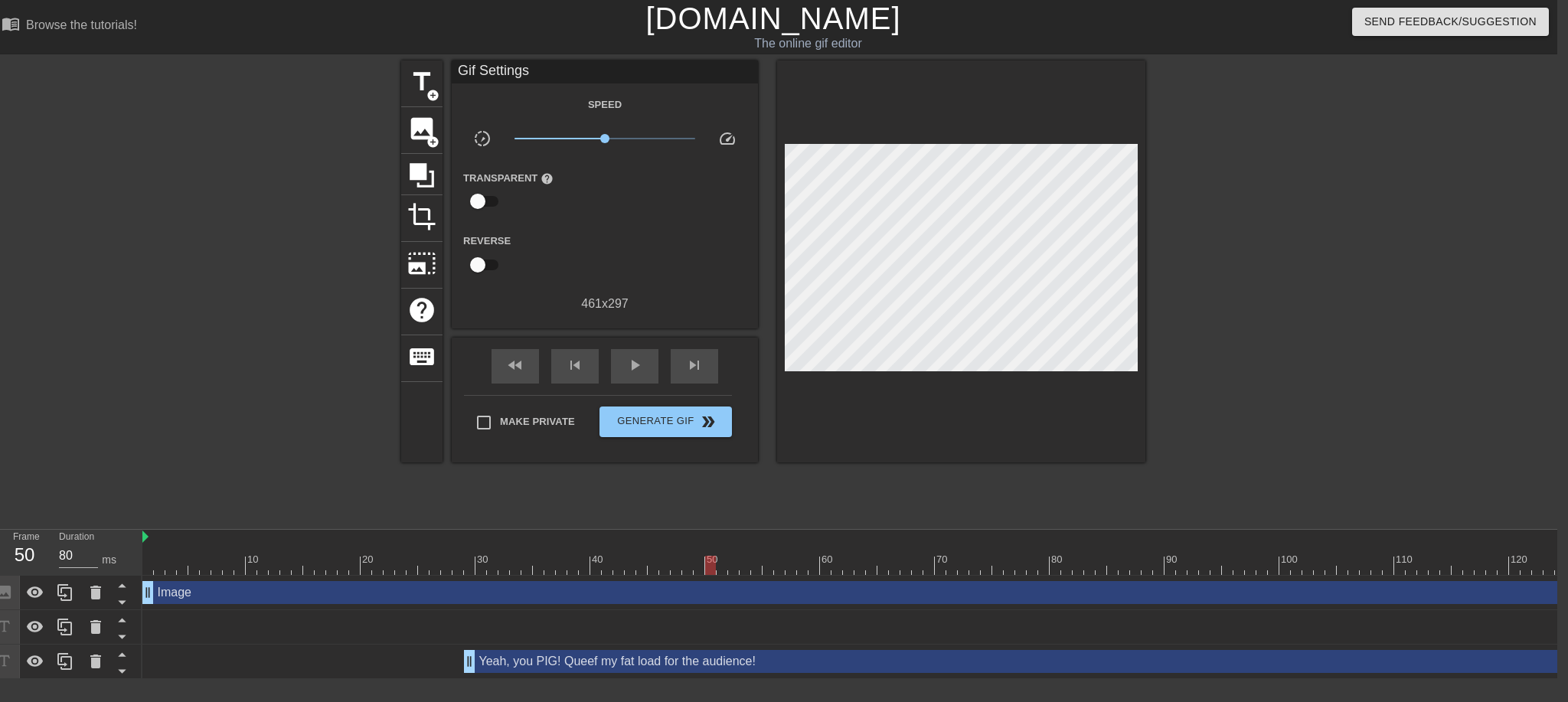
drag, startPoint x: 1048, startPoint y: 568, endPoint x: 703, endPoint y: 575, distance: 345.1
drag, startPoint x: 709, startPoint y: 570, endPoint x: 144, endPoint y: 565, distance: 565.0
click at [144, 565] on div at bounding box center [147, 566] width 11 height 20
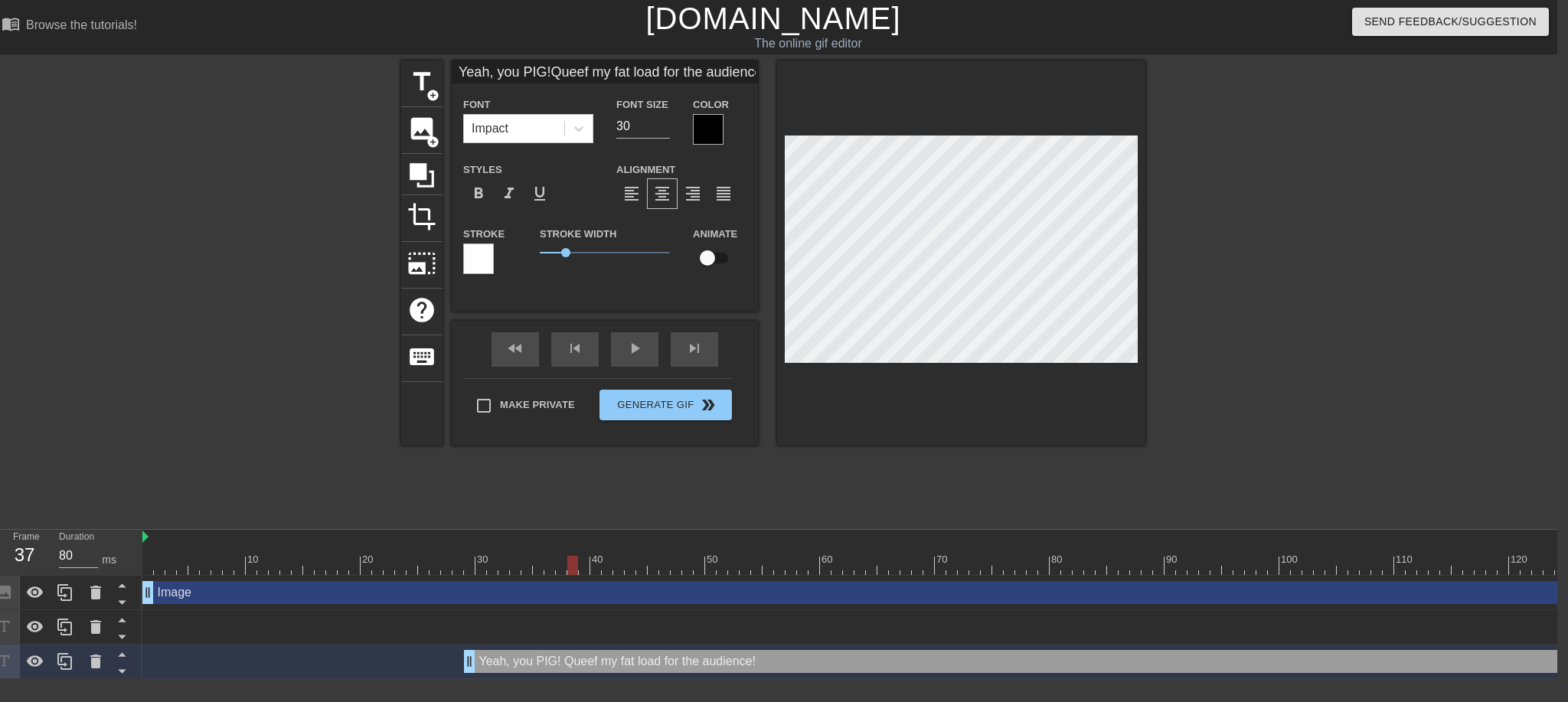
type input "80"
drag, startPoint x: 149, startPoint y: 559, endPoint x: 520, endPoint y: 574, distance: 371.3
type input "Yeah, PIG!Queef my fat load for the audience!"
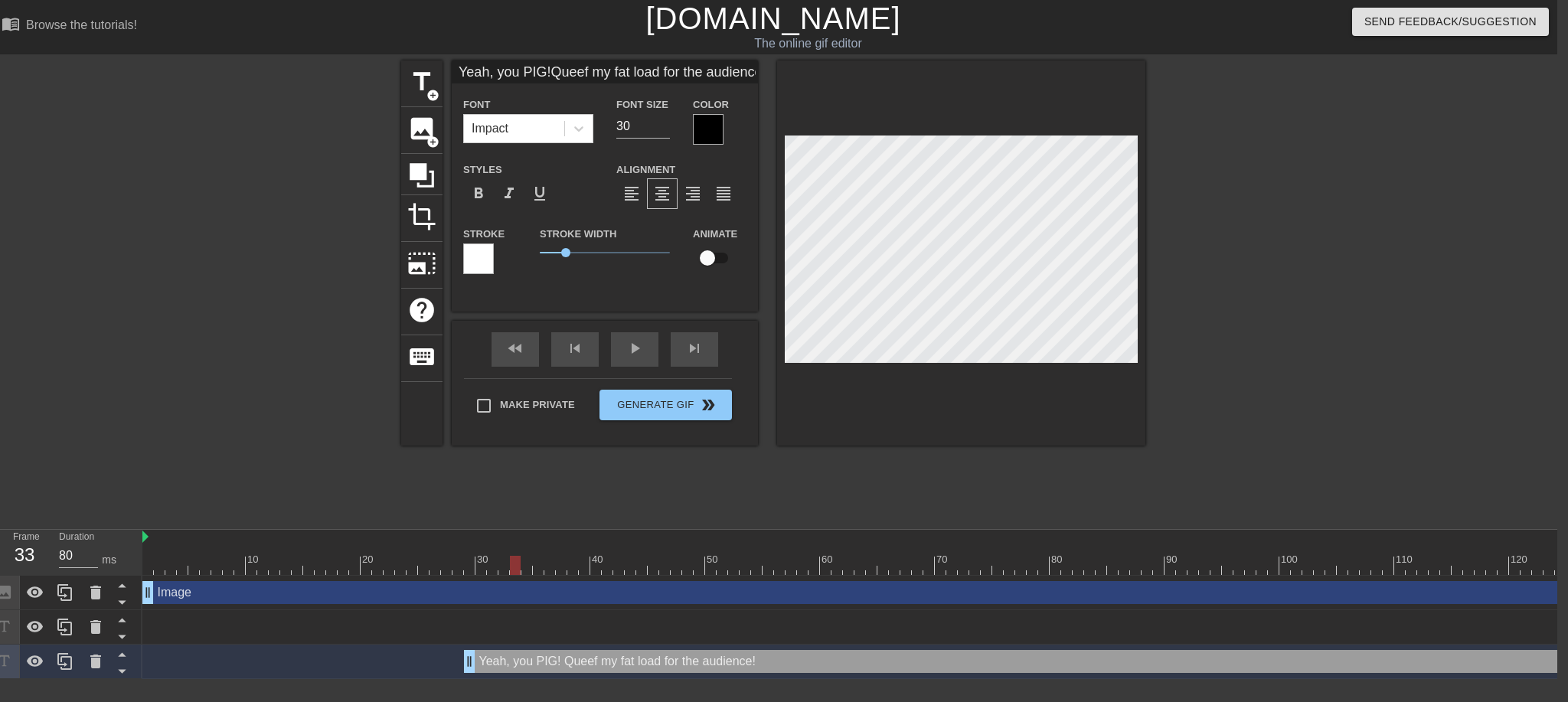
type textarea "Yeah, PIG! Queef my fat load for the audience!"
type input "Yeah, C PIG!Queef my fat load for the audience!"
type textarea "Yeah, C PIG! Queef my fat load for the audience!"
type input "Yeah, CU PIG!Queef my fat load for the audience!"
type textarea "Yeah, CU PIG! Queef my fat load for the audience!"
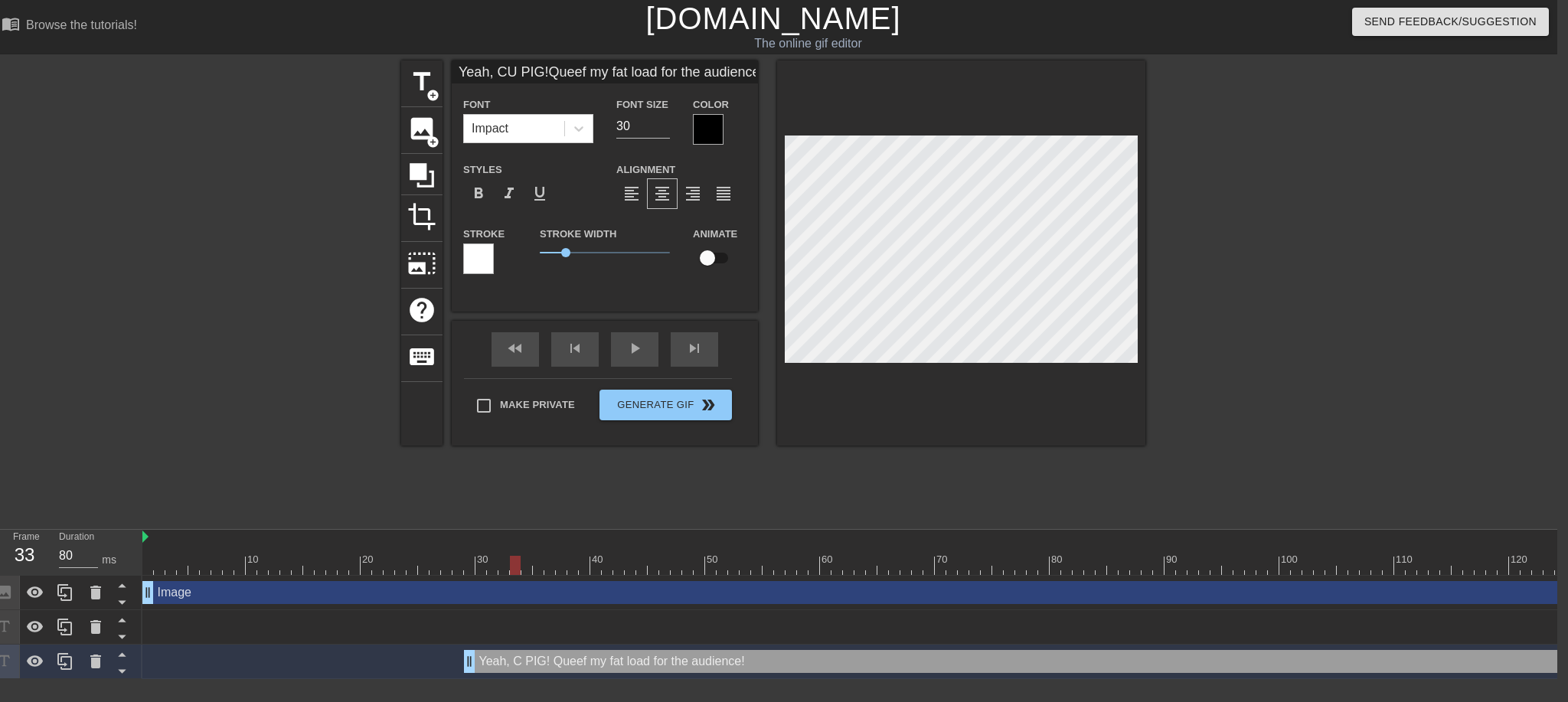
type input "Yeah, CUM PIG!Queef my fat load for the audience!"
type textarea "Yeah, CUM PIG! Queef my fat load for the audience!"
type input "Yeah, CUMPIG!Queef my fat load for the audience!"
type textarea "Yeah, CUMPIG! Queef my fat load for the audience!"
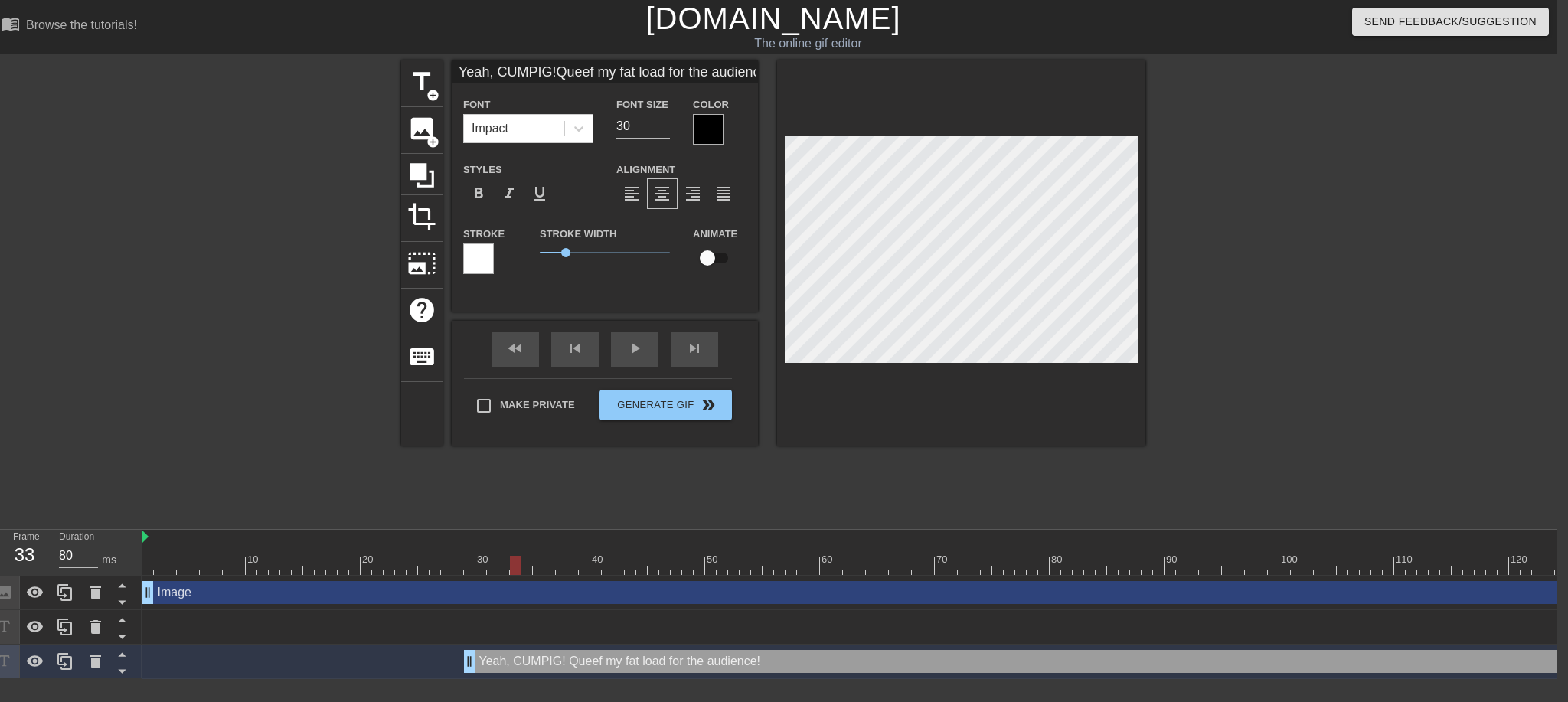
click at [481, 259] on div at bounding box center [479, 259] width 31 height 31
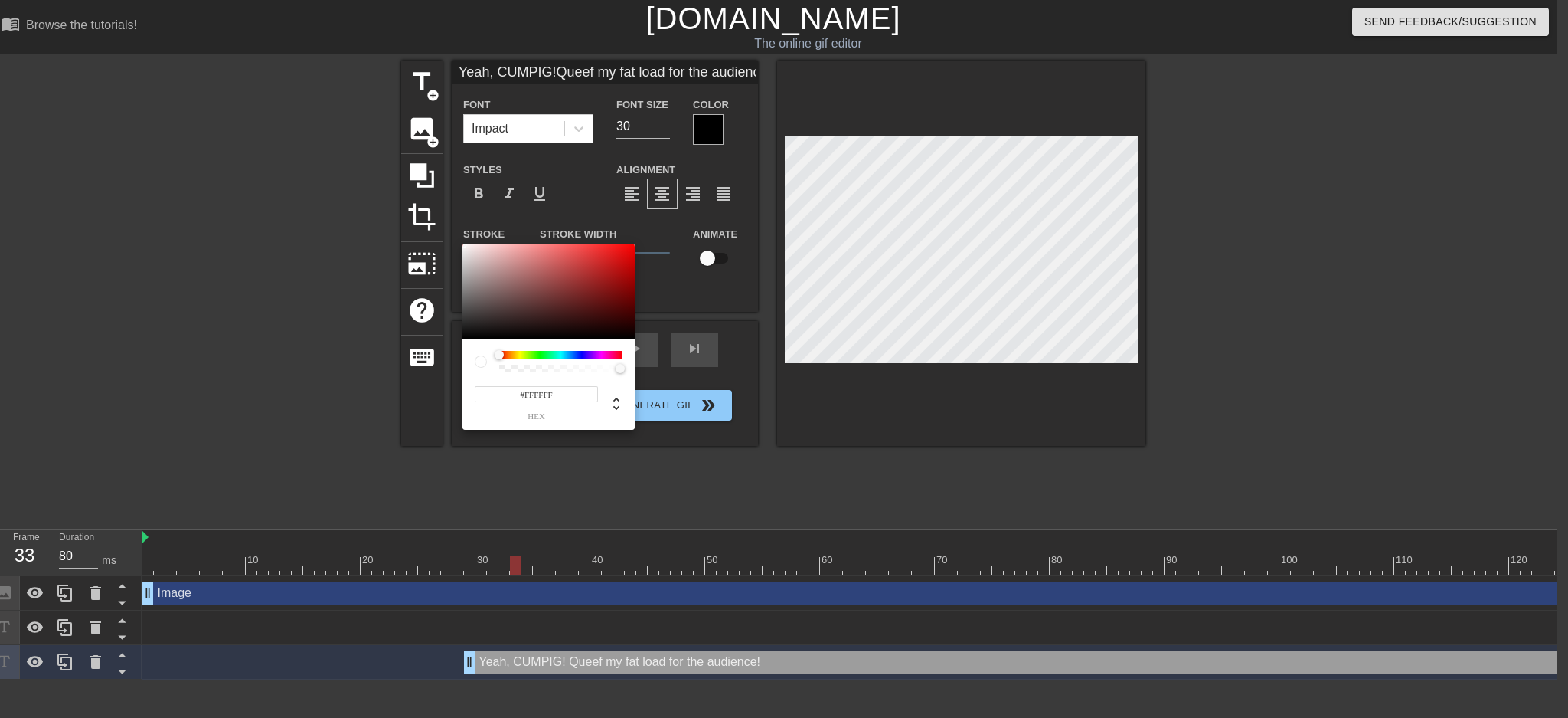
type input "Yeah, CUMPIG!Queef my fat load for the audience!"
type input "#CCB8B8"
type input "Yeah, CUMPIG!Queef my fat load for the audience!"
type input "#D2C1C1"
type input "Yeah, CUMPIG!Queef my fat load for the audience!"
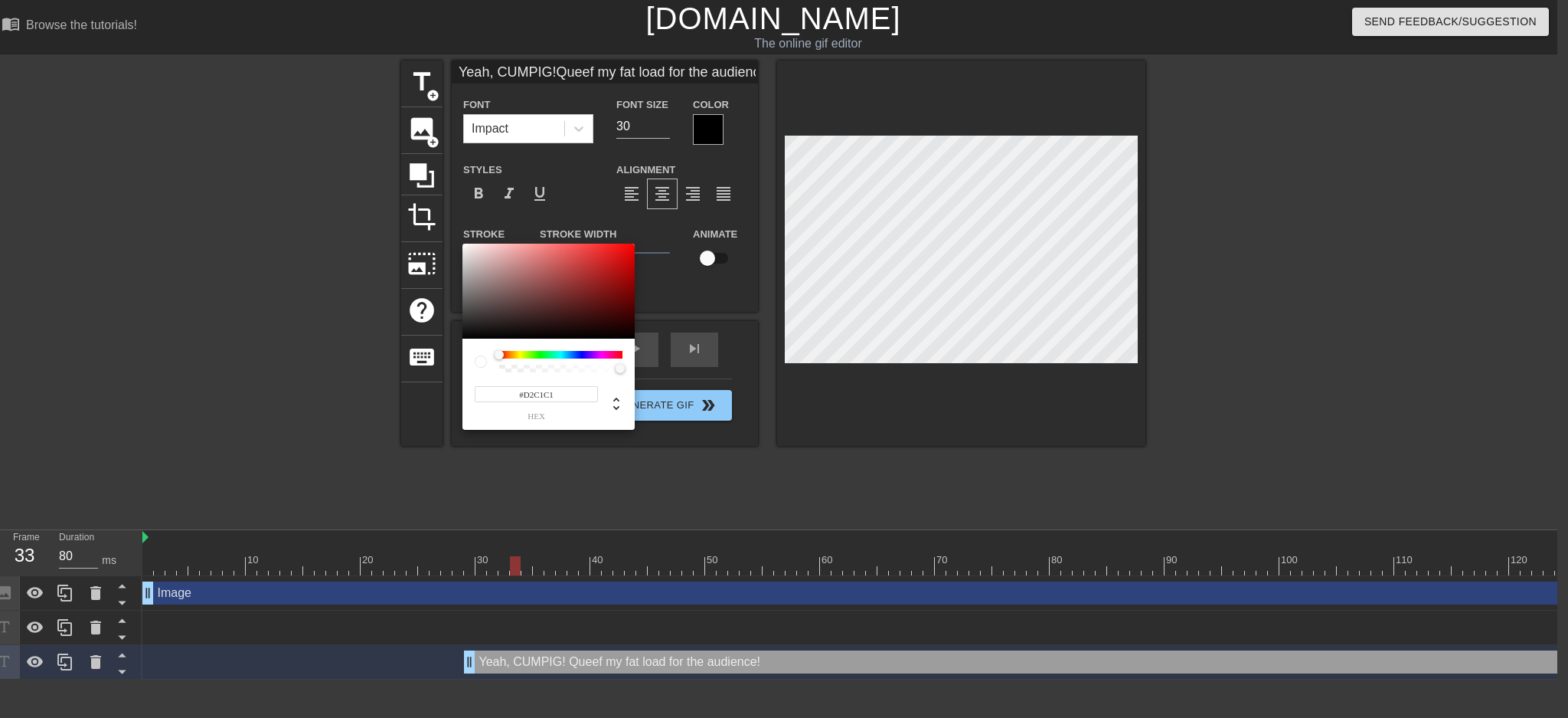
type input "#ED1A1A"
type input "Yeah, CUMPIG!Queef my fat load for the audience!"
type input "#FFFFFF"
type input "Yeah, CUMPIG!Queef my fat load for the audience!"
type input "#FDF8F8"
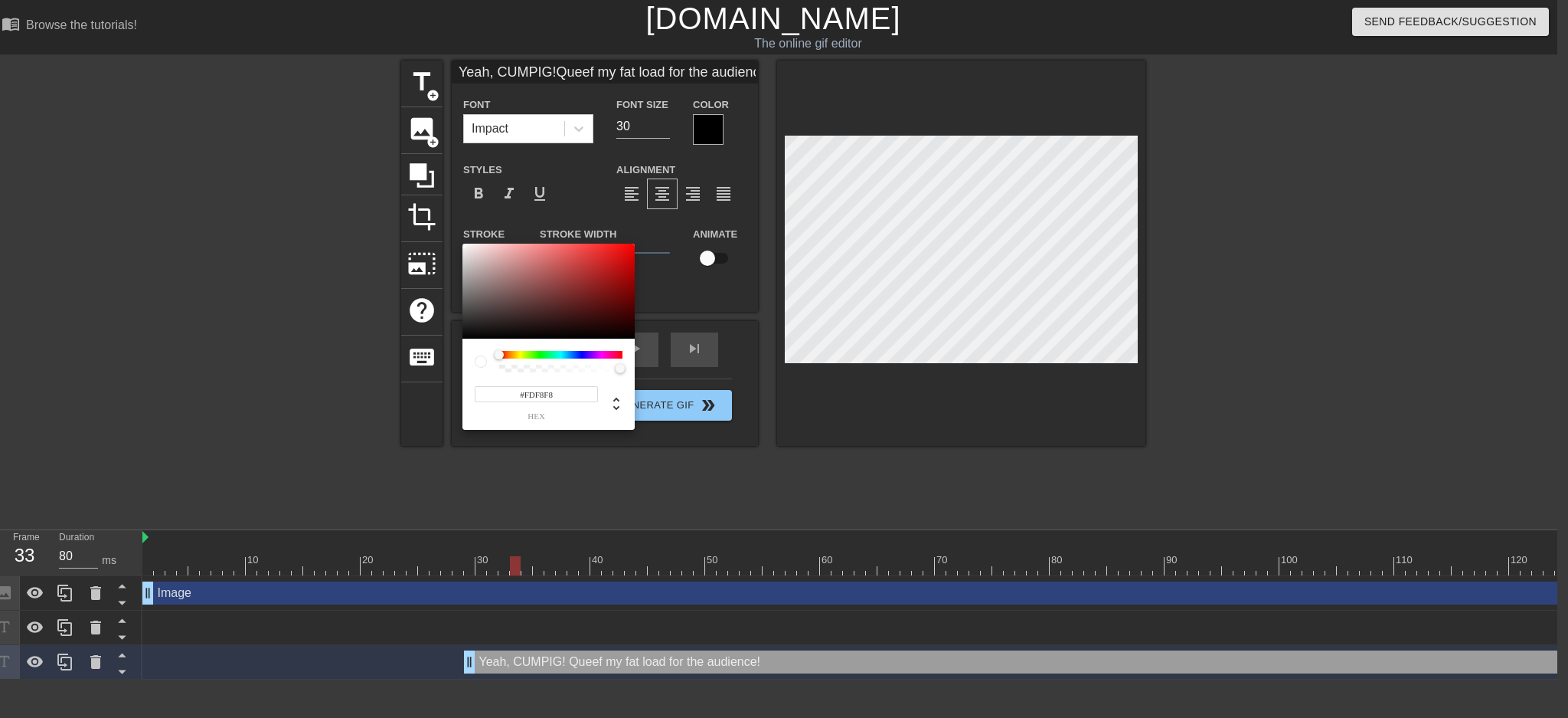
type input "Yeah, CUMPIG!Queef my fat load for the audience!"
type input "#FDF6F6"
type input "Yeah, CUMPIG!Queef my fat load for the audience!"
type input "#FBF4F4"
drag, startPoint x: 471, startPoint y: 257, endPoint x: 467, endPoint y: 245, distance: 12.6
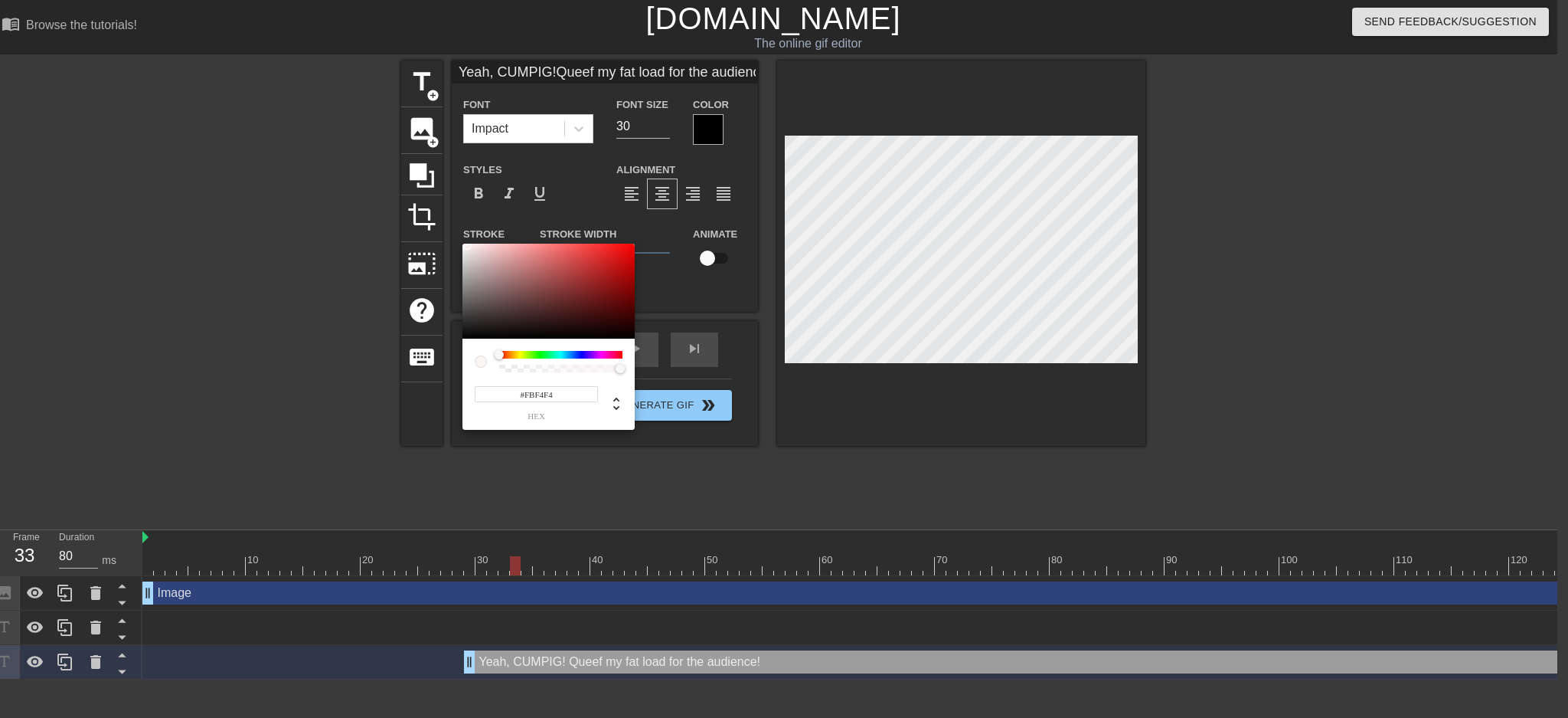
click at [467, 245] on div at bounding box center [548, 291] width 172 height 95
type input "Yeah, CUMPIG!Queef my fat load for the audience!"
type input "#EBDFDF"
type input "Yeah, CUMPIG!Queef my fat load for the audience!"
type input "#EFE5E5"
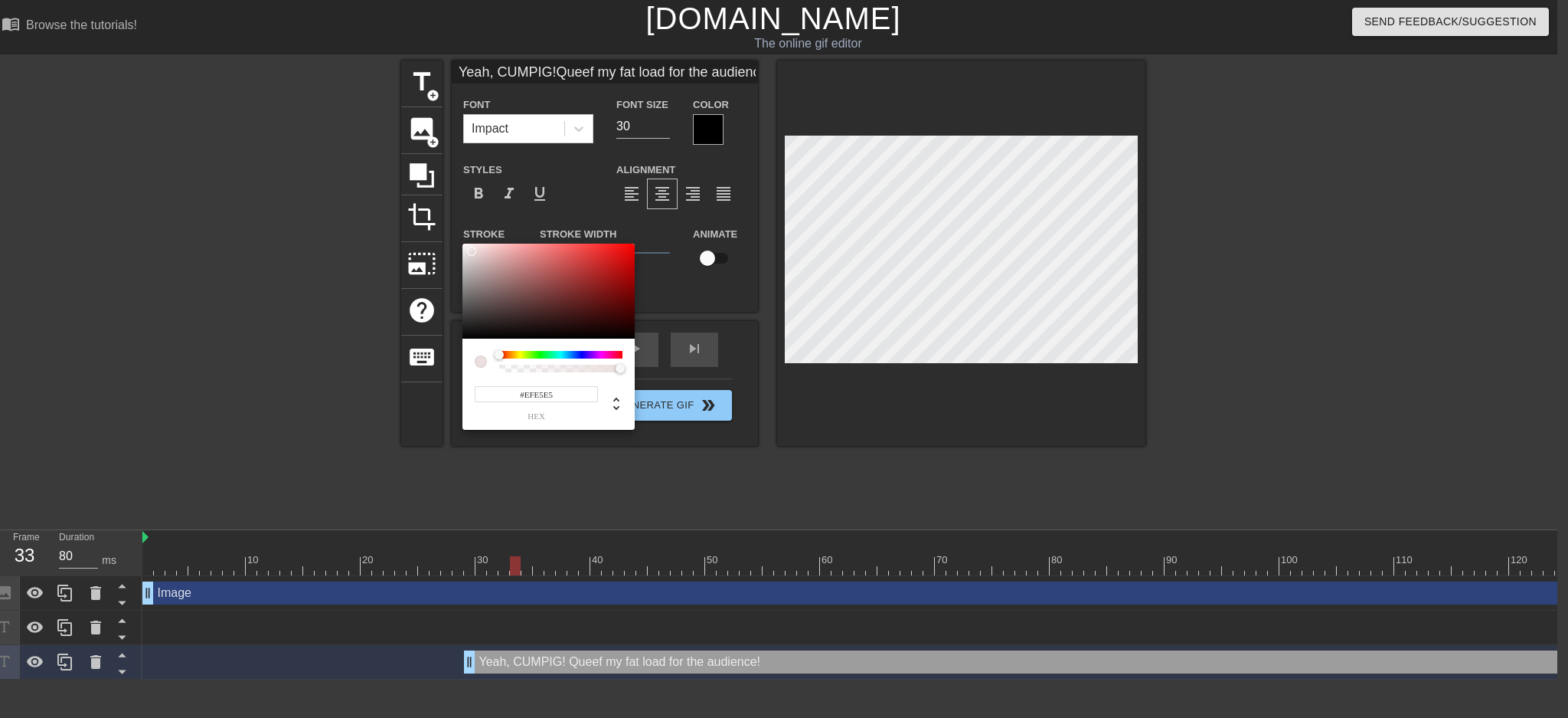
type input "Yeah, CUMPIG!Queef my fat load for the audience!"
type input "#F7F0F0"
type input "Yeah, CUMPIG!Queef my fat load for the audience!"
type input "#FFFFFF"
type input "Yeah, CUMPIG!Queef my fat load for the audience!"
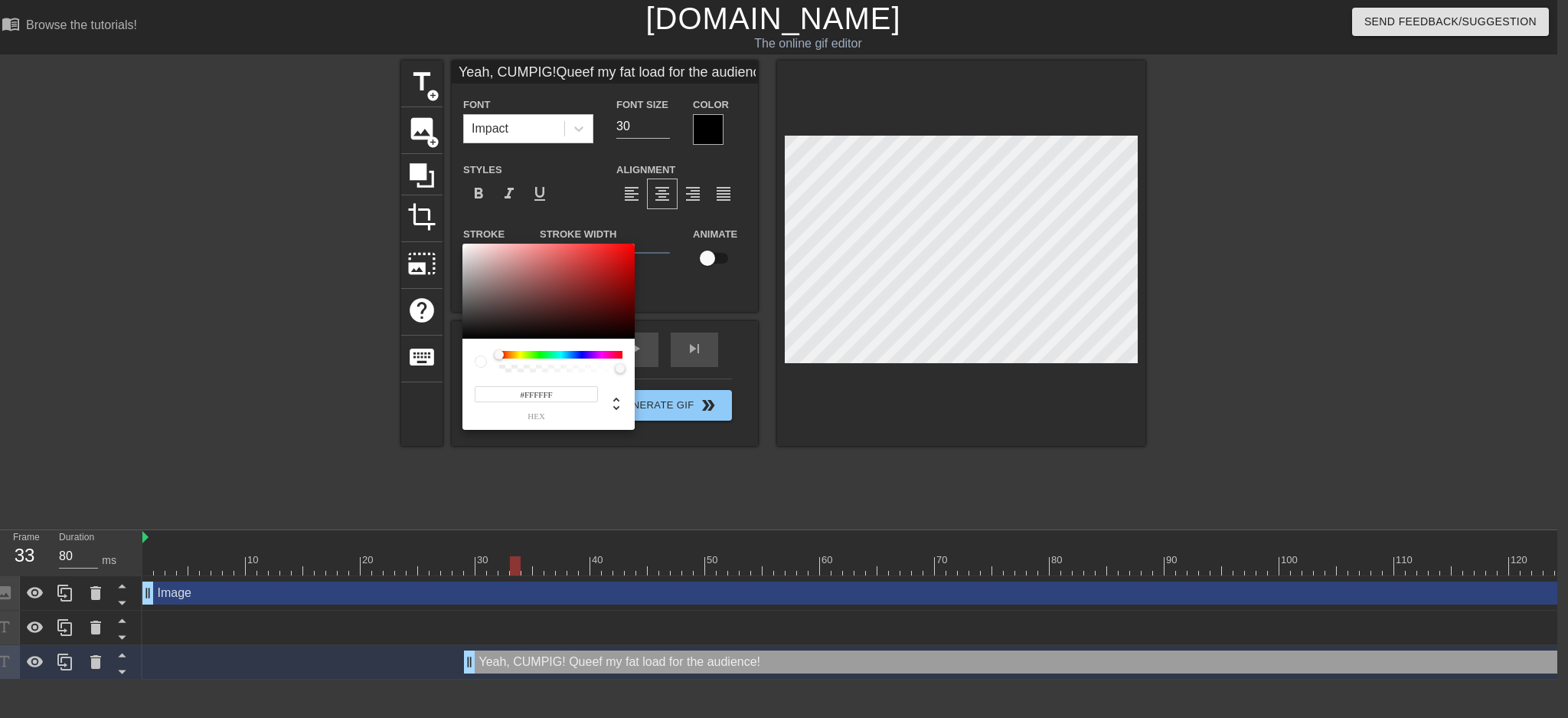
drag, startPoint x: 471, startPoint y: 251, endPoint x: 457, endPoint y: 241, distance: 17.2
click at [457, 241] on div "#FFFFFF hex" at bounding box center [784, 359] width 1568 height 718
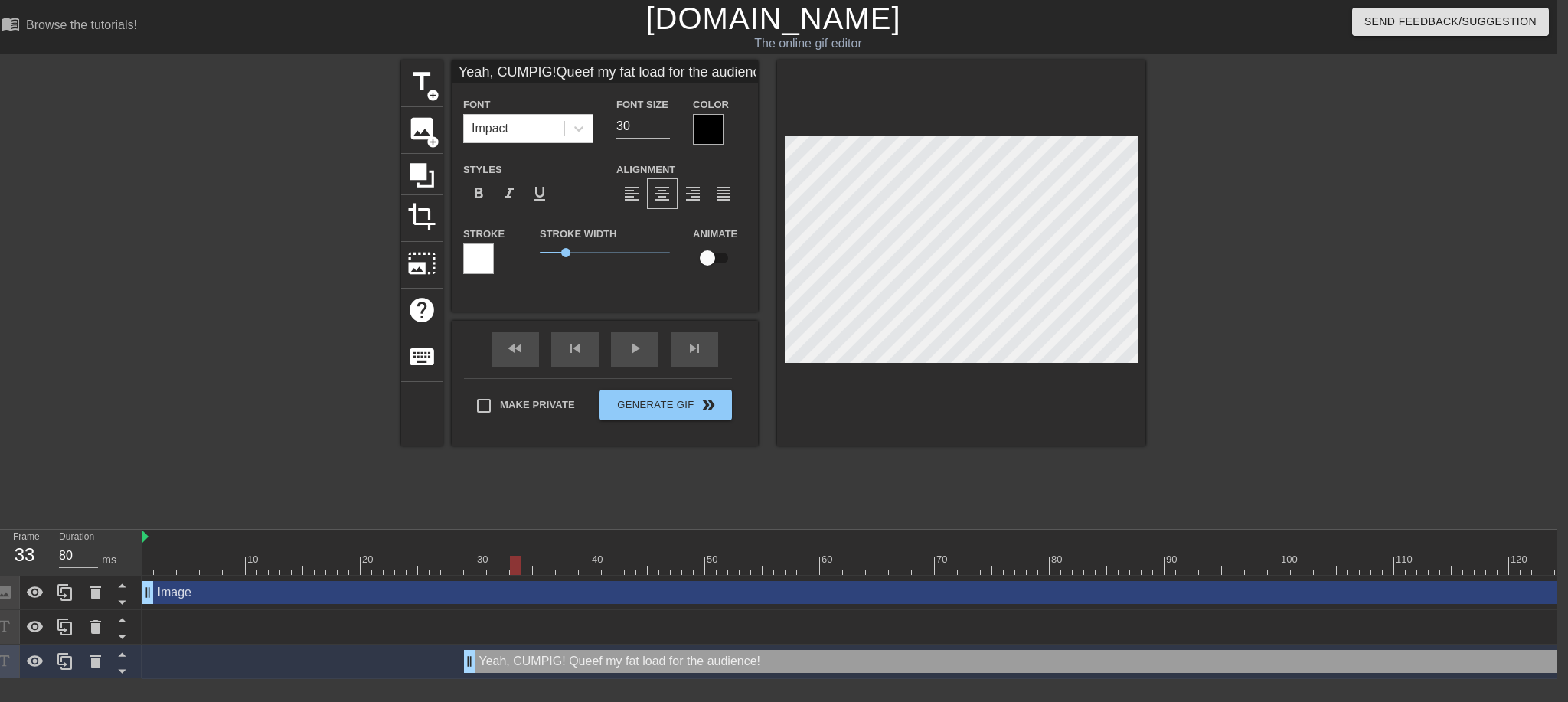
click at [701, 128] on div at bounding box center [709, 130] width 31 height 31
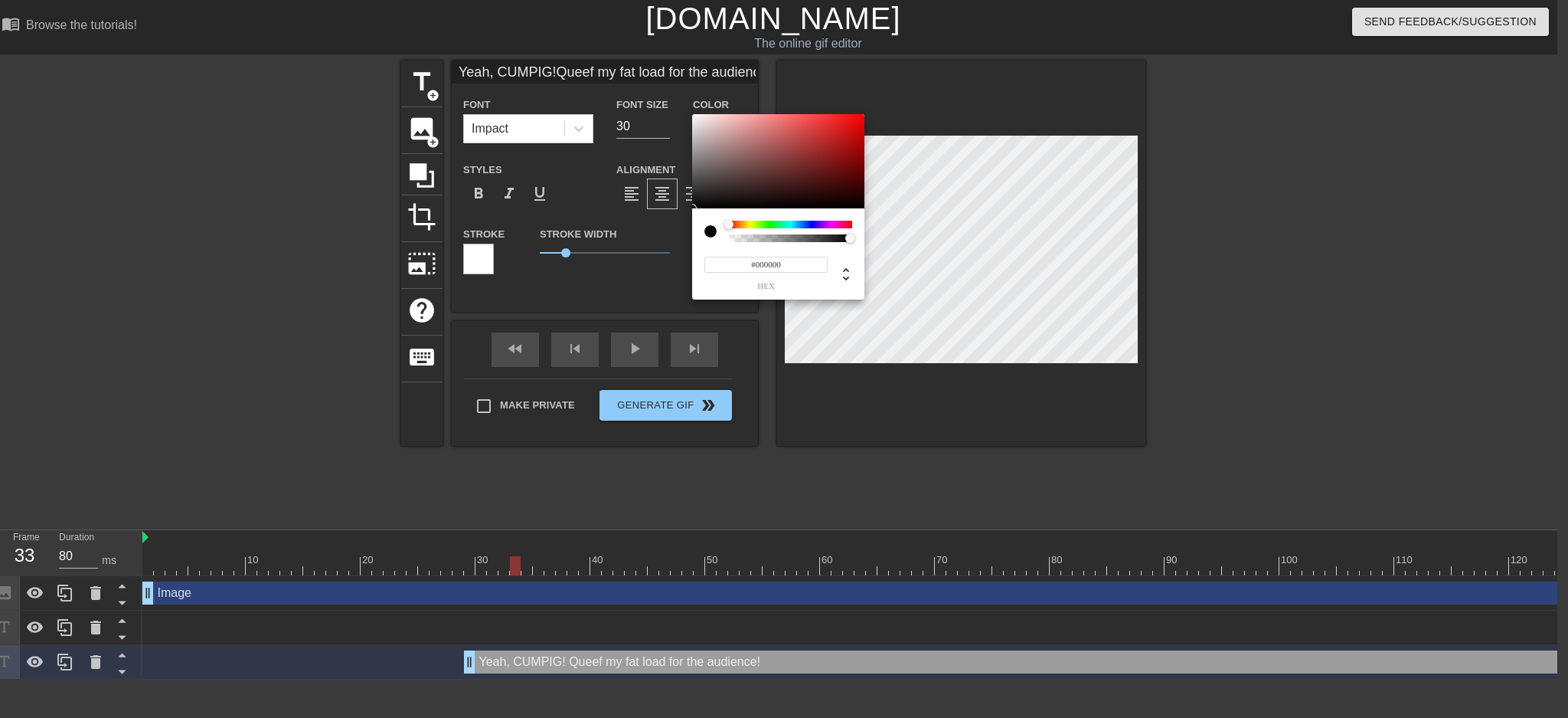
type input "Yeah, CUMPIG!Queef my fat load for the audience!"
type input "#CDBBBB"
type input "Yeah, CUMPIG!Queef my fat load for the audience!"
type input "#CFBDBD"
type input "Yeah, CUMPIG!Queef my fat load for the audience!"
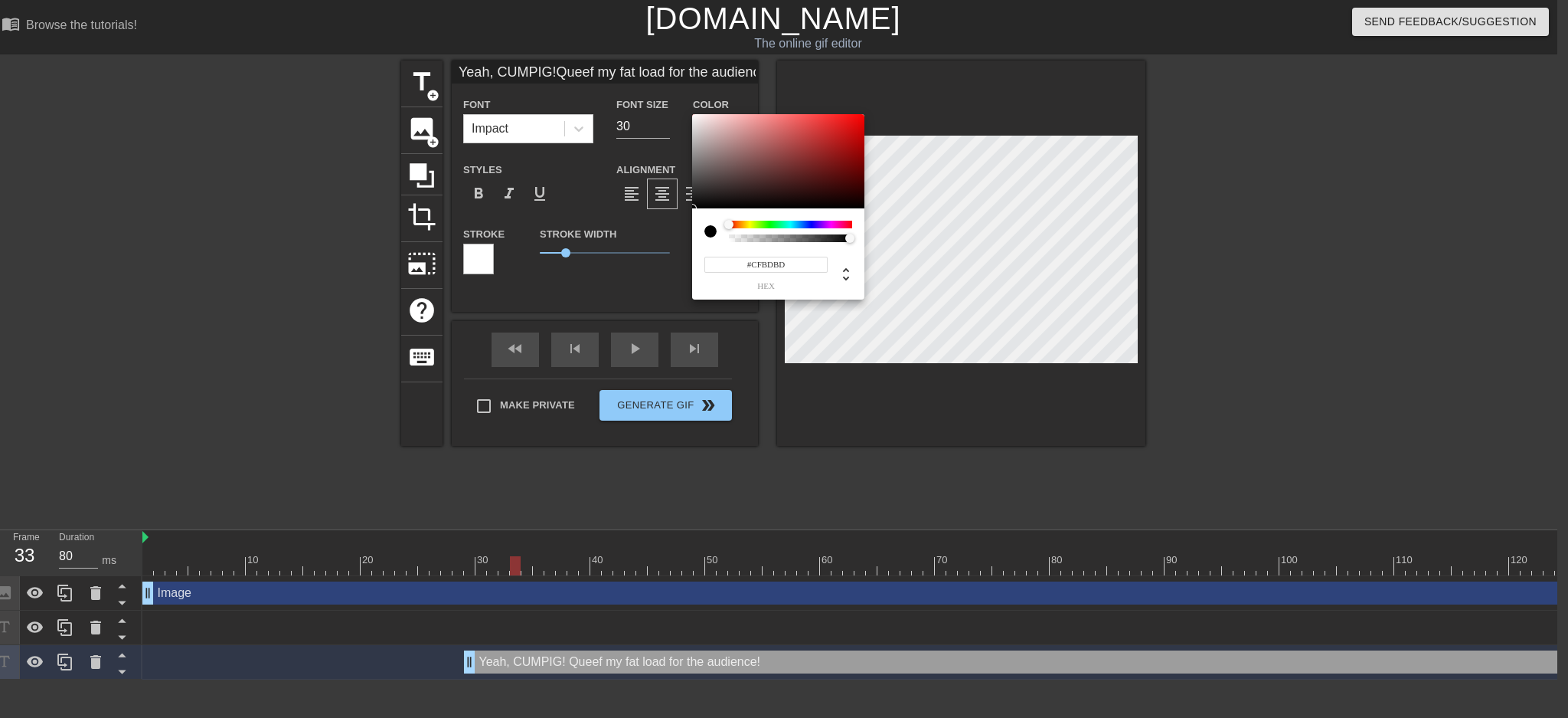
type input "#E6DCDC"
type input "Yeah, CUMPIG!Queef my fat load for the audience!"
type input "#FFFFFF"
drag, startPoint x: 708, startPoint y: 132, endPoint x: 678, endPoint y: 106, distance: 39.7
click at [678, 106] on div "#FFFFFF hex" at bounding box center [784, 359] width 1568 height 718
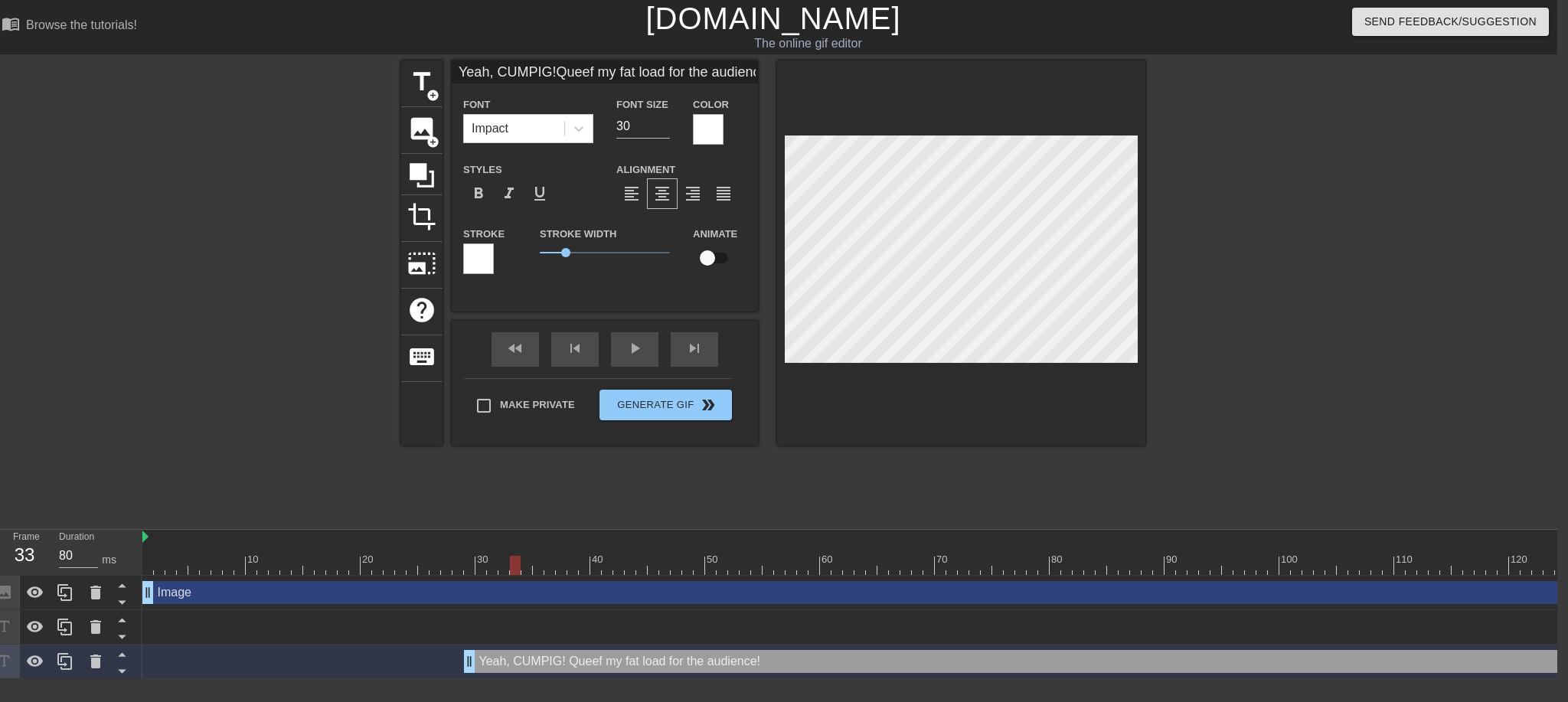
click at [479, 255] on div at bounding box center [479, 259] width 31 height 31
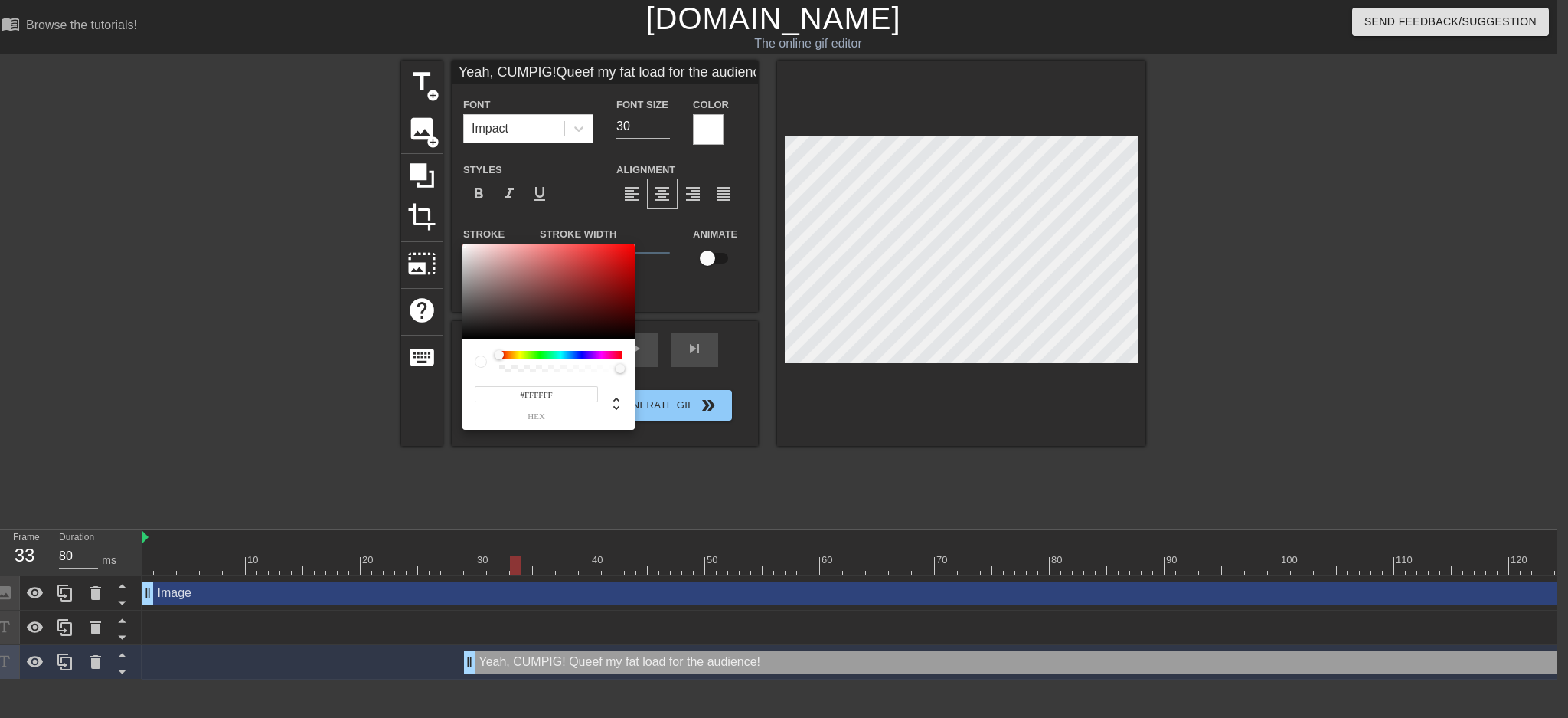
type input "Yeah, CUMPIG!Queef my fat load for the audience!"
type input "#4C3737"
type input "Yeah, CUMPIG!Queef my fat load for the audience!"
type input "#3B2D2D"
type input "Yeah, CUMPIG!Queef my fat load for the audience!"
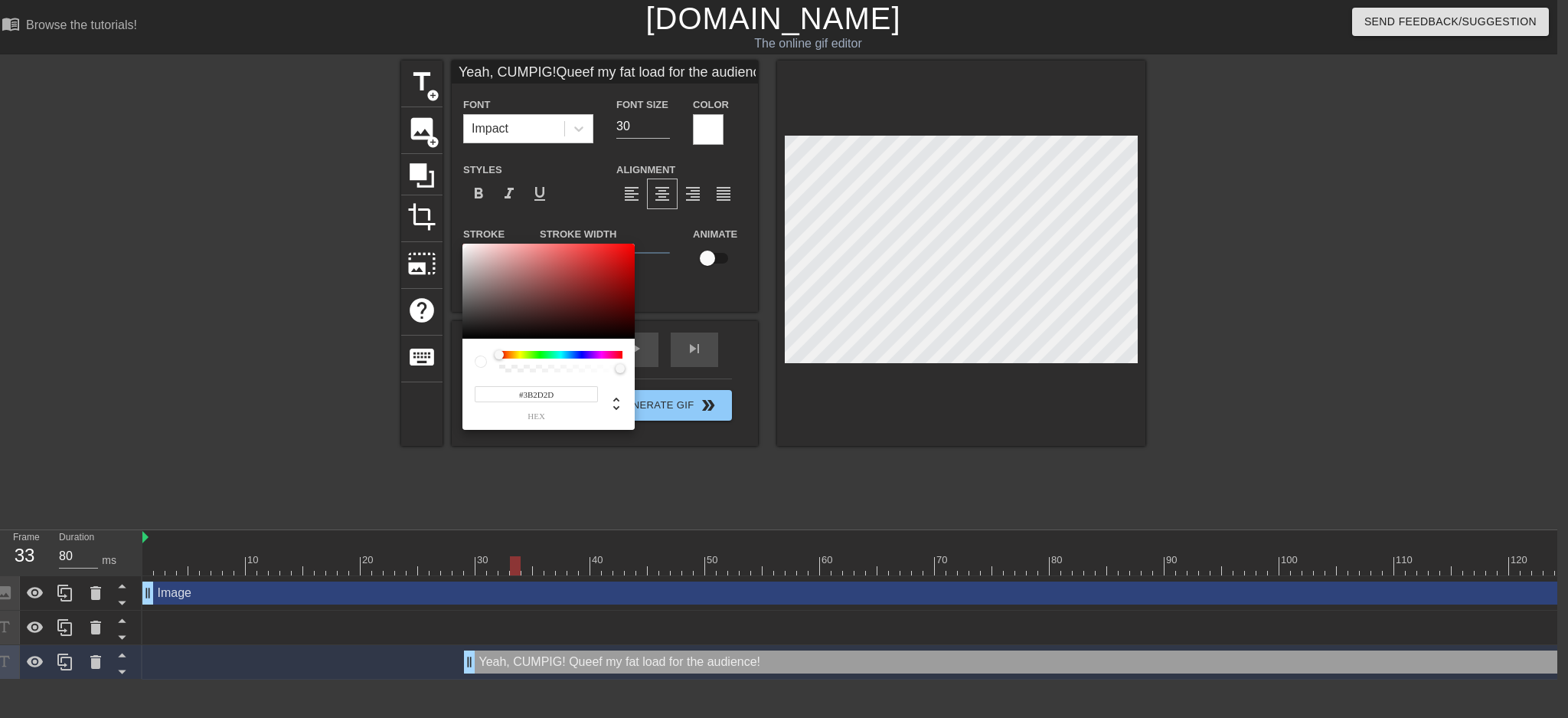
type input "#181616"
type input "Yeah, CUMPIG!Queef my fat load for the audience!"
type input "#100F0F"
type input "Yeah, CUMPIG!Queef my fat load for the audience!"
type input "#000000"
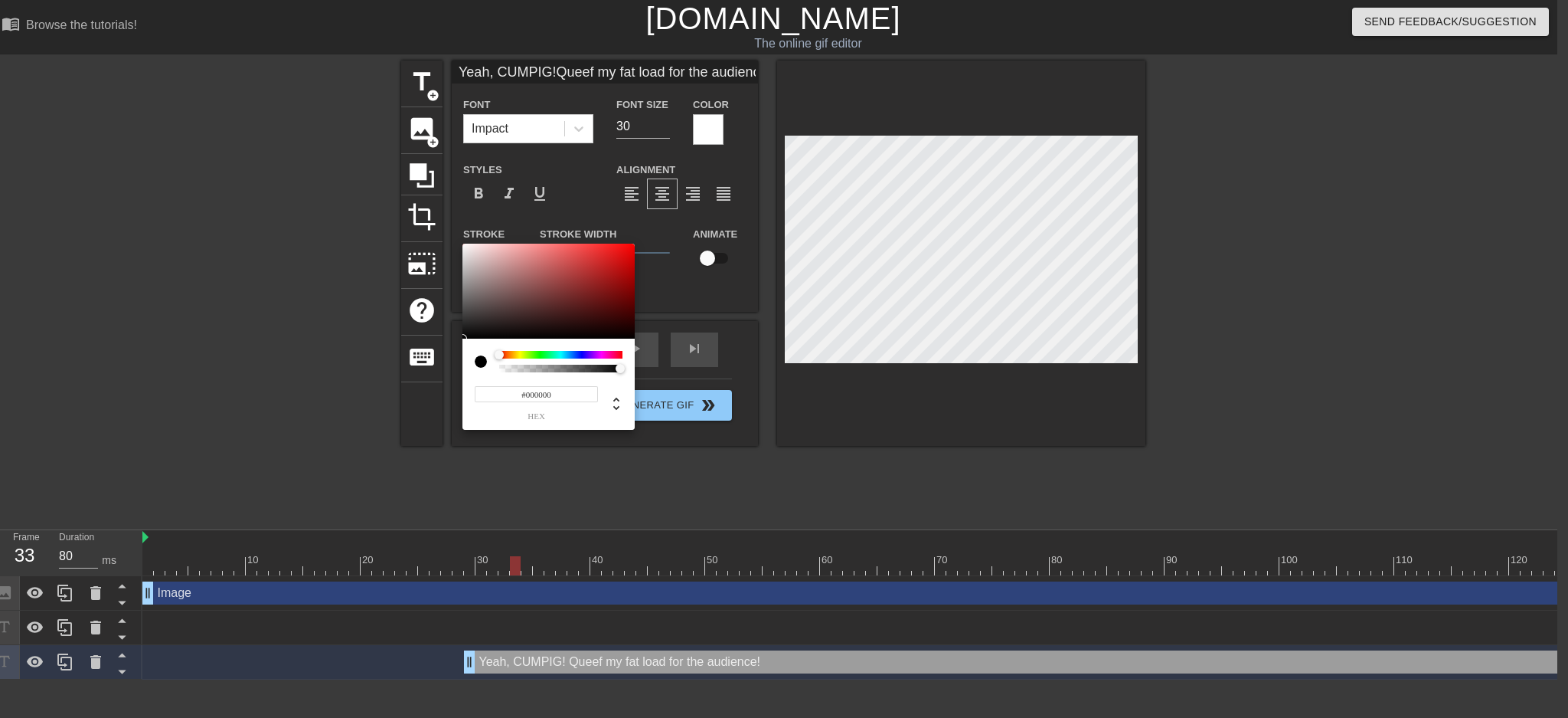
type input "Yeah, CUMPIG!Queef my fat load for the audience!"
drag, startPoint x: 493, startPoint y: 323, endPoint x: 411, endPoint y: 380, distance: 99.9
click at [411, 380] on div "#000000 hex" at bounding box center [784, 359] width 1568 height 718
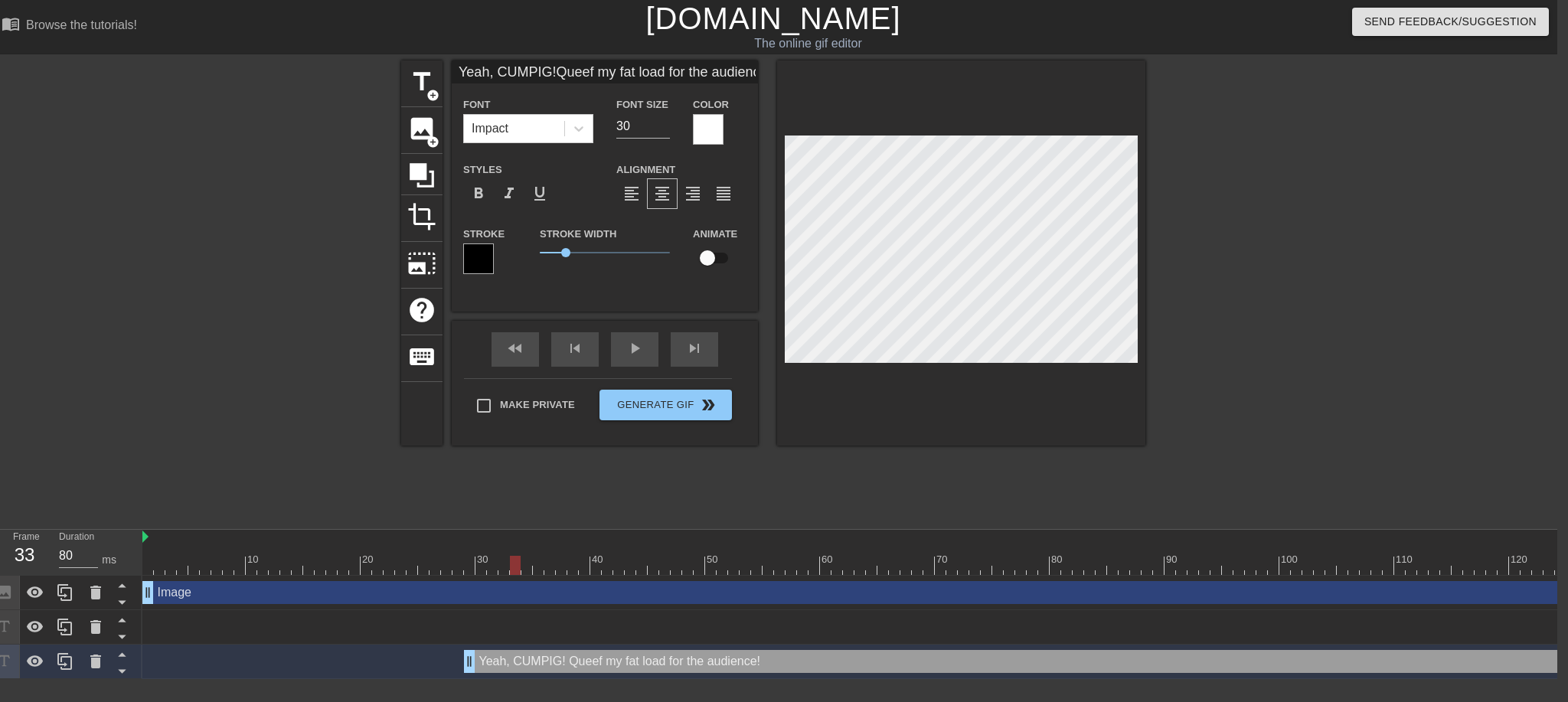
scroll to position [3, 5]
type input "Yeah, CUMPIG!Queef my t load for the audience!"
type textarea "Yeah, CUMPIG! Queef my t load for the audience!"
type input "Yeah, CUMPIG!Queef my th load for the audience!"
type textarea "Yeah, CUMPIG! Queef my th load for the audience!"
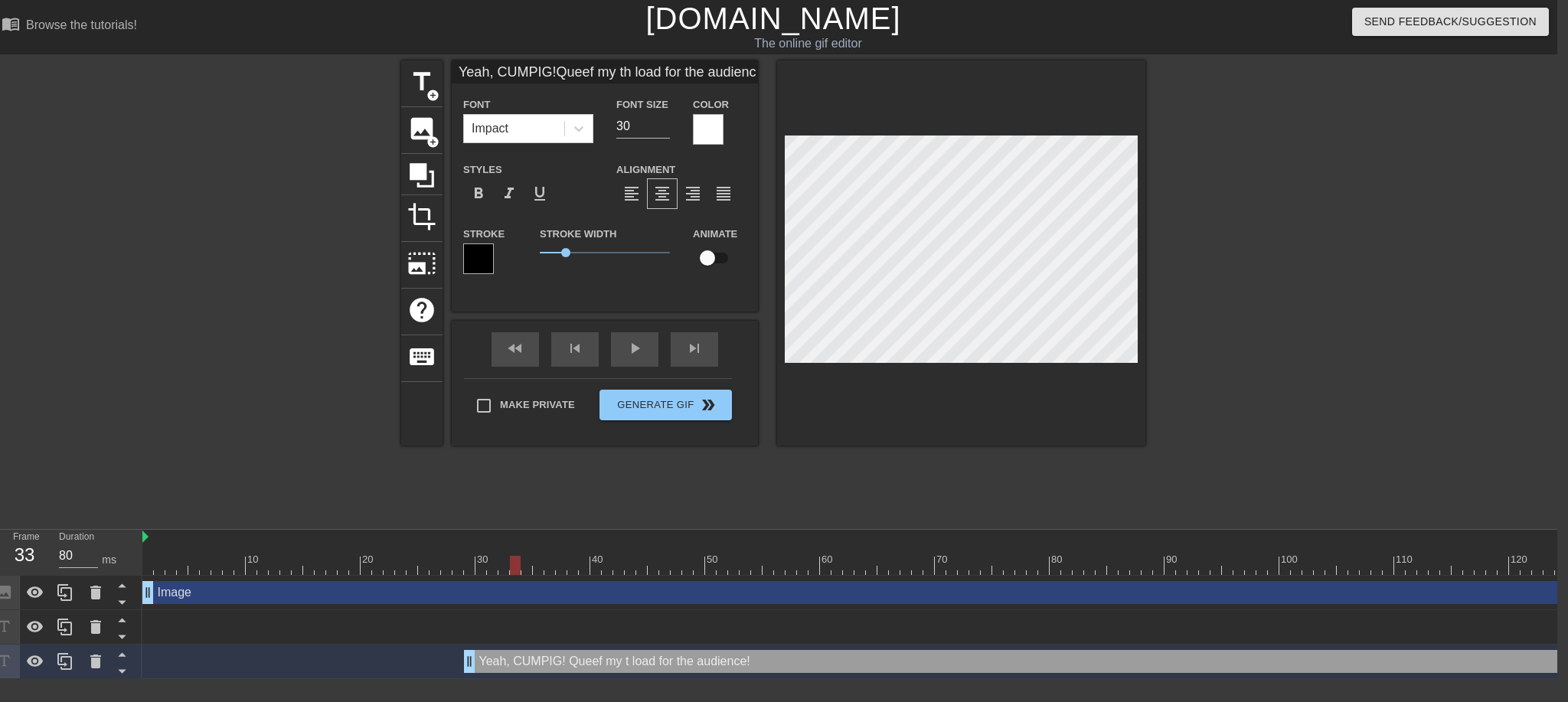
type input "Yeah, CUMPIG!Queef my thi load for the audience!"
click at [1273, 302] on div at bounding box center [1278, 290] width 230 height 460
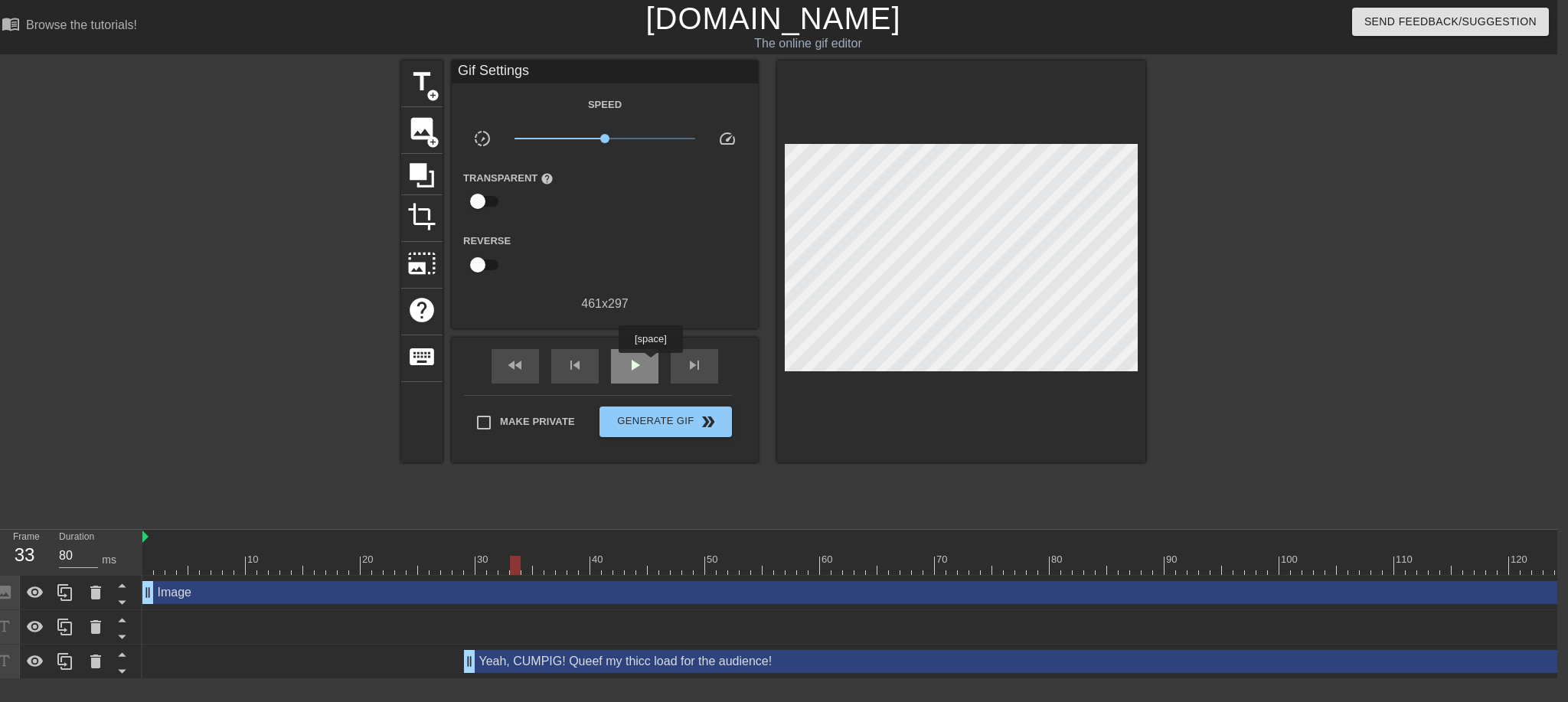
click at [649, 365] on div "play_arrow" at bounding box center [635, 366] width 47 height 35
click at [649, 431] on button "Generate Gif double_arrow" at bounding box center [665, 422] width 132 height 31
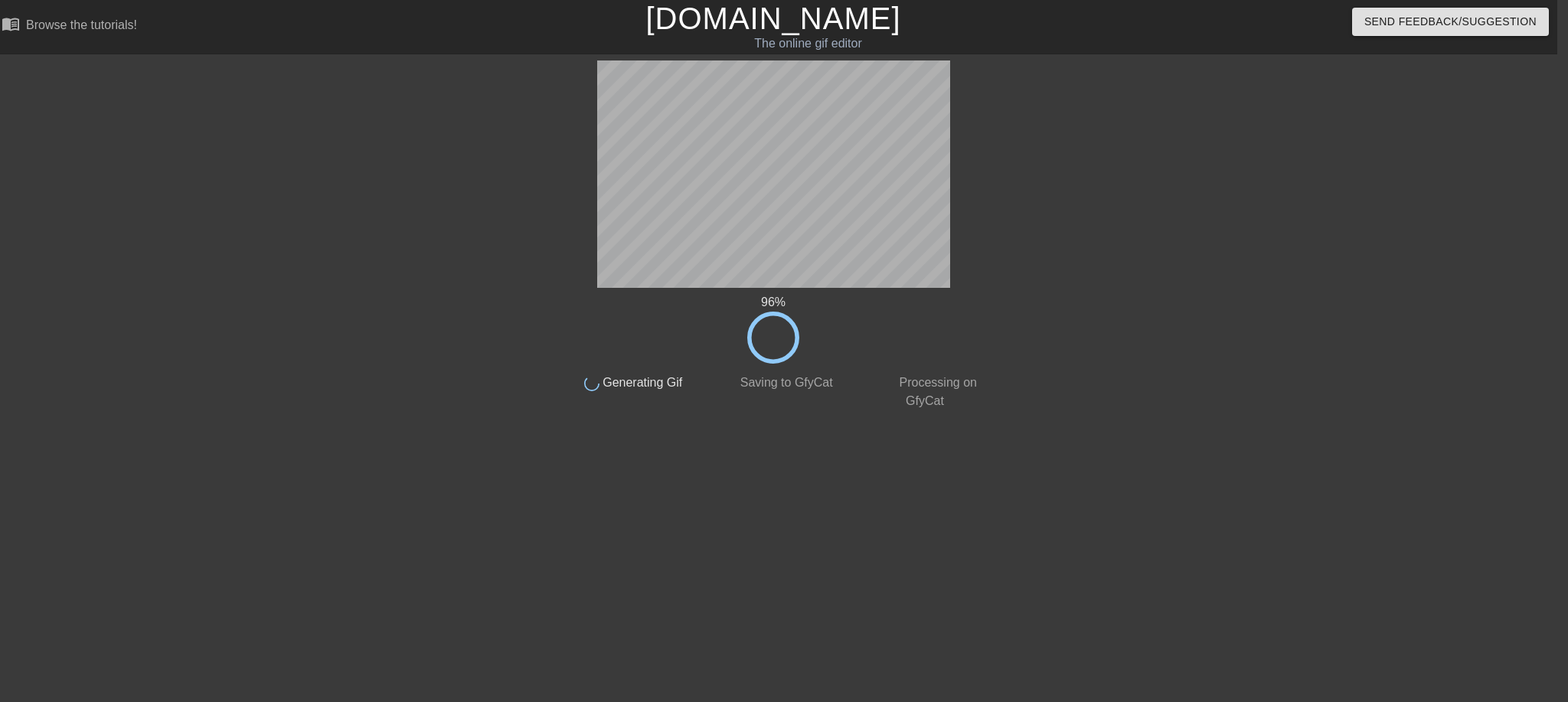
click at [68, 527] on html "menu_book Browse the tutorials! Gifntext.com The online gif editor Send Feedbac…" at bounding box center [773, 264] width 1568 height 527
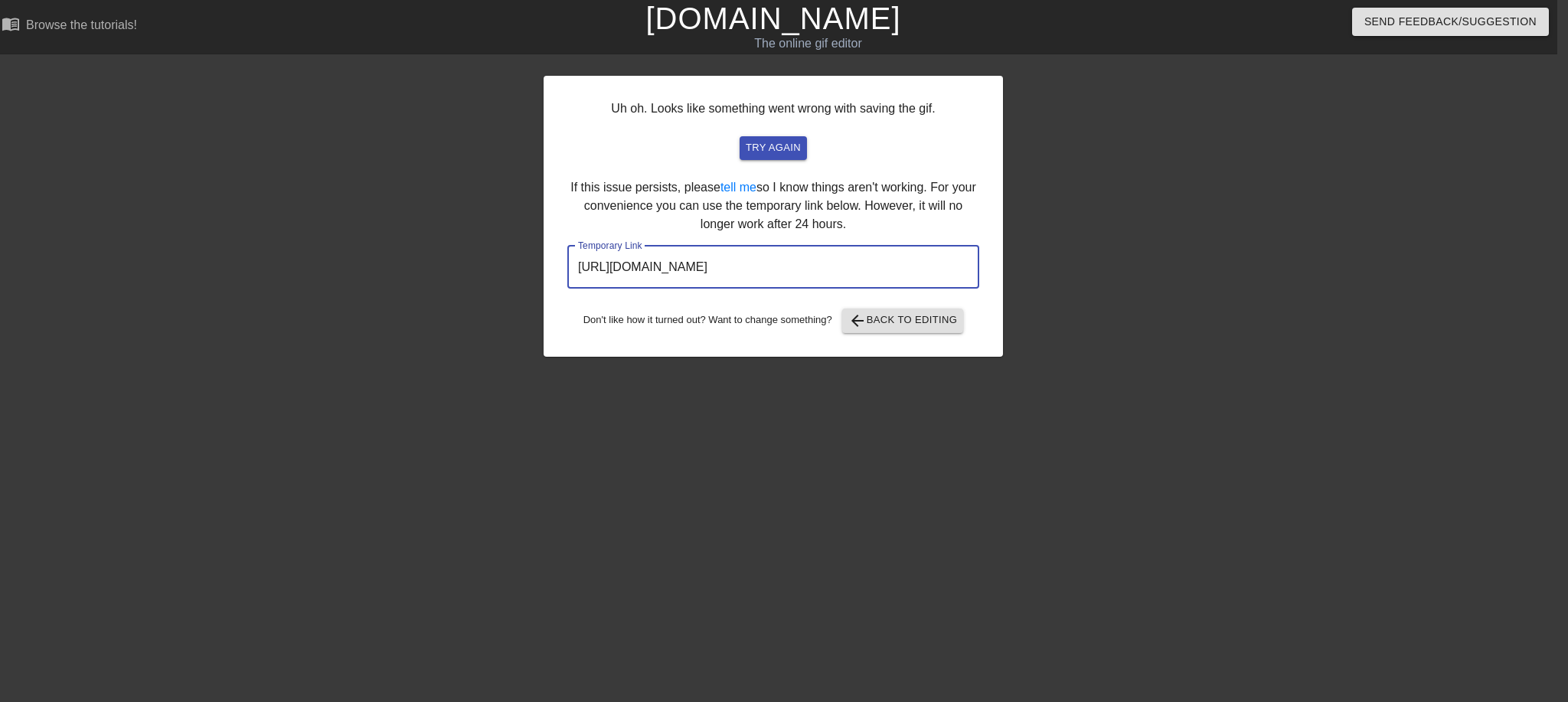
drag, startPoint x: 924, startPoint y: 261, endPoint x: 498, endPoint y: 264, distance: 426.0
click at [498, 264] on div "Uh oh. Looks like something went wrong with saving the gif. try again If this i…" at bounding box center [773, 290] width 1568 height 460
